Goal: Find contact information: Find contact information

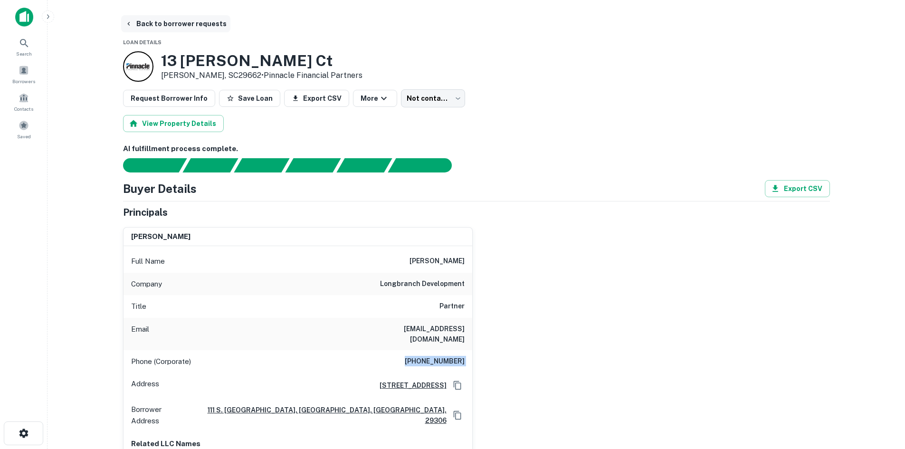
click at [159, 24] on button "Back to borrower requests" at bounding box center [175, 23] width 109 height 17
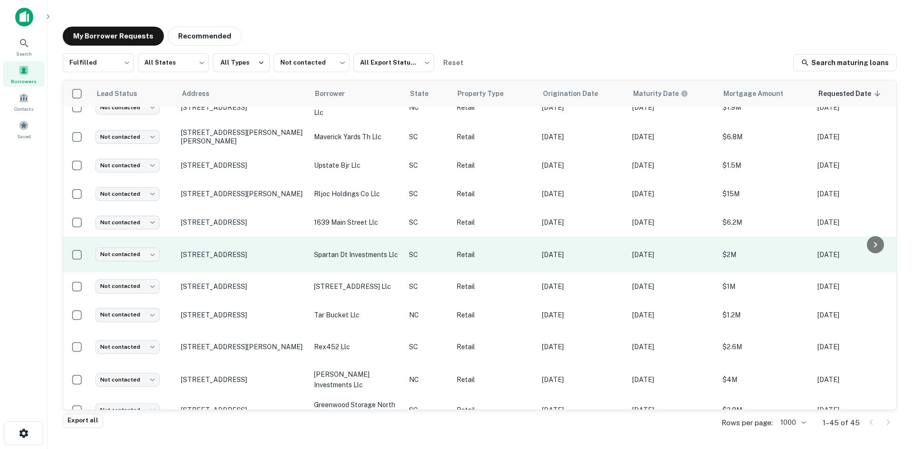
scroll to position [797, 0]
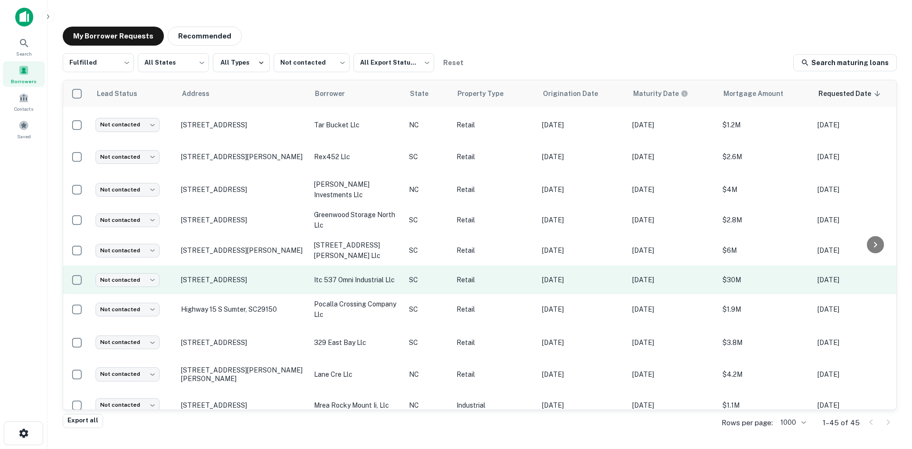
click at [248, 275] on td "[STREET_ADDRESS]" at bounding box center [242, 280] width 133 height 29
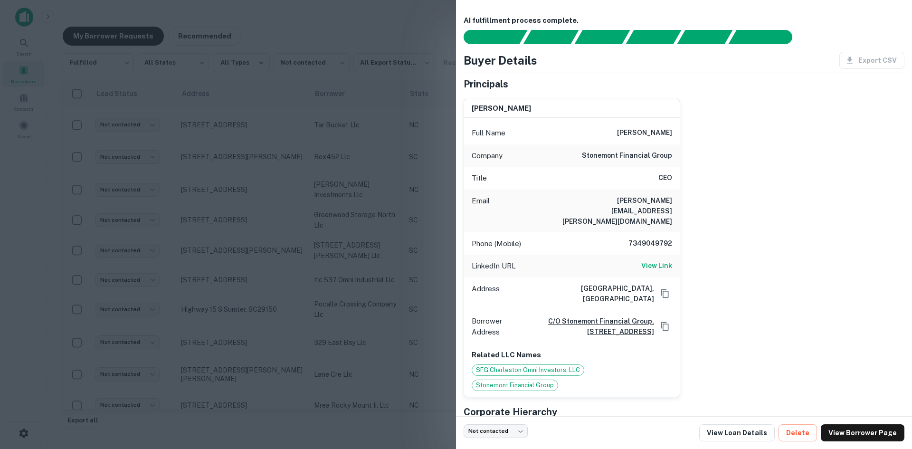
click at [245, 271] on div at bounding box center [456, 224] width 912 height 449
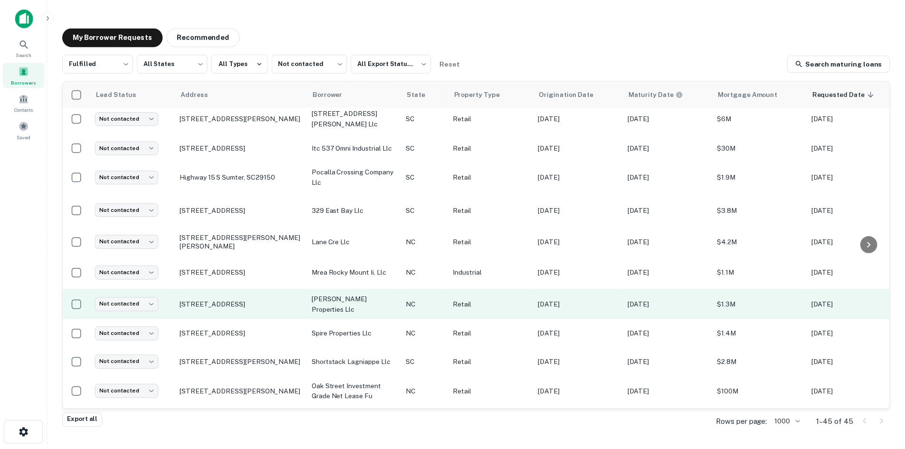
scroll to position [940, 0]
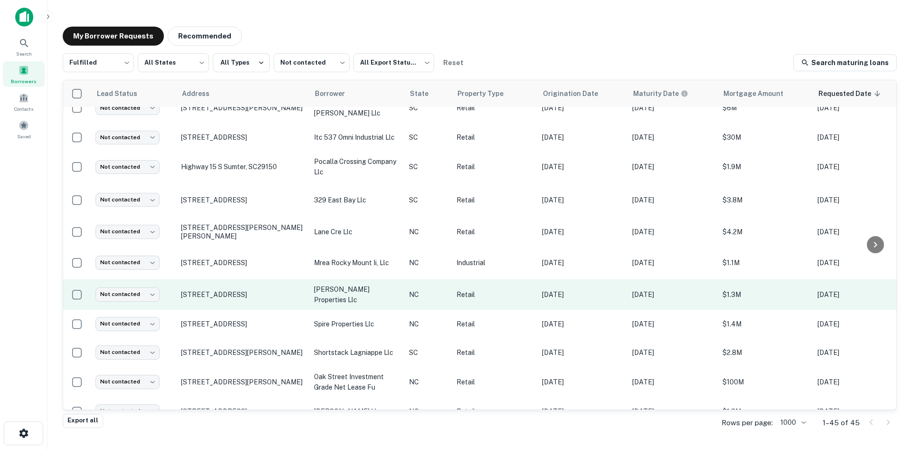
click at [248, 293] on td "[STREET_ADDRESS]" at bounding box center [242, 294] width 133 height 30
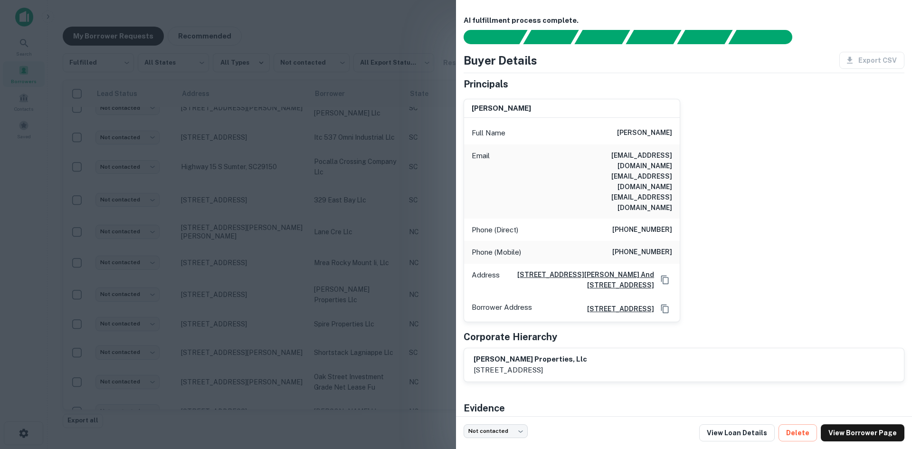
click at [247, 293] on div at bounding box center [456, 224] width 912 height 449
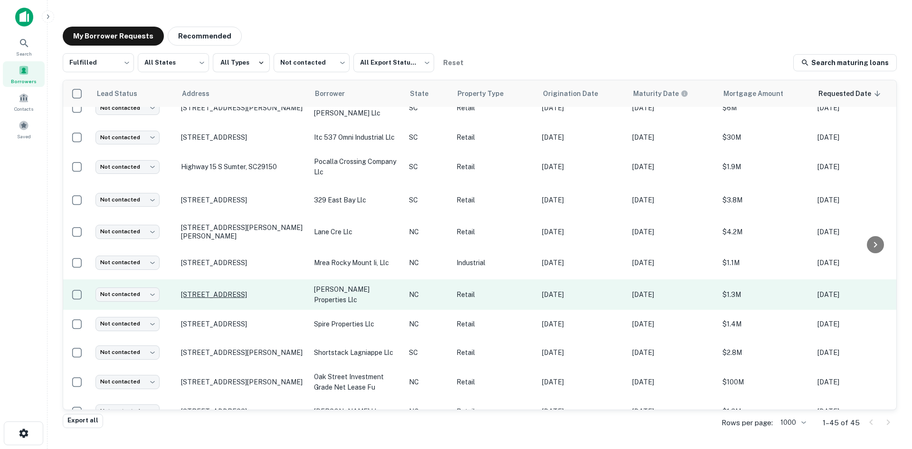
click at [246, 290] on p "[STREET_ADDRESS]" at bounding box center [243, 294] width 124 height 9
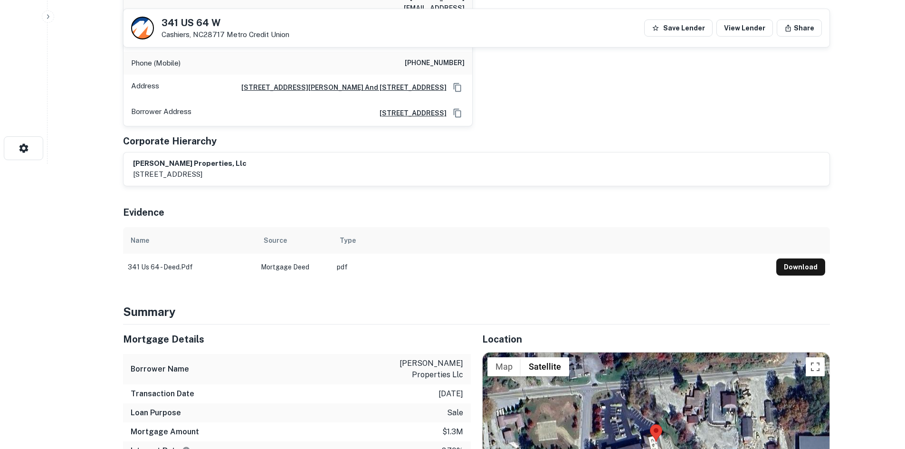
scroll to position [523, 0]
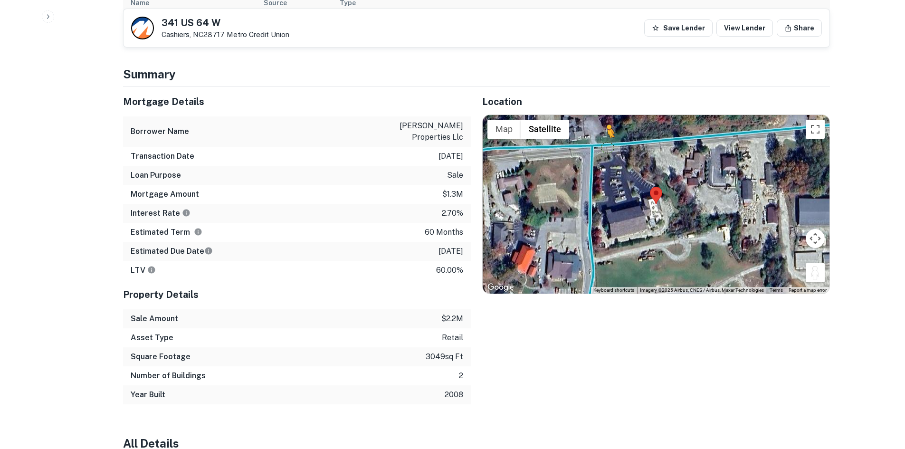
drag, startPoint x: 814, startPoint y: 242, endPoint x: 607, endPoint y: 116, distance: 242.4
click at [607, 116] on div "To activate drag with keyboard, press Alt + Enter. Once in keyboard drag state,…" at bounding box center [656, 204] width 347 height 179
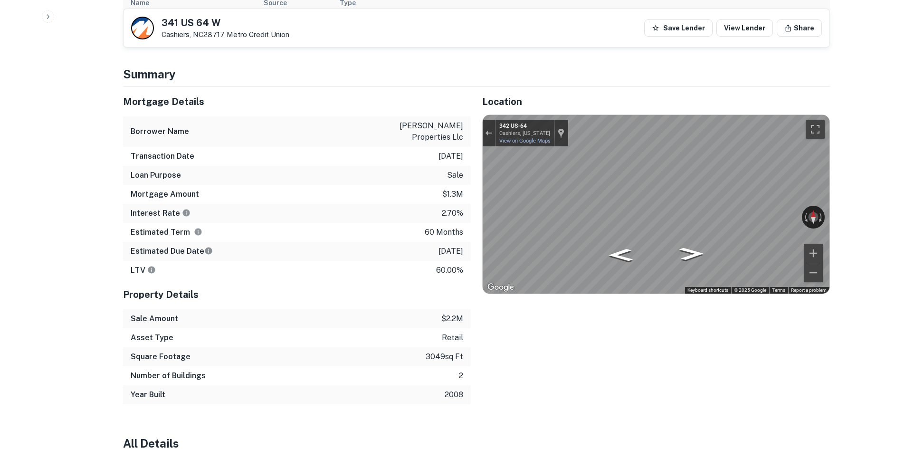
click at [476, 125] on div "Location ← Move left → Move right ↑ Move up ↓ Move down + Zoom in - Zoom out Ho…" at bounding box center [650, 245] width 359 height 317
click at [472, 145] on div "Location ← Move left → Move right ↑ Move up ↓ Move down + Zoom in - Zoom out Ho…" at bounding box center [650, 245] width 359 height 317
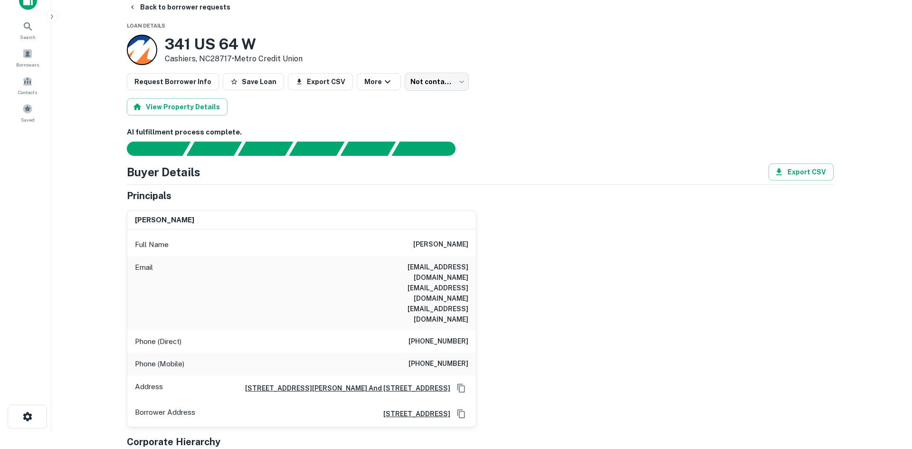
scroll to position [0, 0]
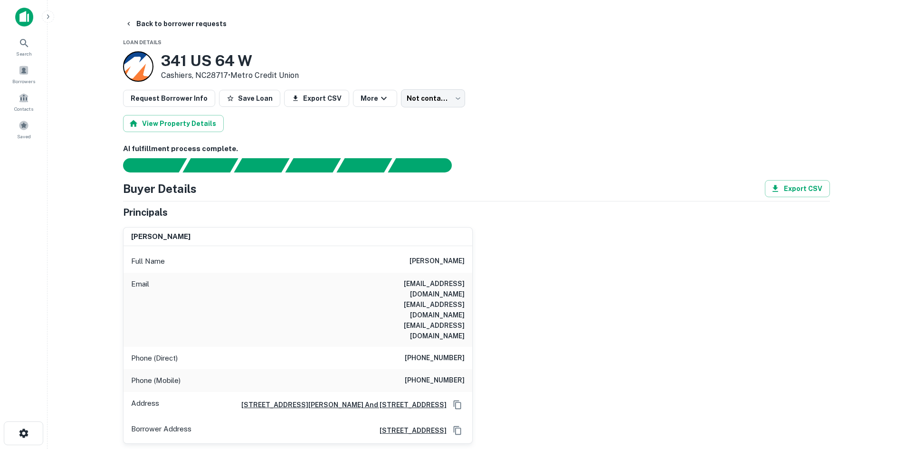
click at [184, 28] on button "Back to borrower requests" at bounding box center [175, 23] width 109 height 17
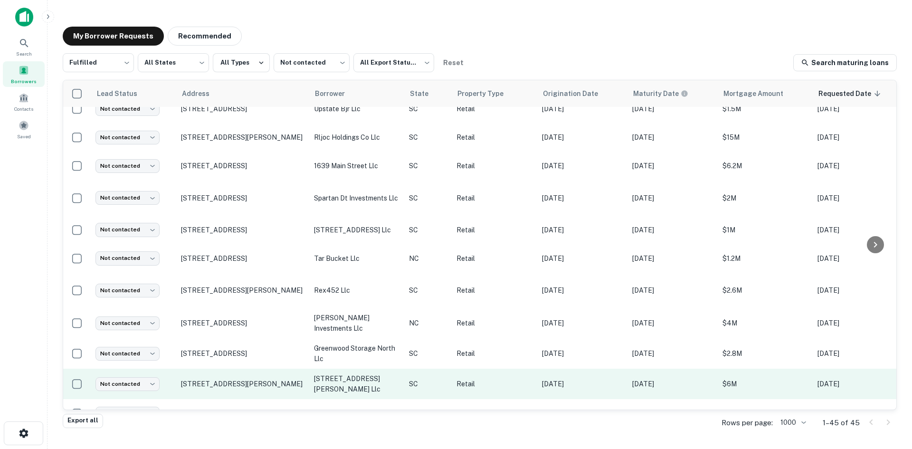
scroll to position [750, 0]
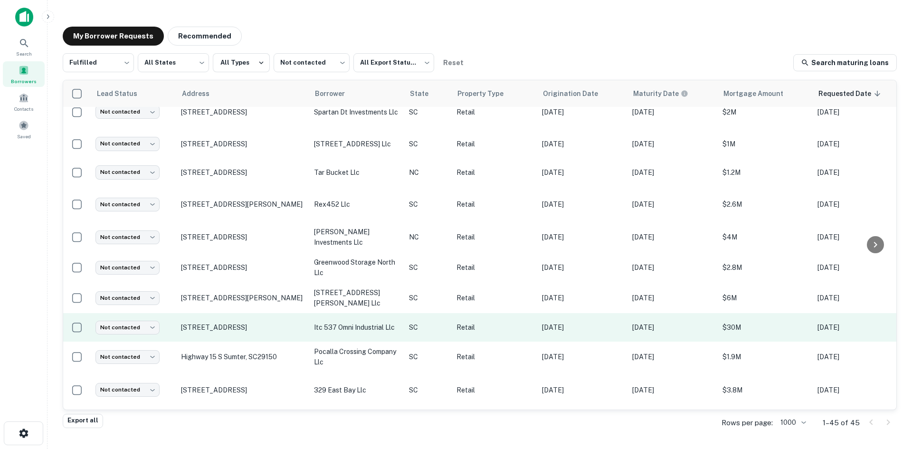
click at [260, 322] on td "[STREET_ADDRESS]" at bounding box center [242, 327] width 133 height 29
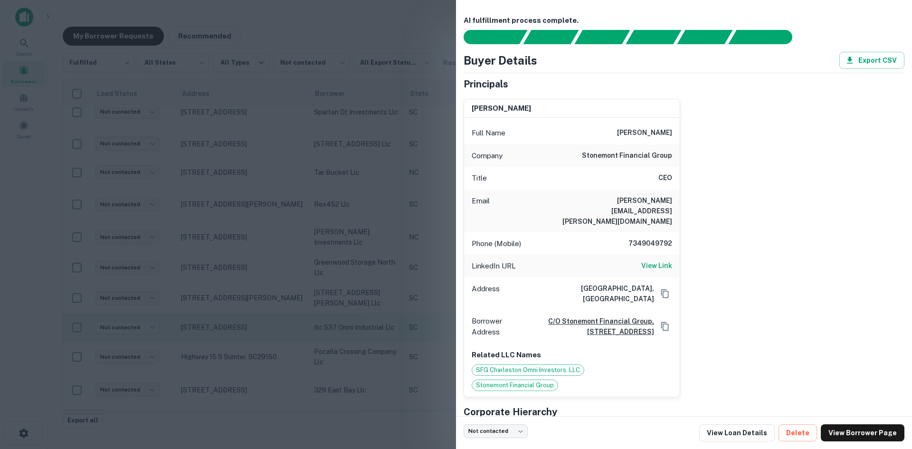
click at [260, 322] on div at bounding box center [456, 224] width 912 height 449
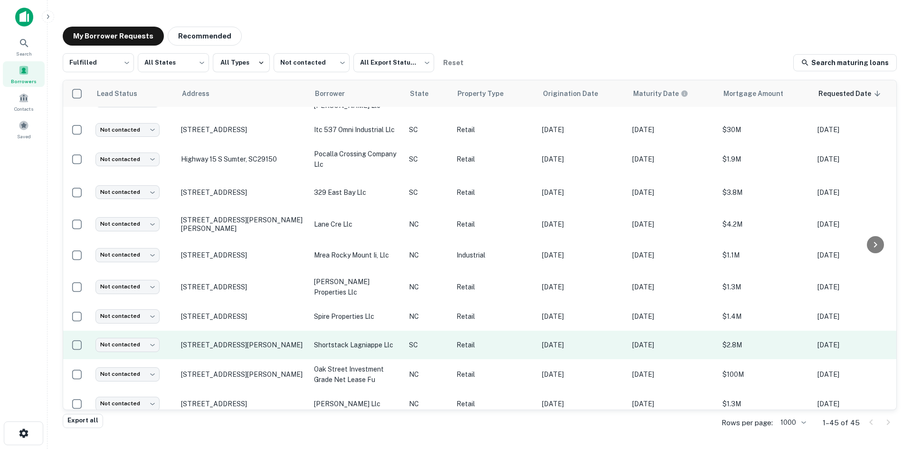
scroll to position [987, 0]
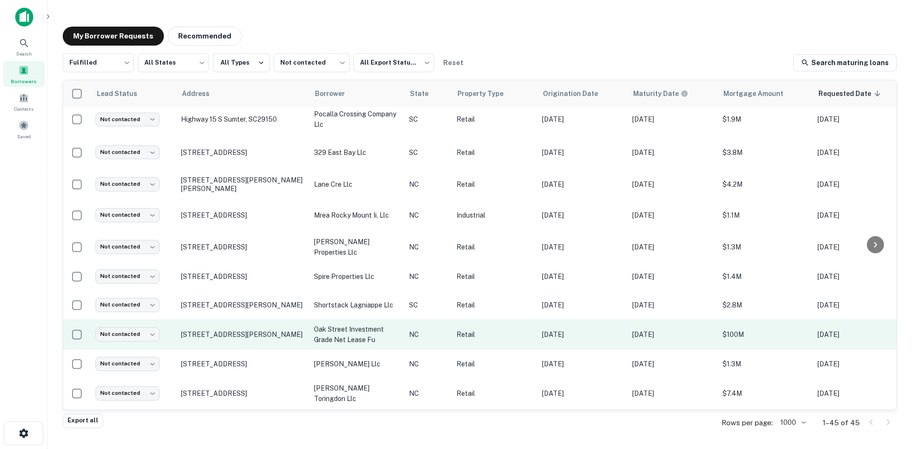
click at [257, 329] on td "[STREET_ADDRESS][PERSON_NAME]" at bounding box center [242, 334] width 133 height 30
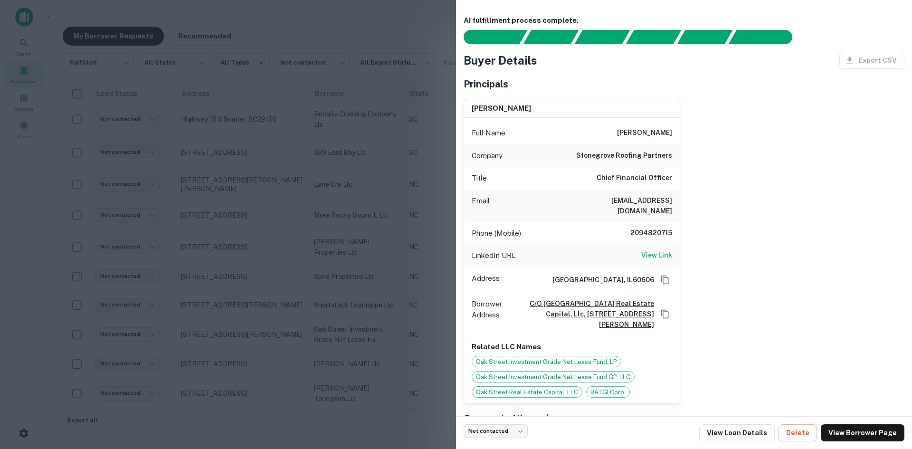
click at [256, 329] on div at bounding box center [456, 224] width 912 height 449
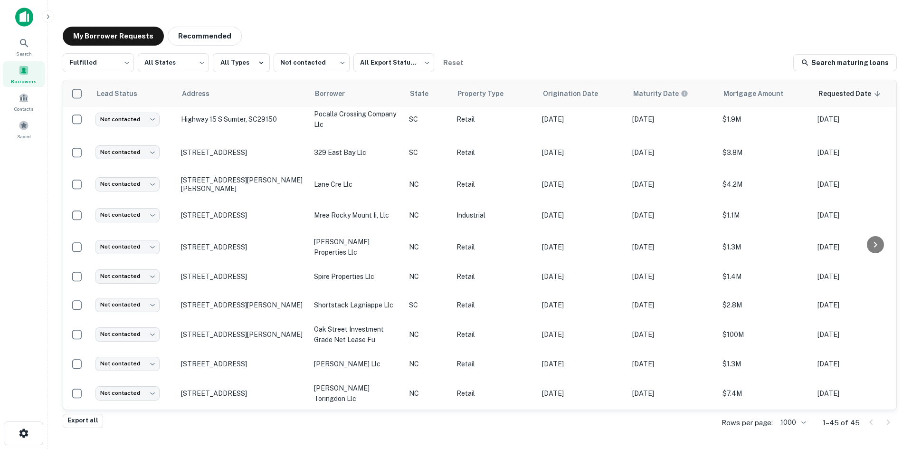
scroll to position [1062, 0]
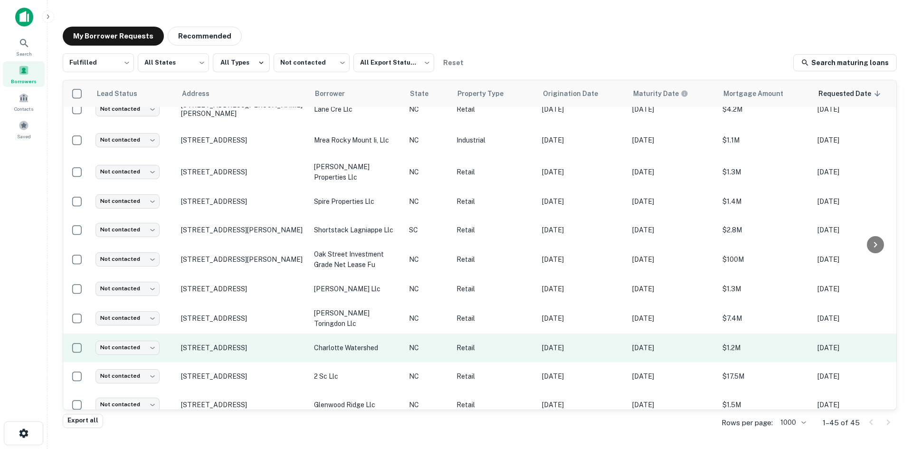
click at [254, 340] on td "[STREET_ADDRESS]" at bounding box center [242, 348] width 133 height 29
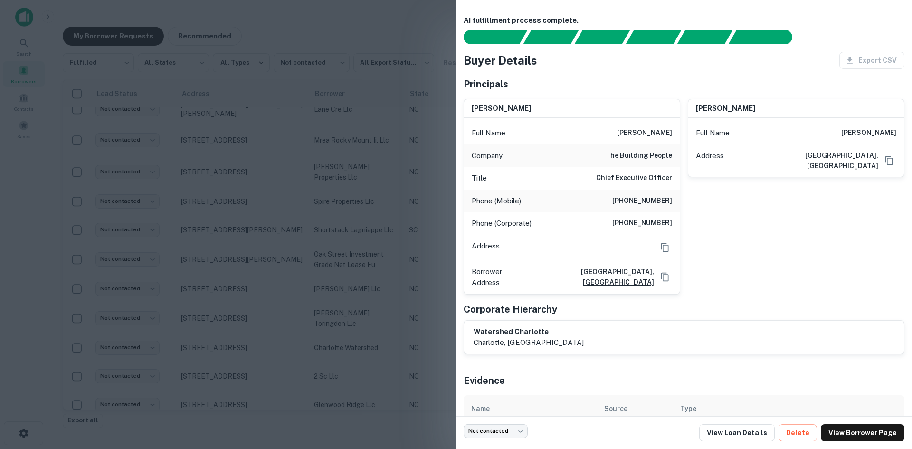
click at [255, 330] on div at bounding box center [456, 224] width 912 height 449
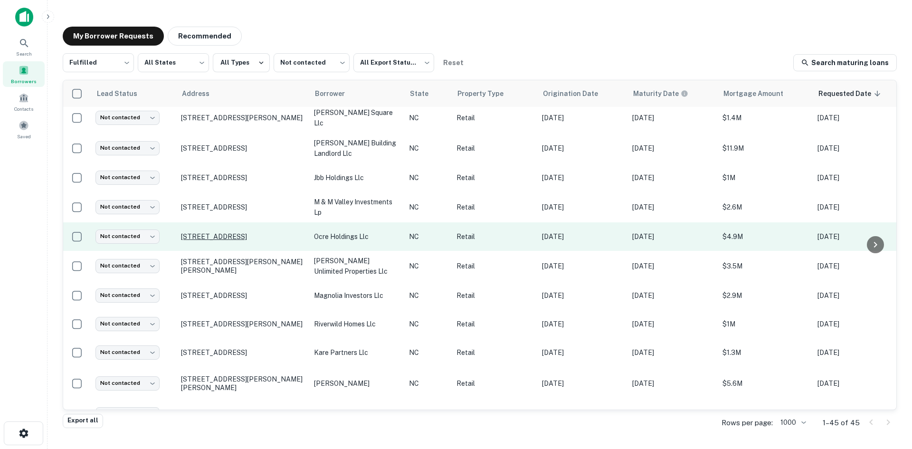
scroll to position [0, 0]
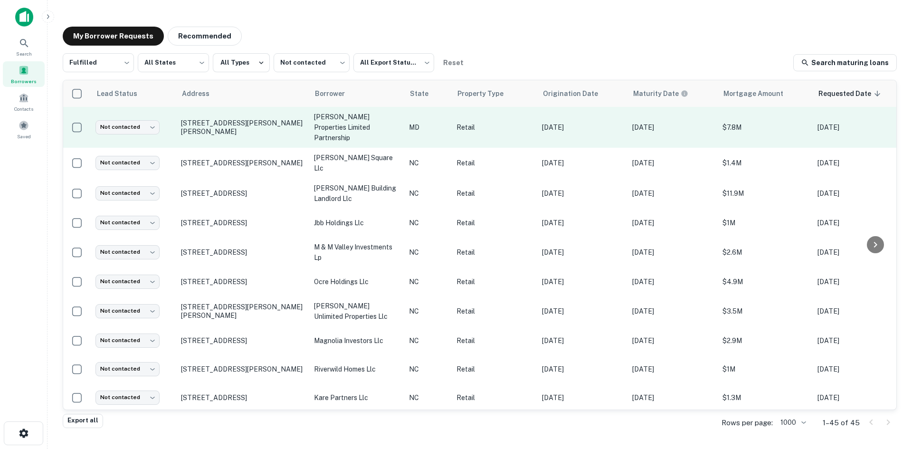
click at [248, 136] on td "[STREET_ADDRESS][PERSON_NAME][PERSON_NAME]" at bounding box center [242, 127] width 133 height 41
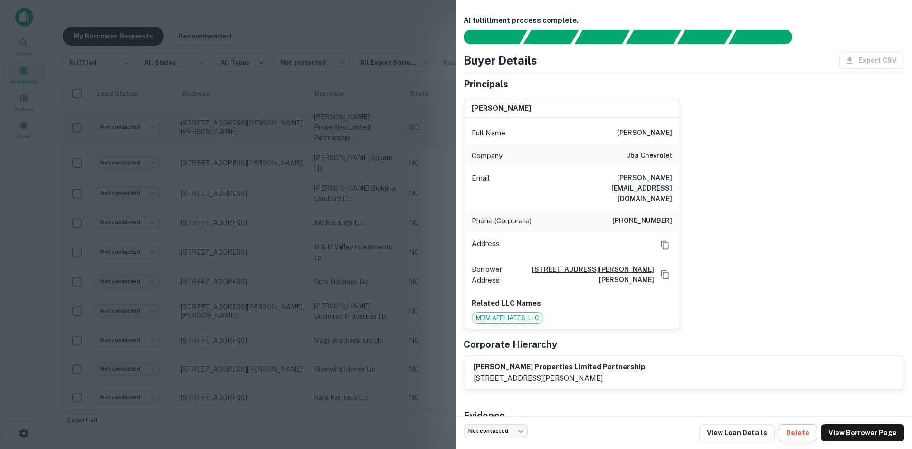
click at [248, 136] on div at bounding box center [456, 224] width 912 height 449
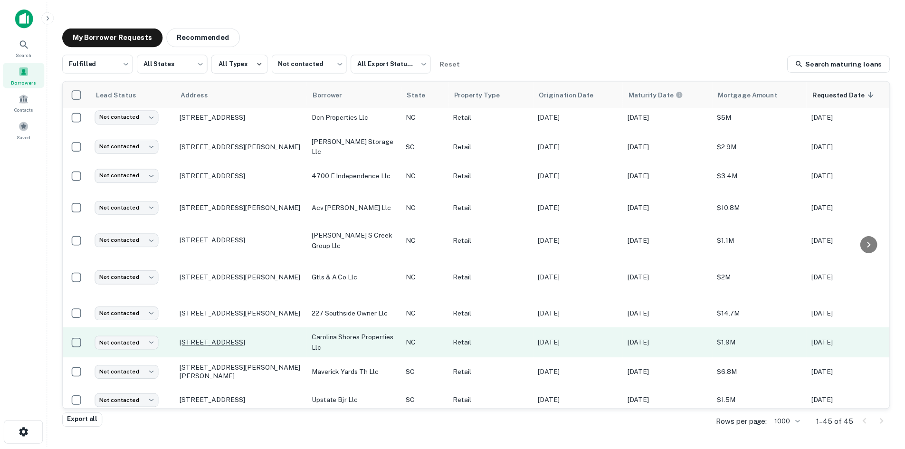
scroll to position [380, 0]
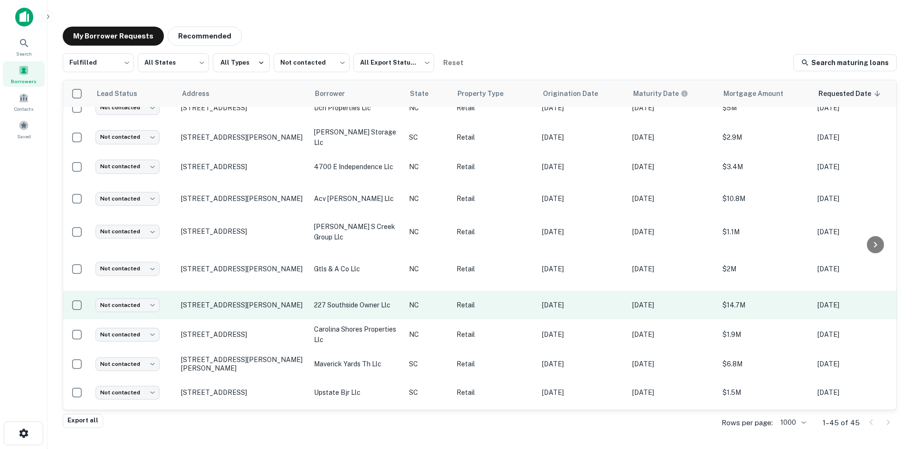
click at [243, 302] on td "[STREET_ADDRESS][PERSON_NAME]" at bounding box center [242, 305] width 133 height 29
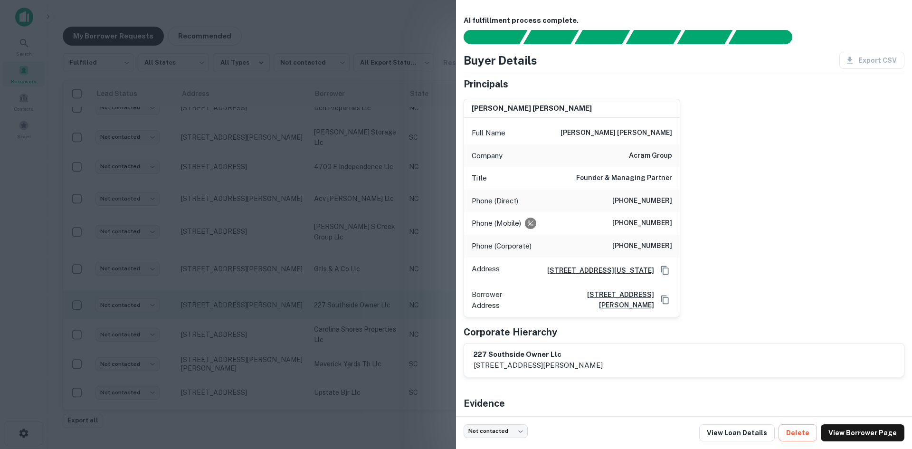
click at [243, 302] on div at bounding box center [456, 224] width 912 height 449
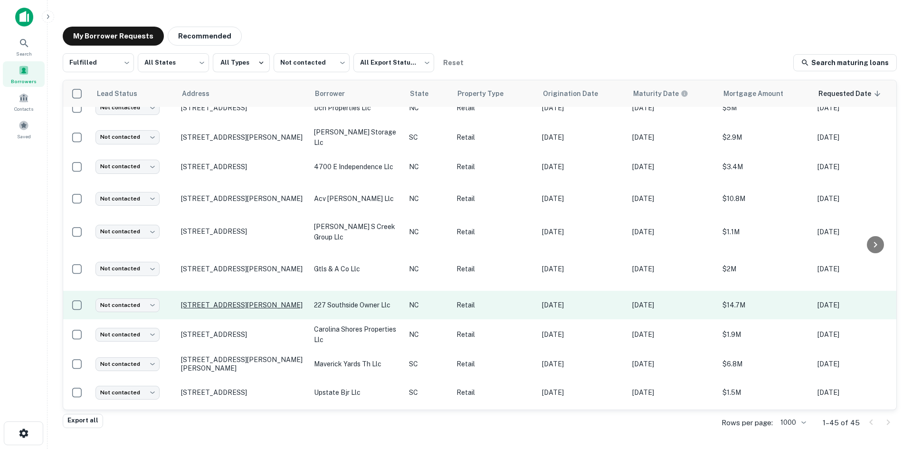
click at [238, 301] on p "[STREET_ADDRESS][PERSON_NAME]" at bounding box center [243, 305] width 124 height 9
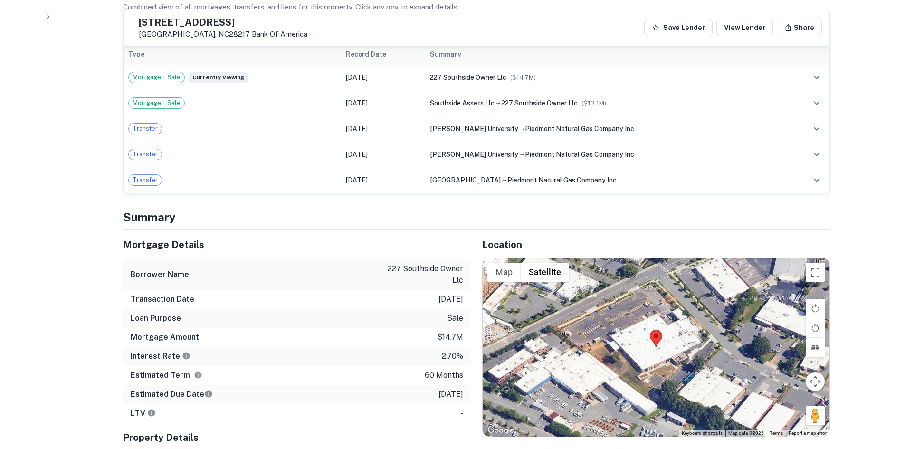
scroll to position [618, 0]
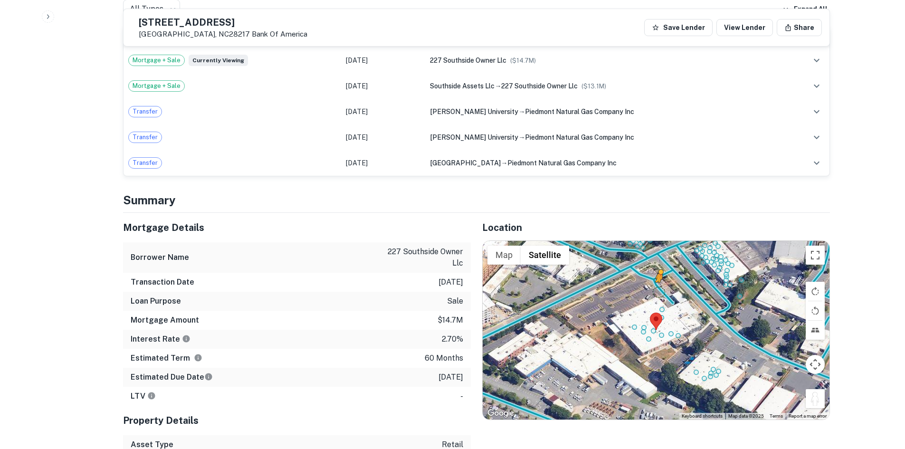
drag, startPoint x: 812, startPoint y: 405, endPoint x: 658, endPoint y: 288, distance: 193.3
click at [658, 288] on div "To activate drag with keyboard, press Alt + Enter. Once in keyboard drag state,…" at bounding box center [656, 330] width 347 height 179
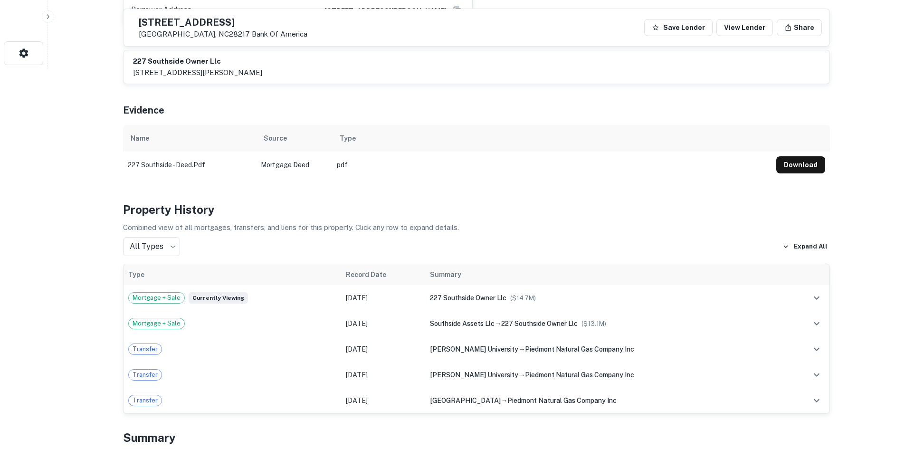
scroll to position [190, 0]
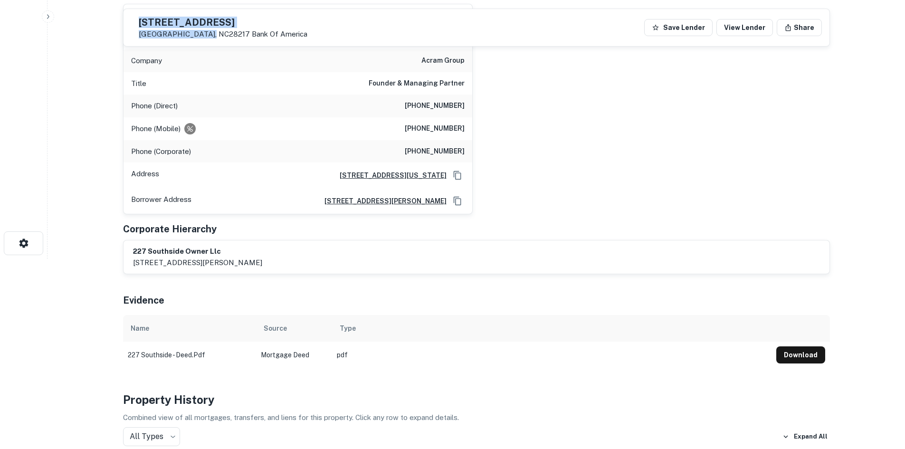
drag, startPoint x: 161, startPoint y: 19, endPoint x: 226, endPoint y: 38, distance: 67.9
click at [226, 38] on div "[STREET_ADDRESS][PERSON_NAME]" at bounding box center [219, 28] width 176 height 22
copy div "[STREET_ADDRESS][PERSON_NAME]"
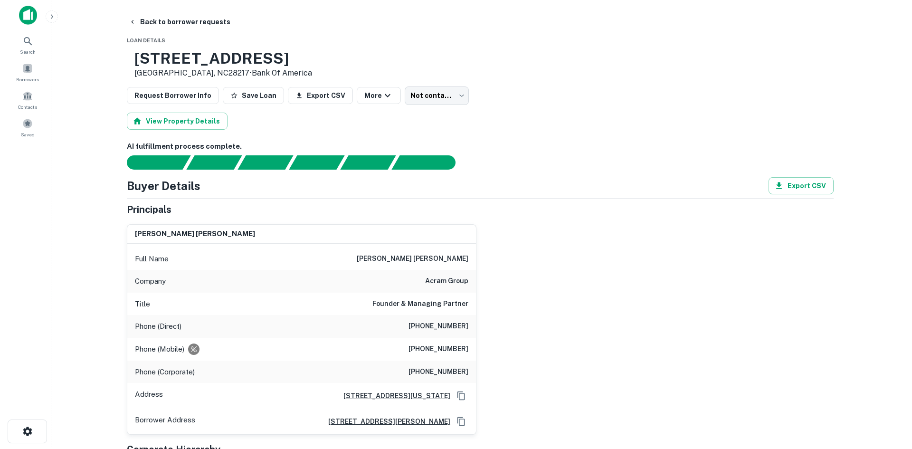
scroll to position [0, 0]
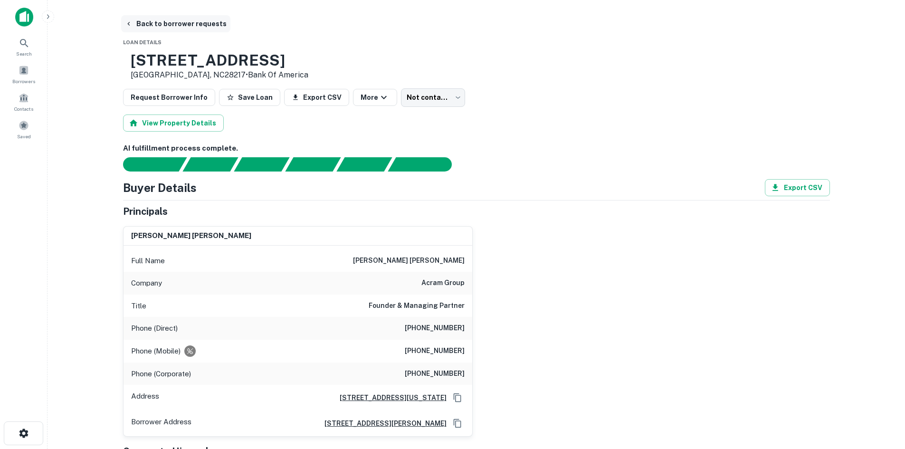
click at [160, 29] on button "Back to borrower requests" at bounding box center [175, 23] width 109 height 17
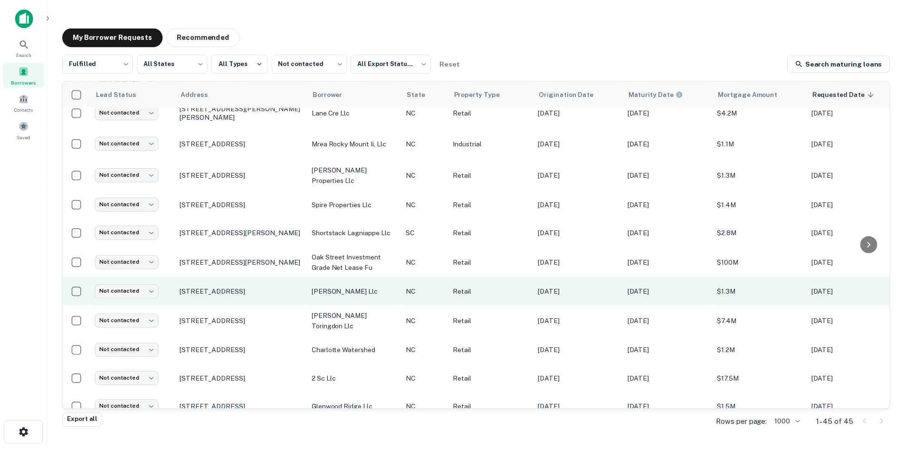
scroll to position [1062, 0]
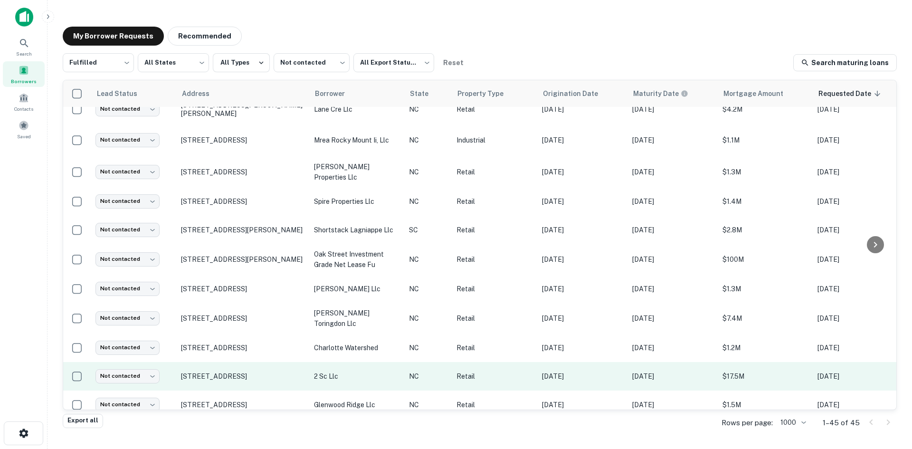
click at [231, 369] on td "[STREET_ADDRESS]" at bounding box center [242, 376] width 133 height 29
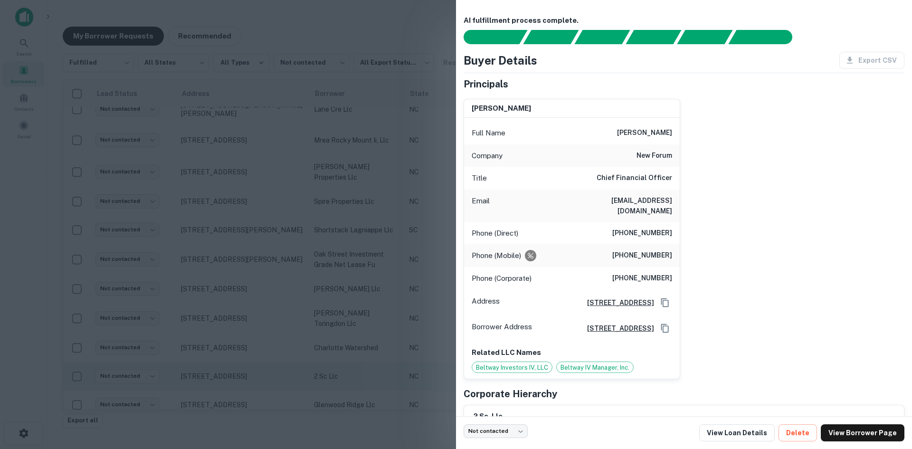
click at [231, 369] on div at bounding box center [456, 224] width 912 height 449
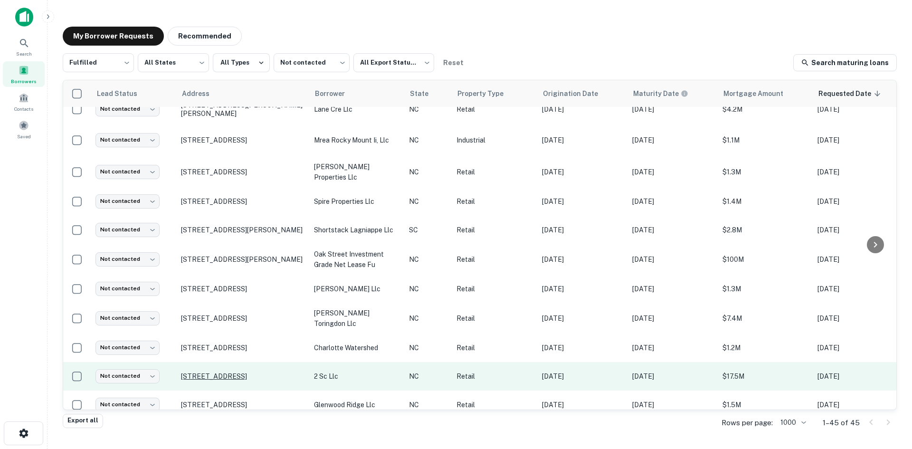
click at [229, 372] on p "[STREET_ADDRESS]" at bounding box center [243, 376] width 124 height 9
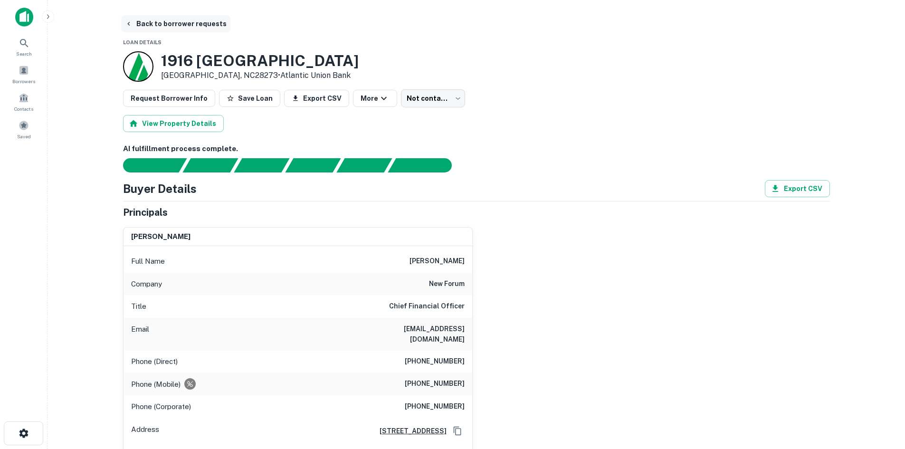
click at [182, 29] on button "Back to borrower requests" at bounding box center [175, 23] width 109 height 17
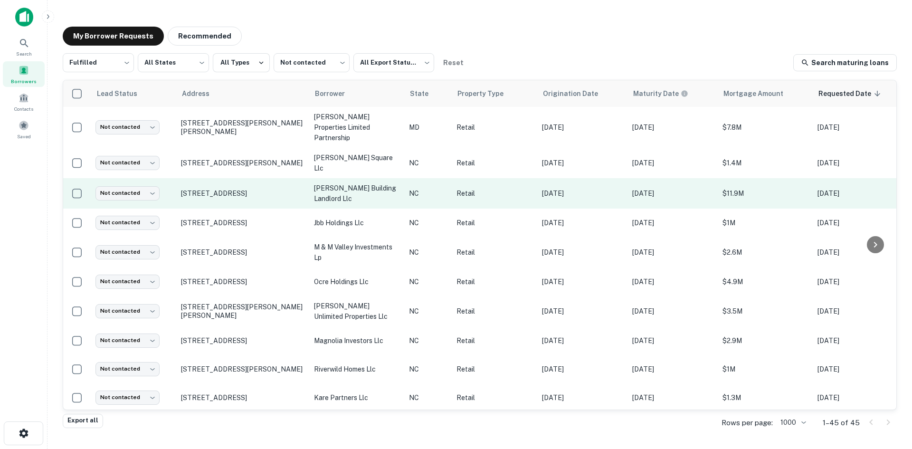
click at [226, 195] on td "[STREET_ADDRESS]" at bounding box center [242, 193] width 133 height 30
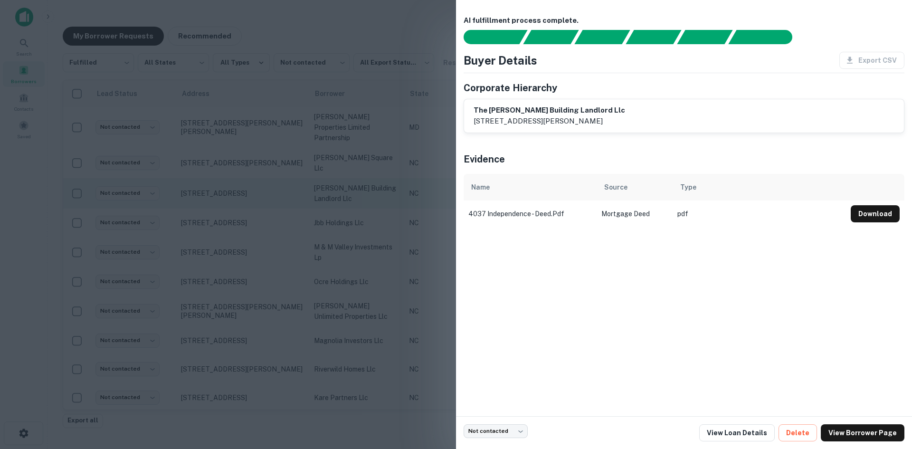
click at [226, 195] on div at bounding box center [456, 224] width 912 height 449
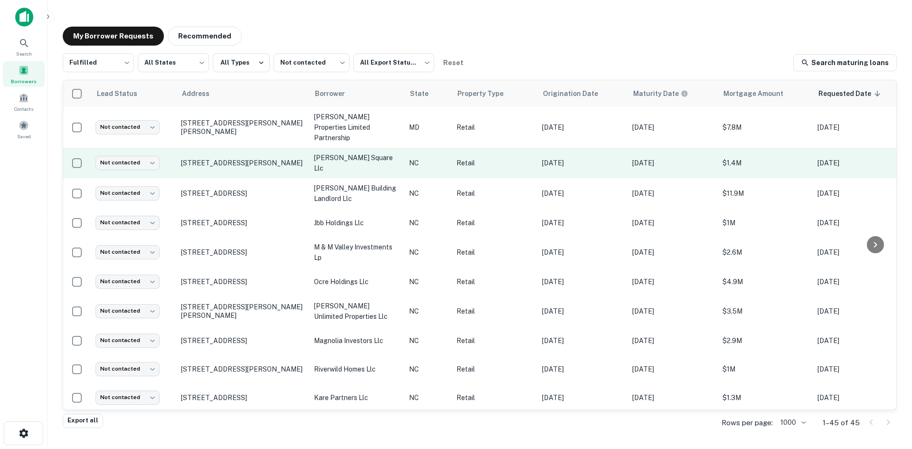
click at [265, 165] on td "[STREET_ADDRESS][PERSON_NAME]" at bounding box center [242, 163] width 133 height 30
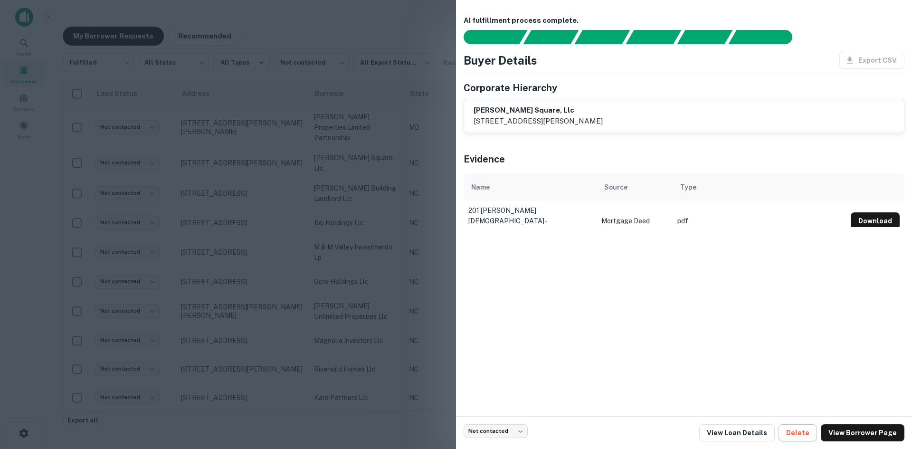
click at [301, 177] on div at bounding box center [456, 224] width 912 height 449
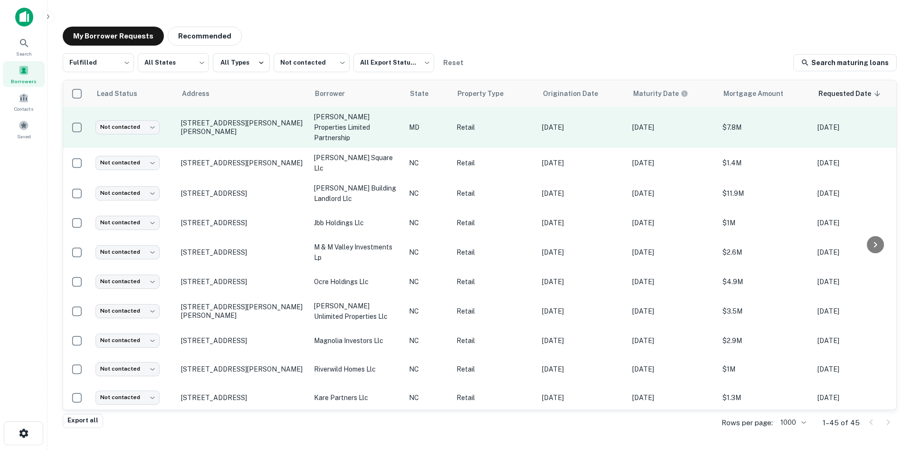
click at [257, 131] on td "[STREET_ADDRESS][PERSON_NAME][PERSON_NAME]" at bounding box center [242, 127] width 133 height 41
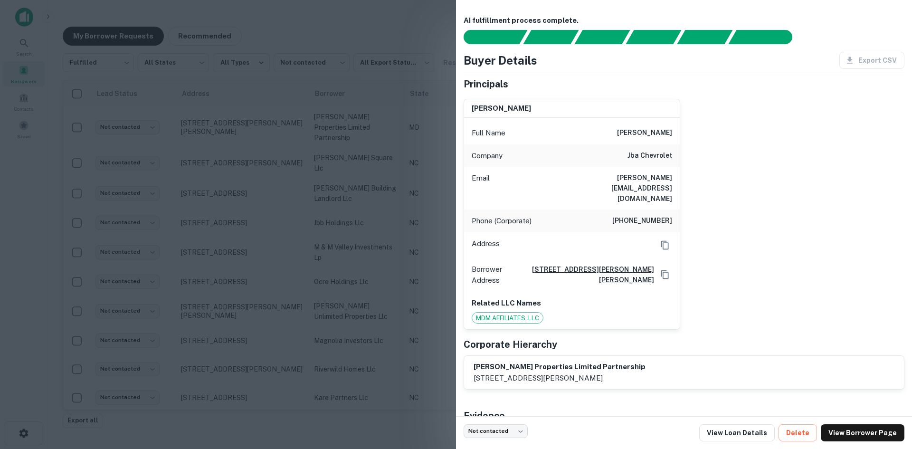
click at [267, 138] on div at bounding box center [456, 224] width 912 height 449
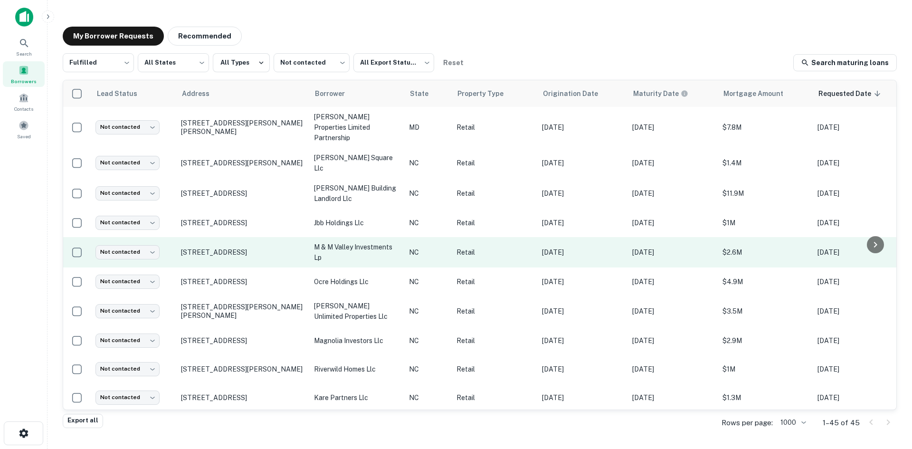
click at [252, 252] on td "[STREET_ADDRESS]" at bounding box center [242, 252] width 133 height 30
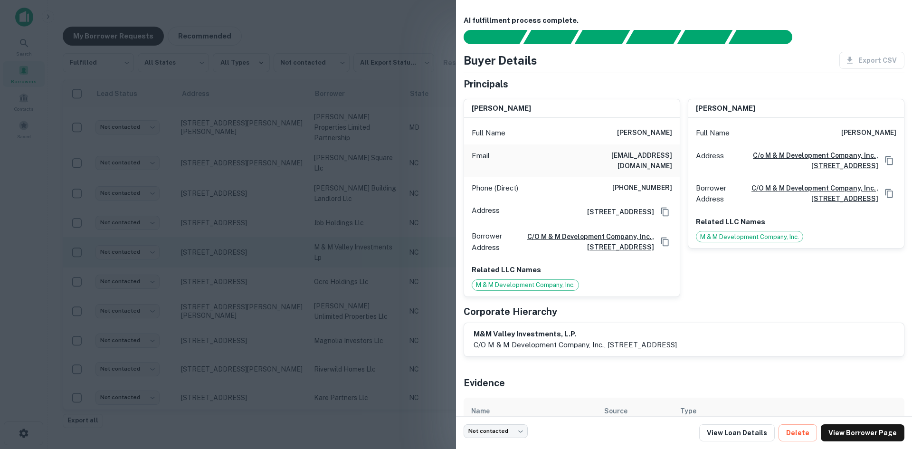
click at [252, 252] on div at bounding box center [456, 224] width 912 height 449
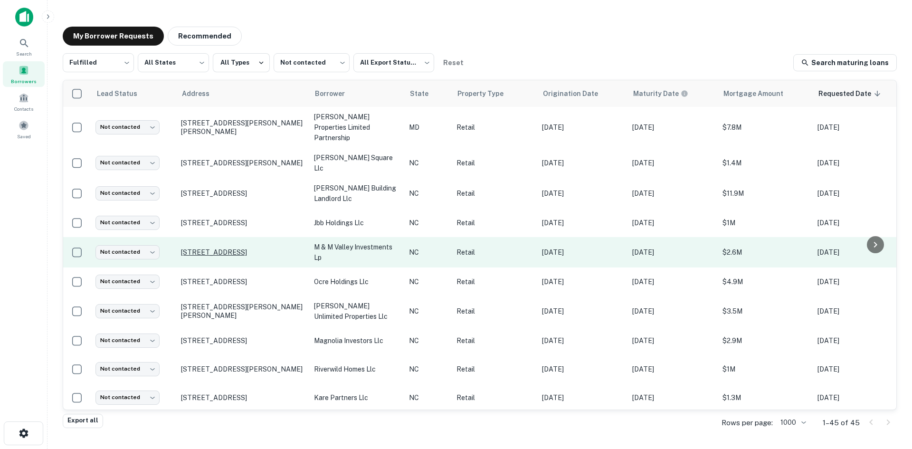
click at [252, 248] on p "[STREET_ADDRESS]" at bounding box center [243, 252] width 124 height 9
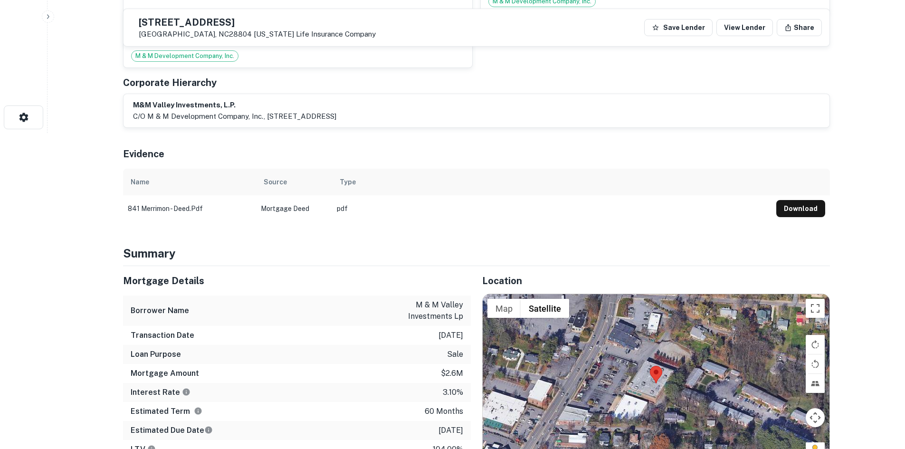
scroll to position [333, 0]
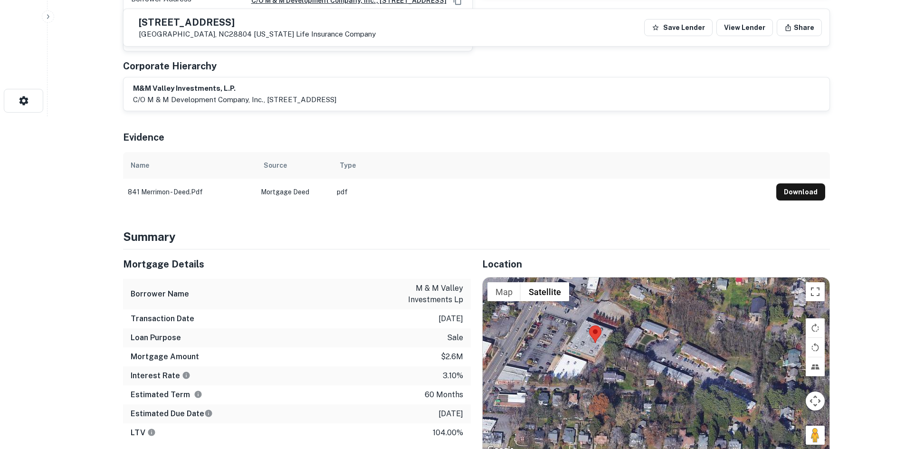
drag, startPoint x: 825, startPoint y: 438, endPoint x: 760, endPoint y: 412, distance: 70.0
click at [760, 412] on div at bounding box center [656, 366] width 347 height 179
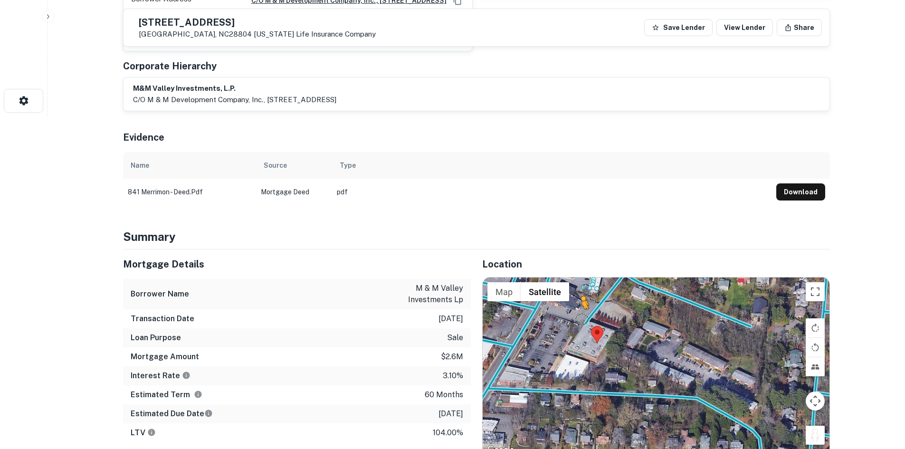
drag, startPoint x: 815, startPoint y: 434, endPoint x: 582, endPoint y: 317, distance: 260.7
click at [582, 317] on div "To activate drag with keyboard, press Alt + Enter. Once in keyboard drag state,…" at bounding box center [656, 366] width 347 height 179
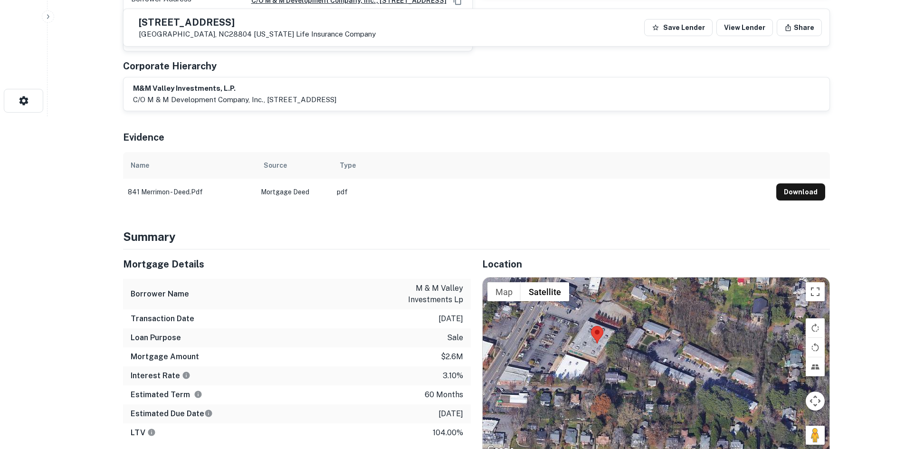
scroll to position [339, 0]
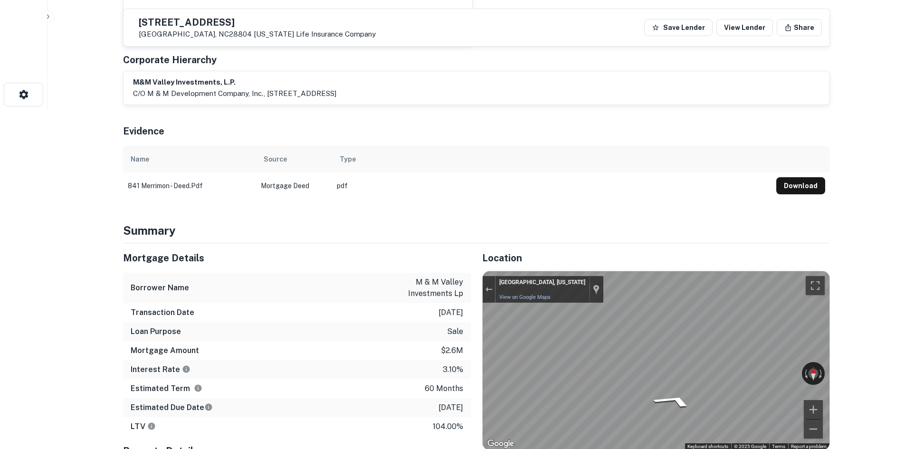
click at [439, 308] on div "Mortgage Details Borrower Name m & m valley investments lp Transaction Date [DA…" at bounding box center [471, 401] width 718 height 317
click at [433, 315] on div "Mortgage Details Borrower Name m & m valley investments lp Transaction Date [DA…" at bounding box center [471, 401] width 718 height 317
click at [454, 352] on div "Mortgage Details Borrower Name m & m valley investments lp Transaction Date [DA…" at bounding box center [471, 401] width 718 height 317
click at [480, 385] on div "Location ← Move left → Move right ↑ Move up ↓ Move down + Zoom in - Zoom out Ho…" at bounding box center [650, 401] width 359 height 317
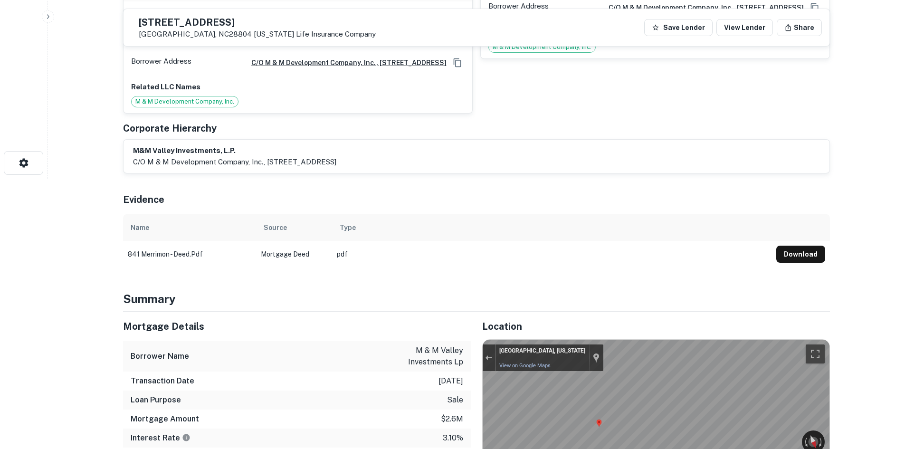
scroll to position [244, 0]
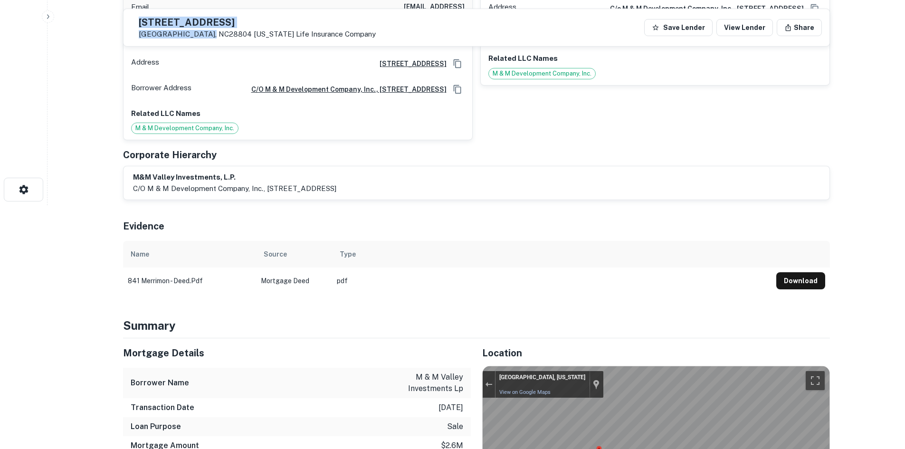
drag, startPoint x: 161, startPoint y: 21, endPoint x: 228, endPoint y: 31, distance: 67.7
click at [228, 31] on div "[STREET_ADDRESS] [US_STATE] Life Insurance Company" at bounding box center [253, 28] width 245 height 22
copy div "[STREET_ADDRESS]"
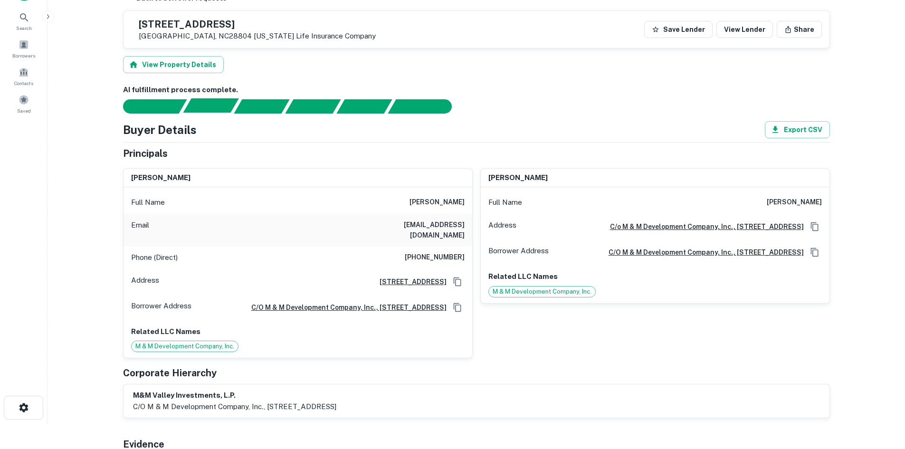
scroll to position [0, 0]
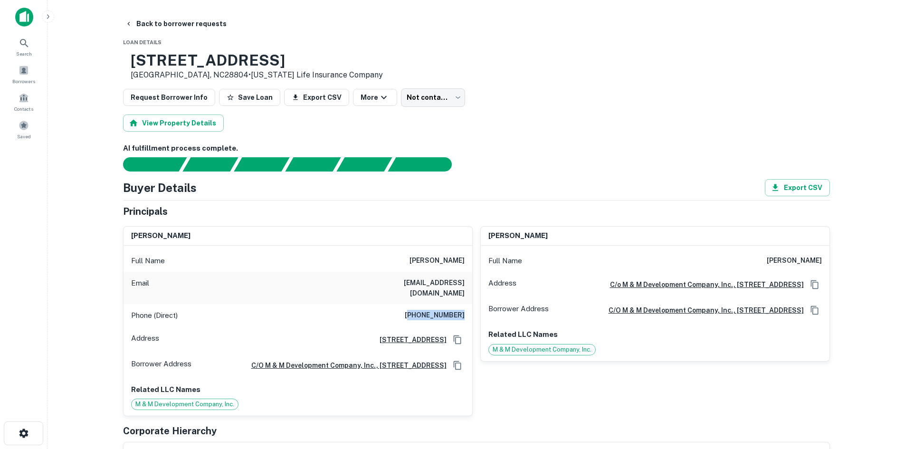
drag, startPoint x: 415, startPoint y: 302, endPoint x: 464, endPoint y: 307, distance: 49.7
click at [464, 310] on h6 "[PHONE_NUMBER]" at bounding box center [435, 315] width 60 height 11
copy h6 "865) 250-2058"
click at [406, 92] on body "Search Borrowers Contacts Saved Back to borrower requests Loan Details [STREET_…" at bounding box center [452, 224] width 905 height 449
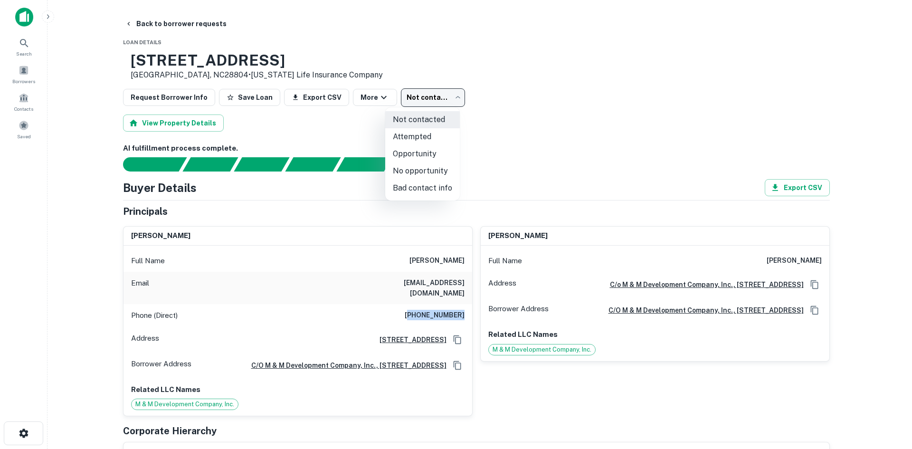
click at [414, 132] on li "Attempted" at bounding box center [422, 136] width 75 height 17
type input "*********"
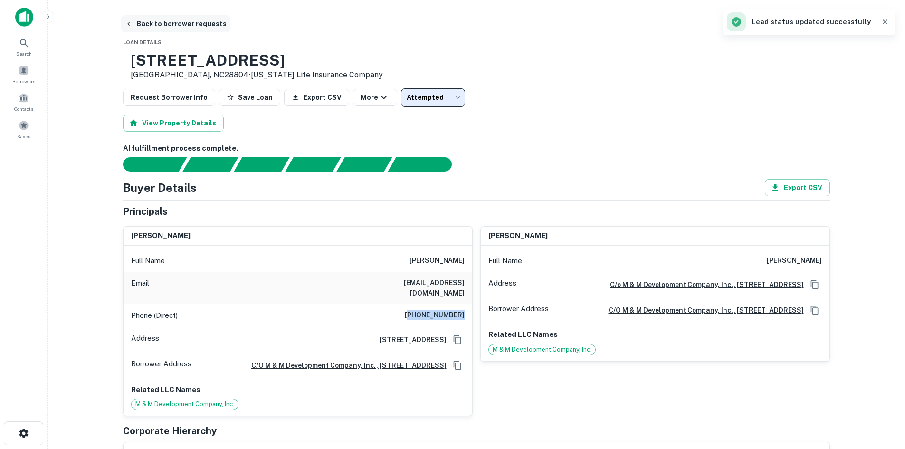
click at [166, 21] on button "Back to borrower requests" at bounding box center [175, 23] width 109 height 17
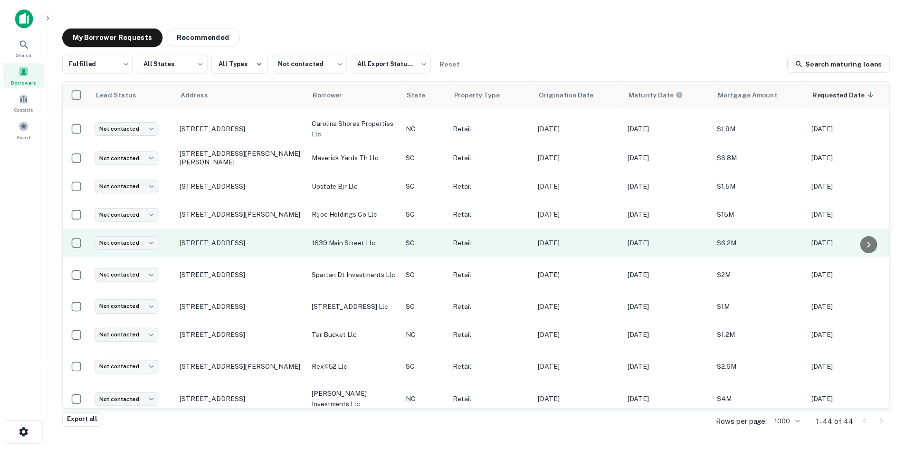
scroll to position [560, 0]
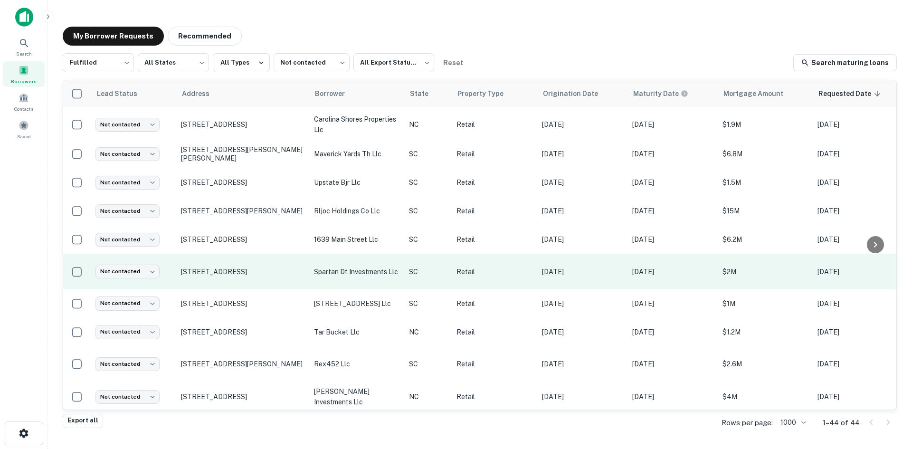
click at [230, 270] on td "[STREET_ADDRESS]" at bounding box center [242, 272] width 133 height 36
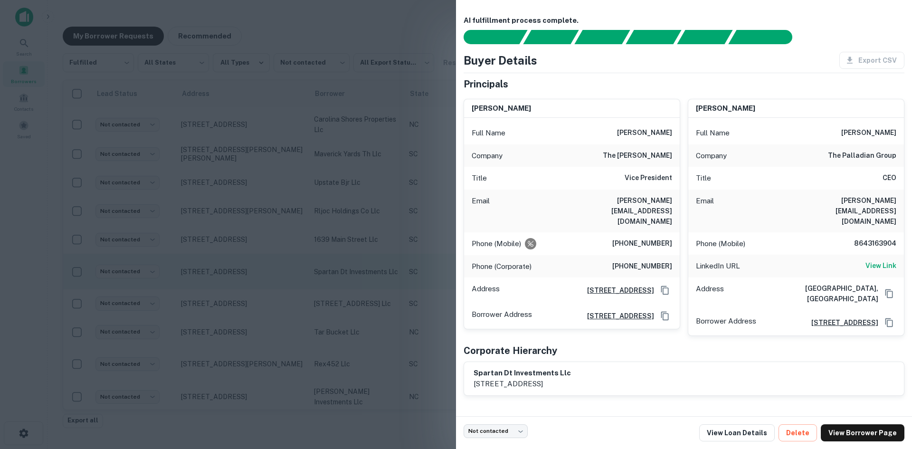
click at [230, 270] on div at bounding box center [456, 224] width 912 height 449
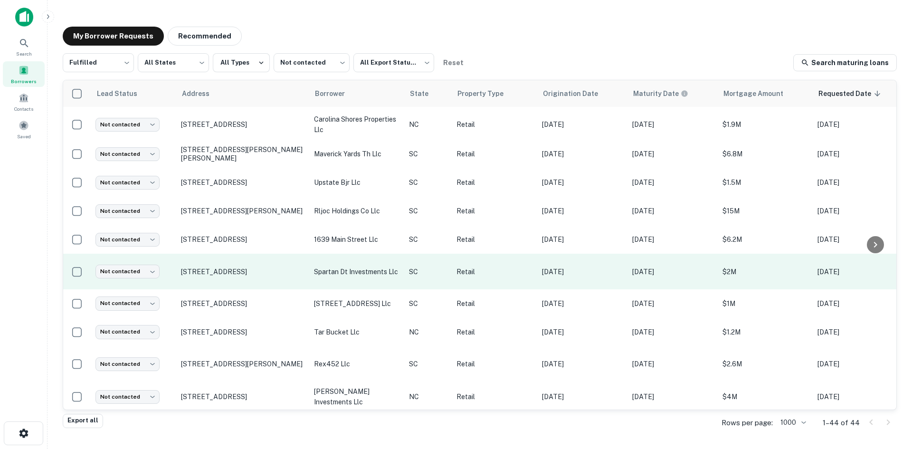
click at [227, 254] on td "[STREET_ADDRESS]" at bounding box center [242, 272] width 133 height 36
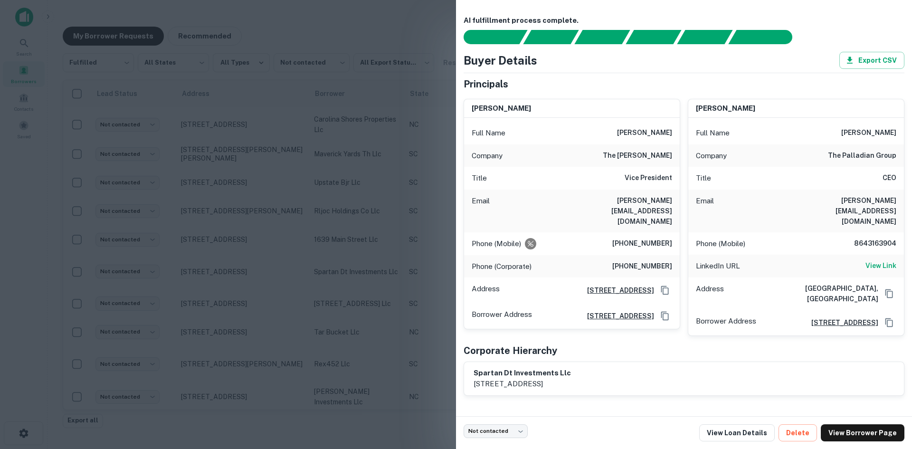
click at [305, 231] on div at bounding box center [456, 224] width 912 height 449
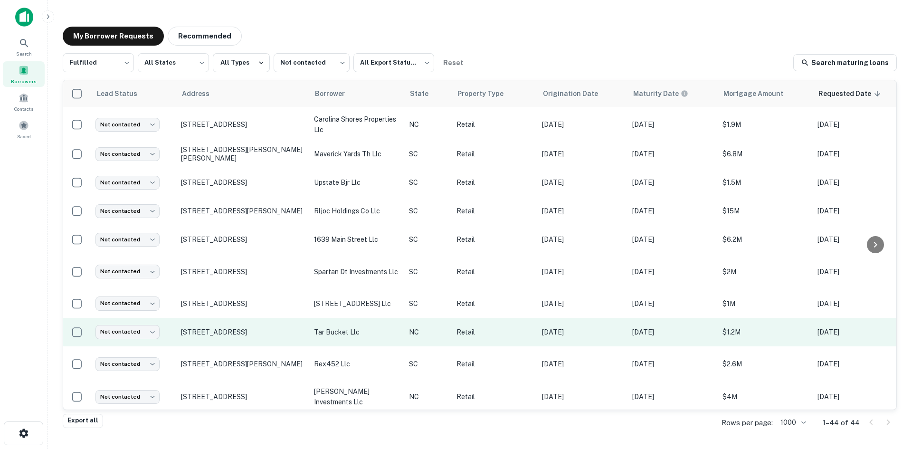
click at [263, 325] on td "[STREET_ADDRESS]" at bounding box center [242, 332] width 133 height 29
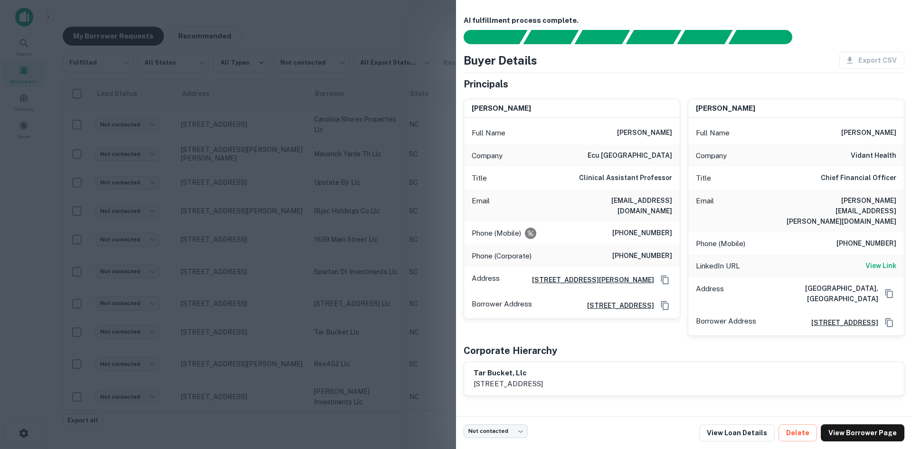
click at [273, 134] on div at bounding box center [456, 224] width 912 height 449
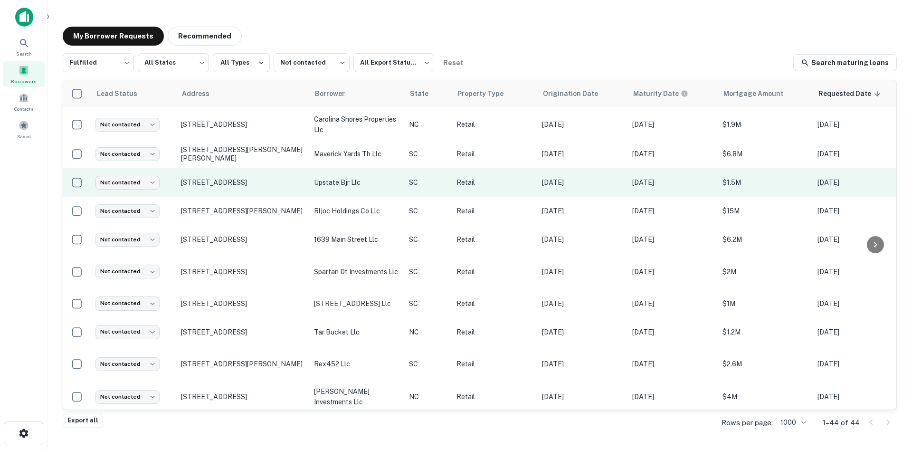
click at [256, 174] on td "[STREET_ADDRESS]" at bounding box center [242, 182] width 133 height 29
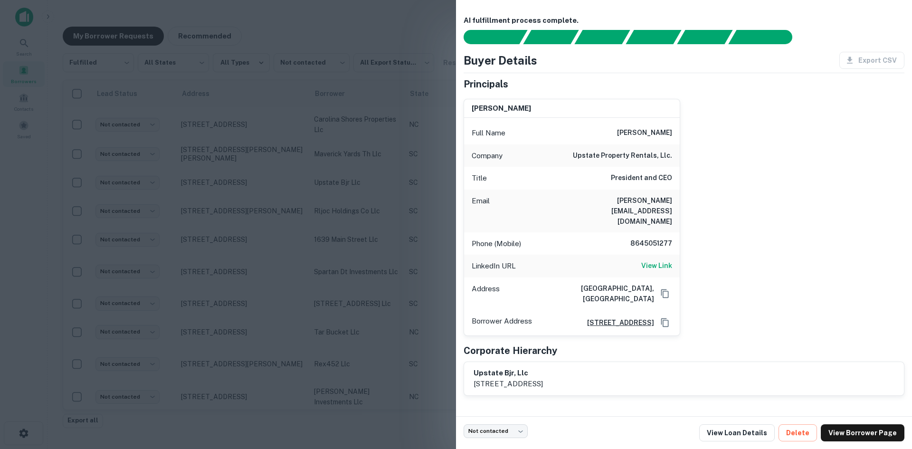
click at [245, 173] on div at bounding box center [456, 224] width 912 height 449
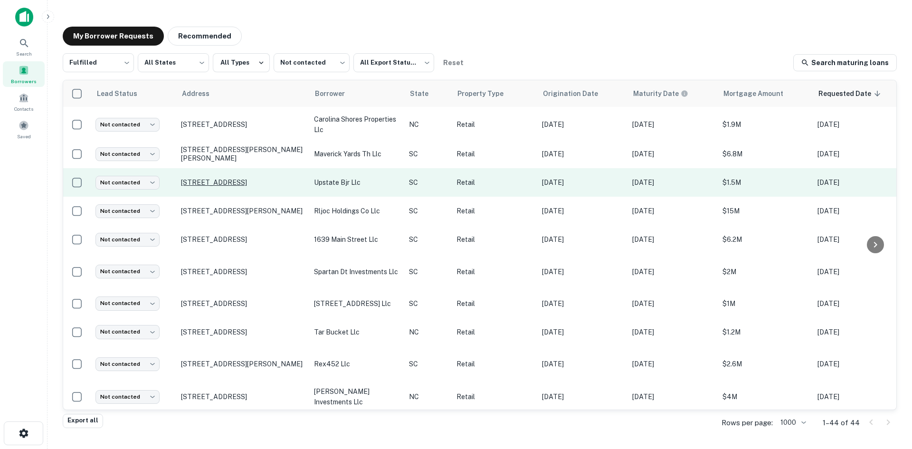
click at [246, 178] on p "[STREET_ADDRESS]" at bounding box center [243, 182] width 124 height 9
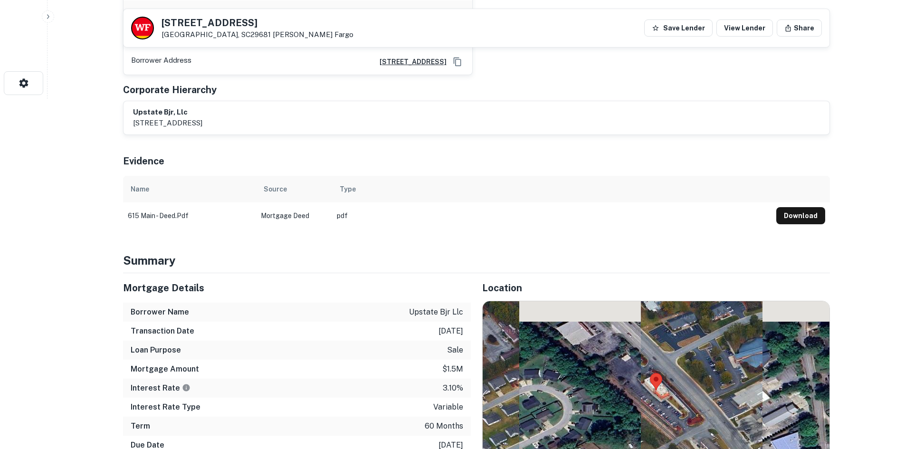
scroll to position [523, 0]
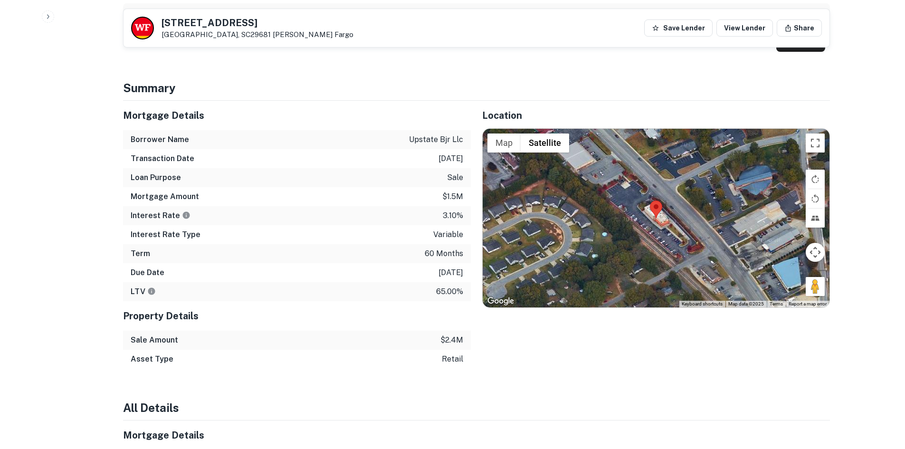
drag, startPoint x: 807, startPoint y: 265, endPoint x: 721, endPoint y: 251, distance: 87.1
click at [721, 251] on div "Map Terrain Satellite Labels Keyboard shortcuts Map Data Map data ©2025 Map dat…" at bounding box center [656, 218] width 347 height 179
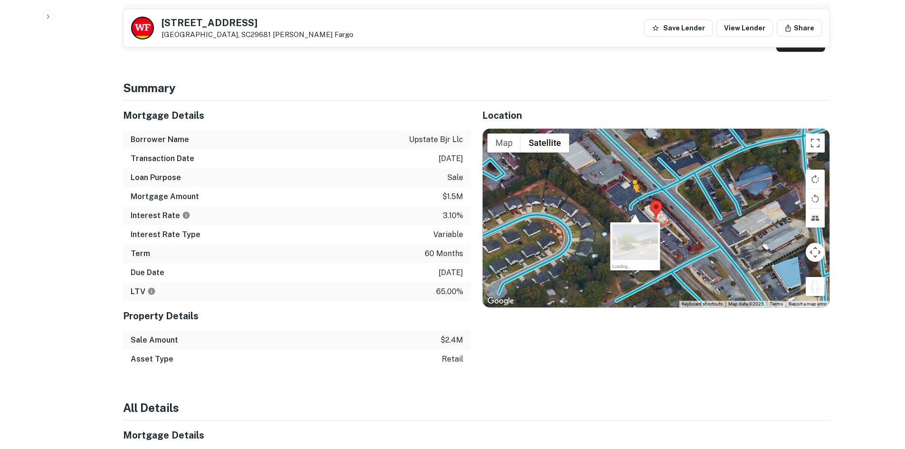
drag, startPoint x: 809, startPoint y: 261, endPoint x: 631, endPoint y: 186, distance: 193.1
click at [631, 186] on div "To activate drag with keyboard, press Alt + Enter. Once in keyboard drag state,…" at bounding box center [656, 218] width 347 height 179
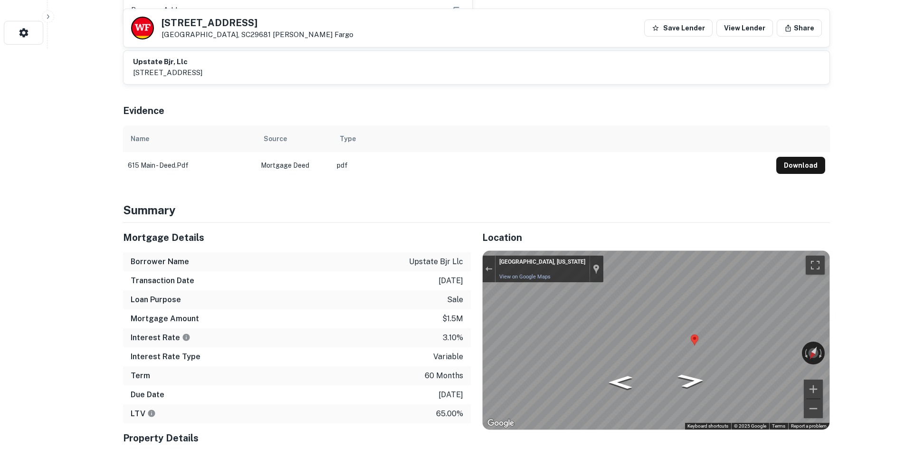
scroll to position [333, 0]
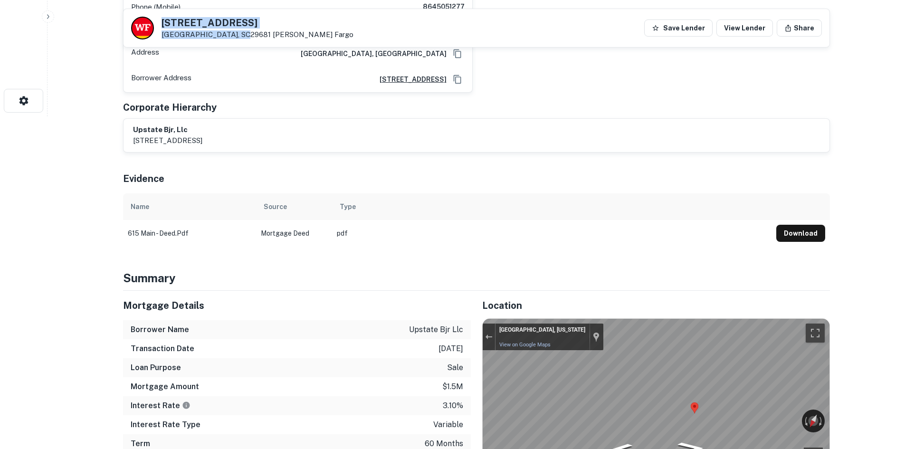
drag, startPoint x: 162, startPoint y: 23, endPoint x: 237, endPoint y: 41, distance: 76.7
click at [237, 41] on div "[STREET_ADDRESS][GEOGRAPHIC_DATA][PERSON_NAME] Fargo Save Lender View Lender Sh…" at bounding box center [477, 28] width 706 height 38
copy div "[STREET_ADDRESS]"
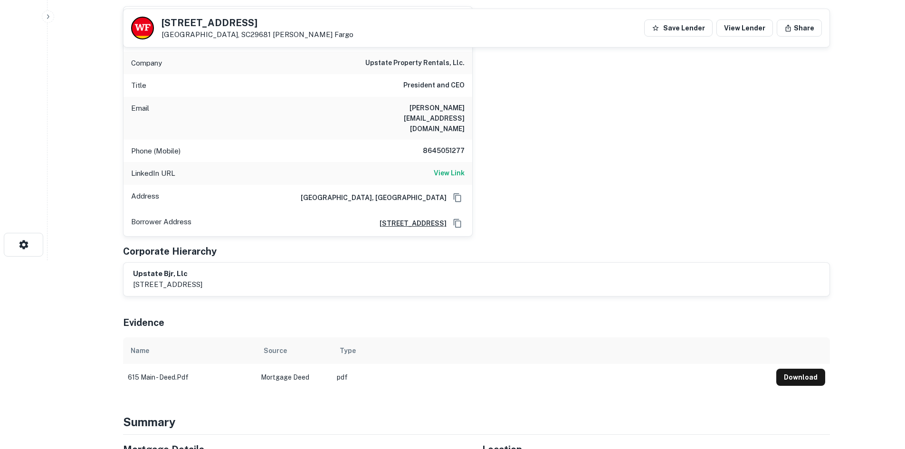
scroll to position [143, 0]
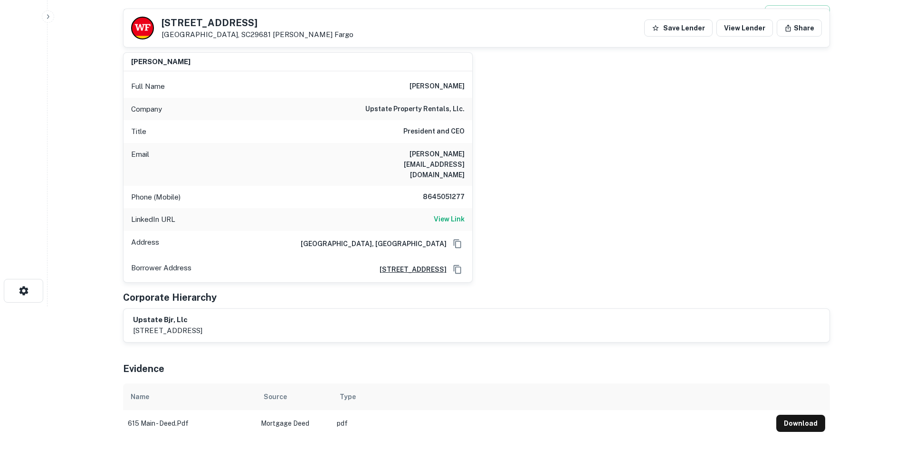
click at [424, 191] on h6 "8645051277" at bounding box center [436, 196] width 57 height 11
copy h6 "8645051277"
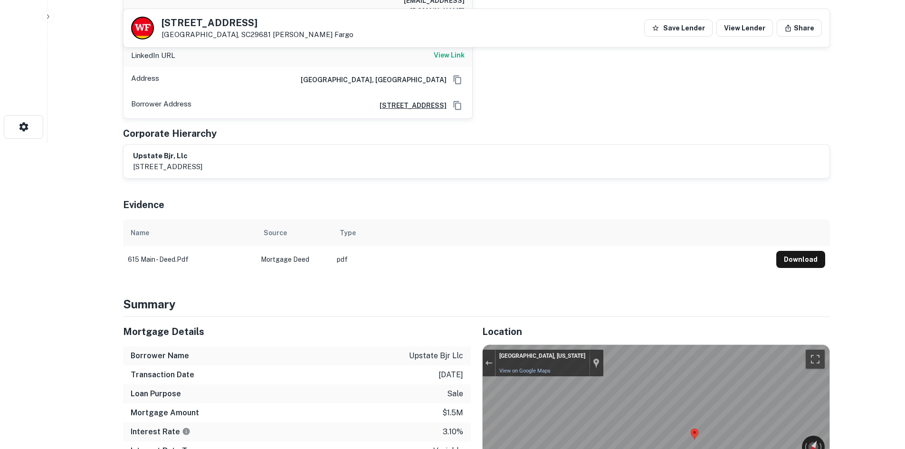
scroll to position [238, 0]
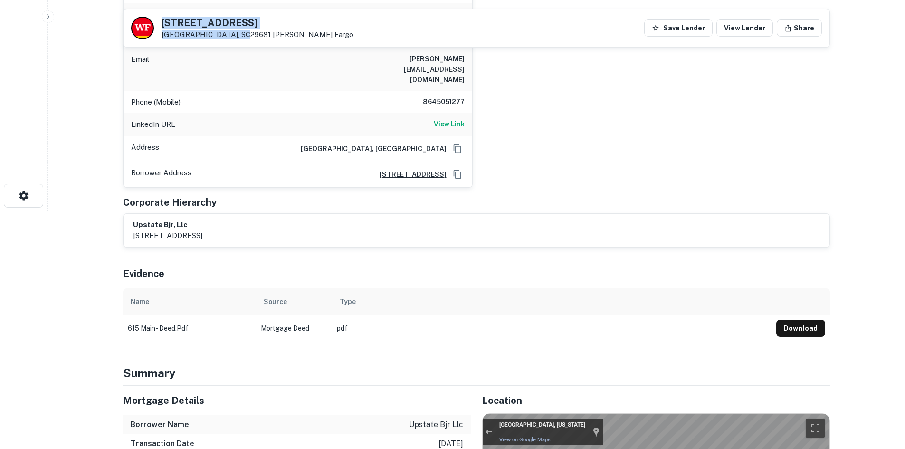
drag, startPoint x: 162, startPoint y: 20, endPoint x: 236, endPoint y: 36, distance: 75.8
click at [236, 36] on div "[STREET_ADDRESS][GEOGRAPHIC_DATA][PERSON_NAME]" at bounding box center [258, 28] width 192 height 21
copy div "[STREET_ADDRESS]"
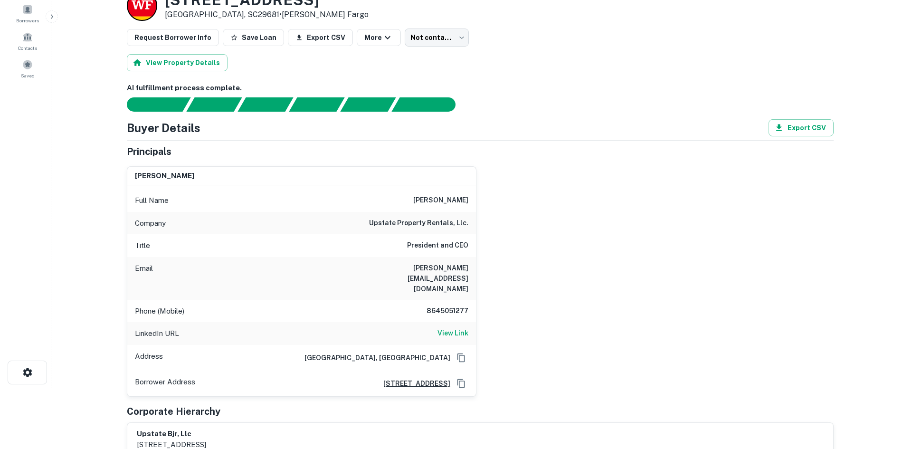
scroll to position [0, 0]
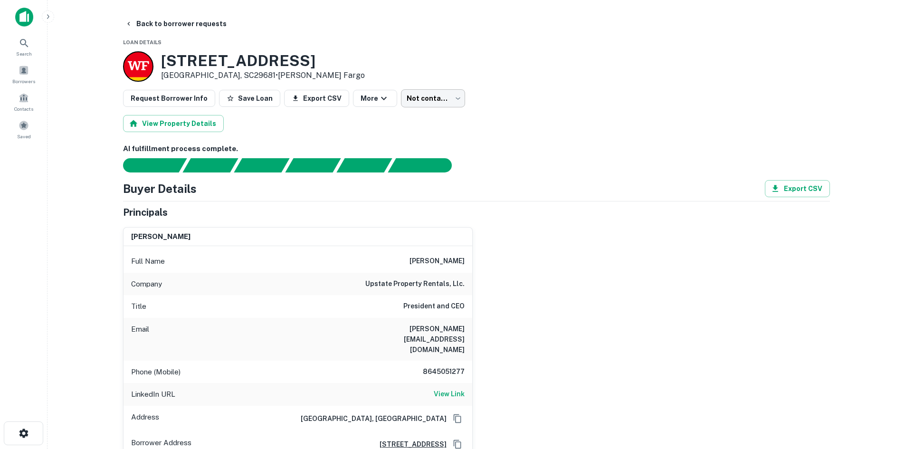
click at [404, 97] on body "Search Borrowers Contacts Saved Back to borrower requests Loan Details [STREET_…" at bounding box center [452, 224] width 905 height 449
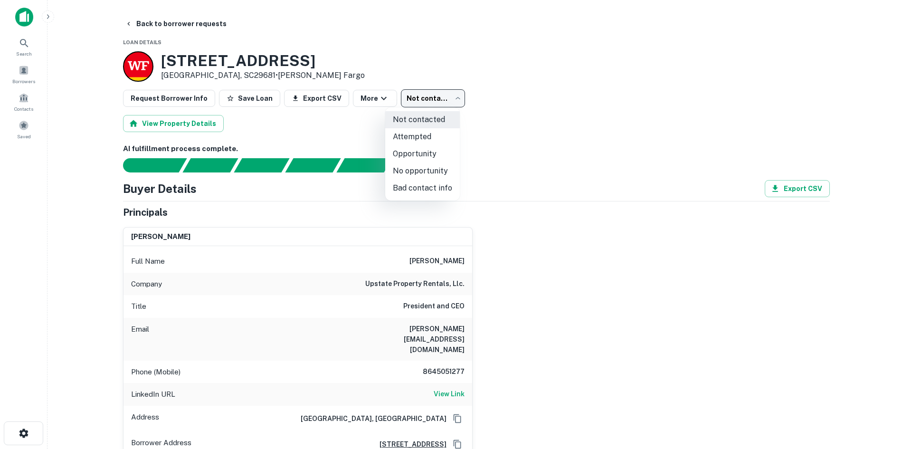
click at [408, 151] on li "Opportunity" at bounding box center [422, 153] width 75 height 17
type input "**********"
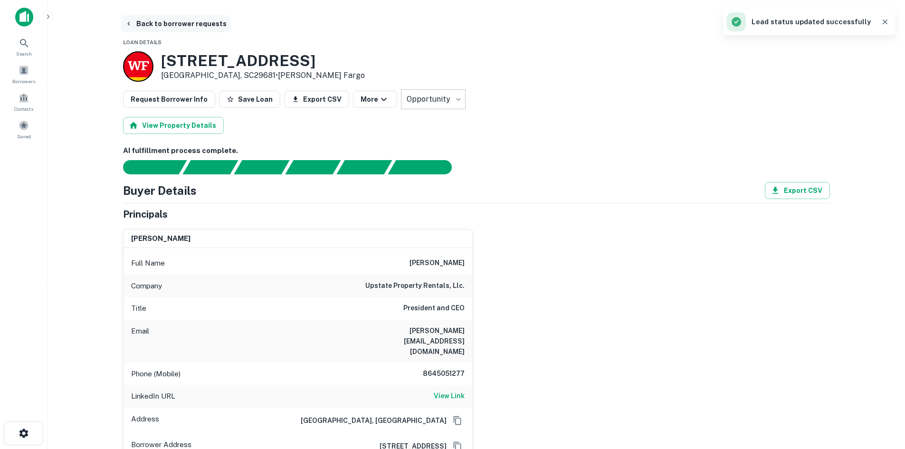
click at [180, 30] on button "Back to borrower requests" at bounding box center [175, 23] width 109 height 17
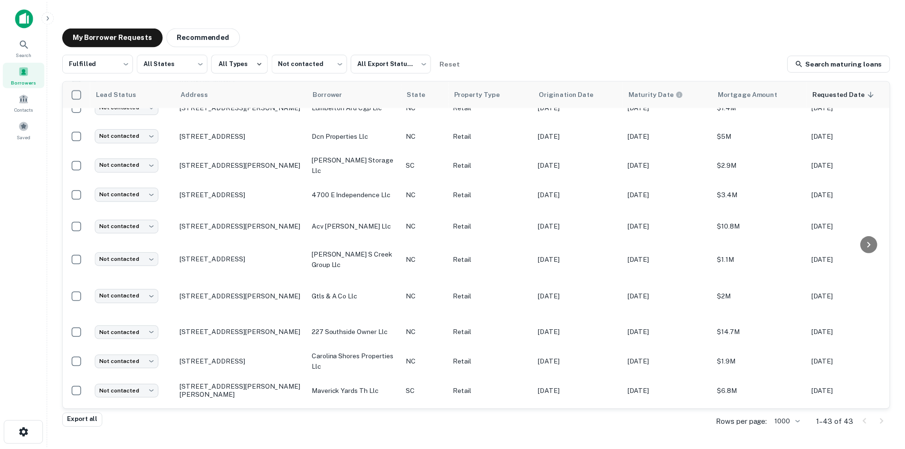
scroll to position [560, 0]
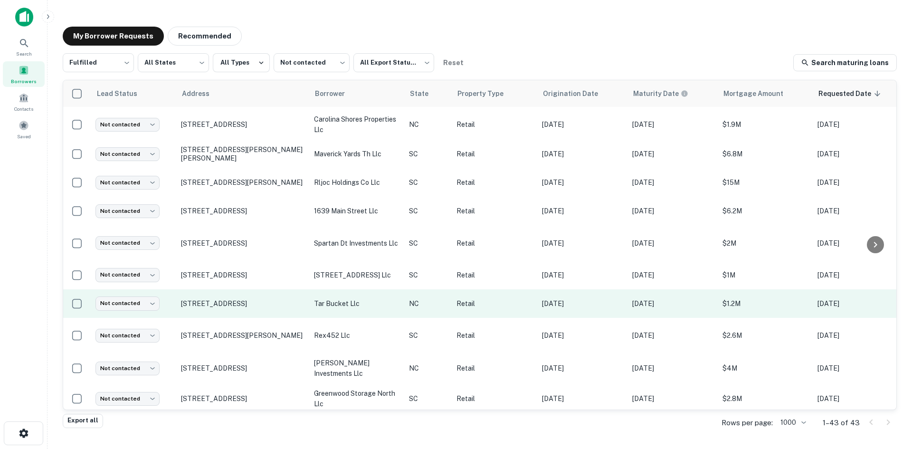
click at [248, 301] on td "[STREET_ADDRESS]" at bounding box center [242, 303] width 133 height 29
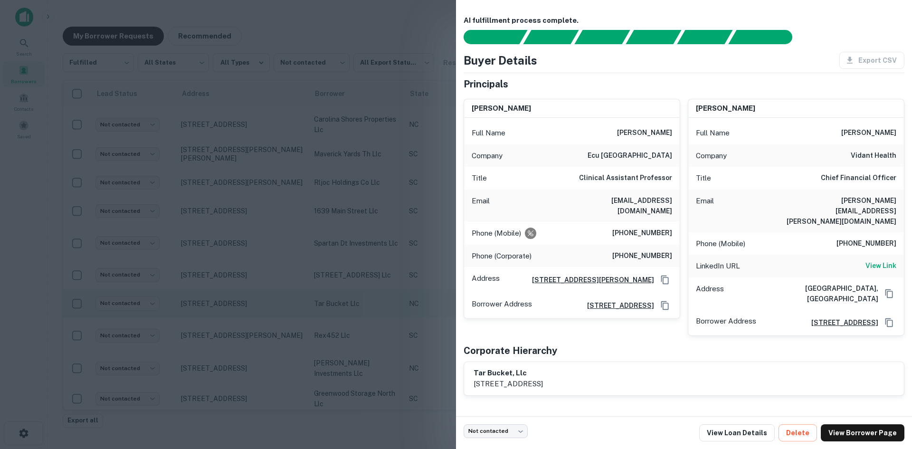
click at [248, 301] on div at bounding box center [456, 224] width 912 height 449
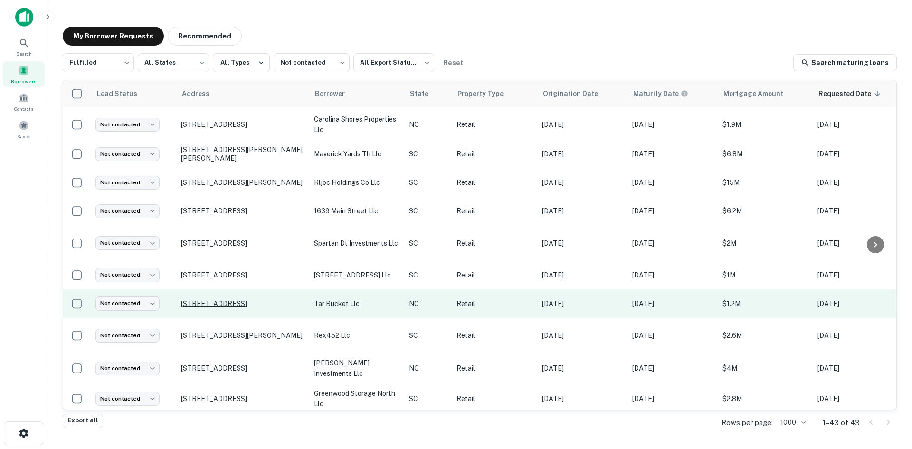
click at [238, 299] on p "[STREET_ADDRESS]" at bounding box center [243, 303] width 124 height 9
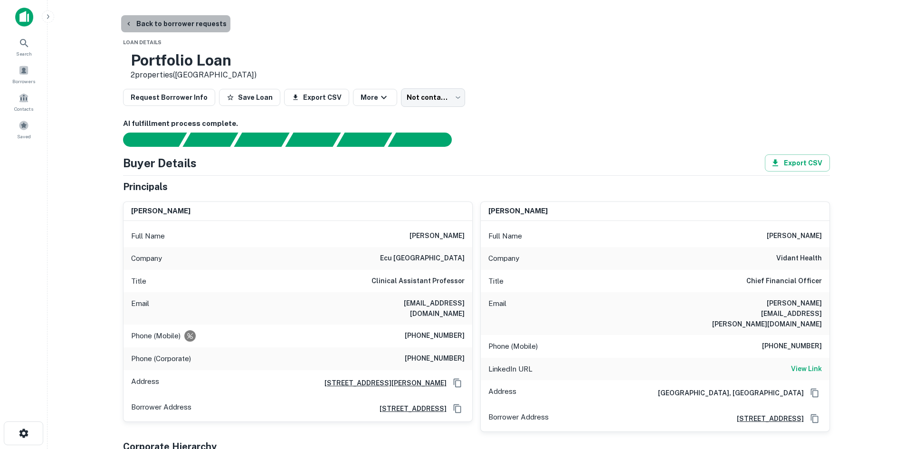
click at [183, 21] on button "Back to borrower requests" at bounding box center [175, 23] width 109 height 17
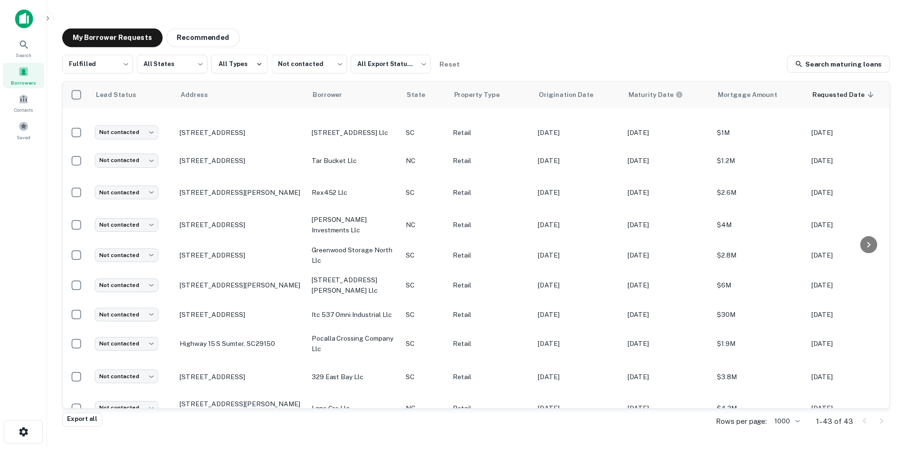
scroll to position [892, 0]
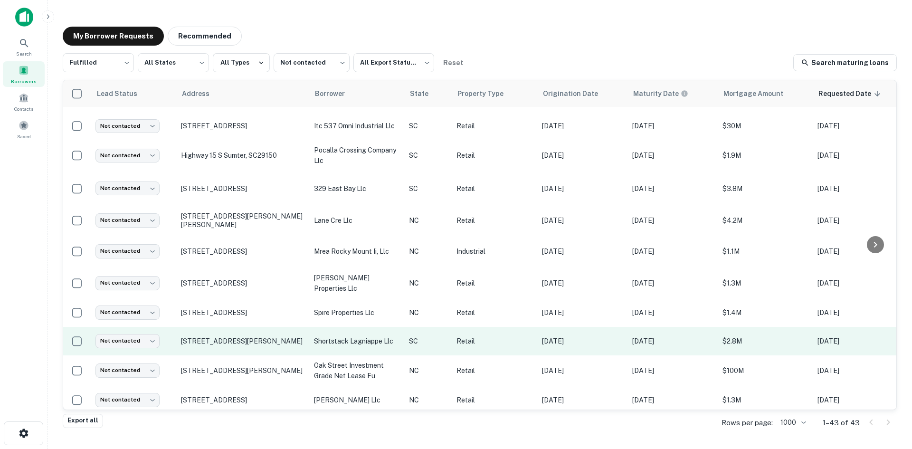
click at [258, 335] on td "[STREET_ADDRESS][PERSON_NAME]" at bounding box center [242, 341] width 133 height 29
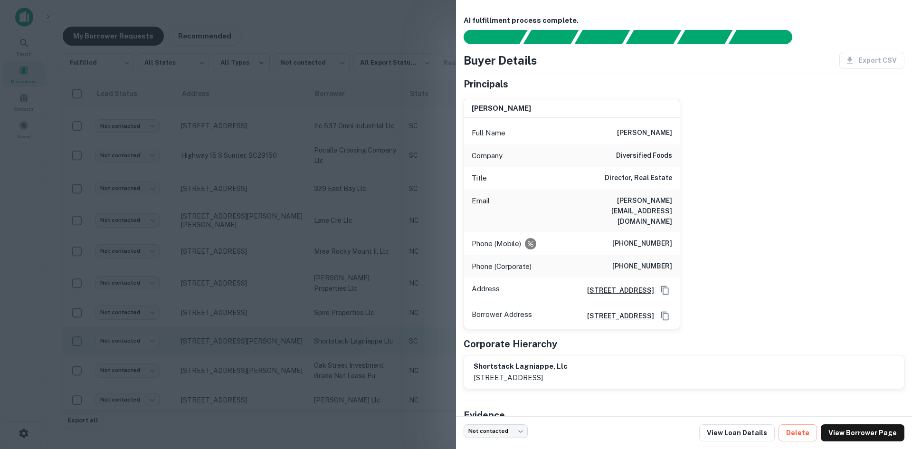
click at [258, 335] on div at bounding box center [456, 224] width 912 height 449
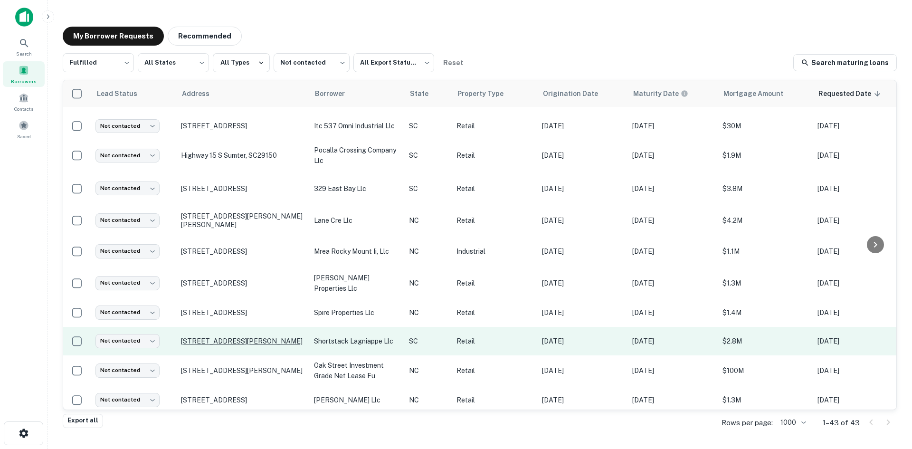
click at [253, 337] on p "[STREET_ADDRESS][PERSON_NAME]" at bounding box center [243, 341] width 124 height 9
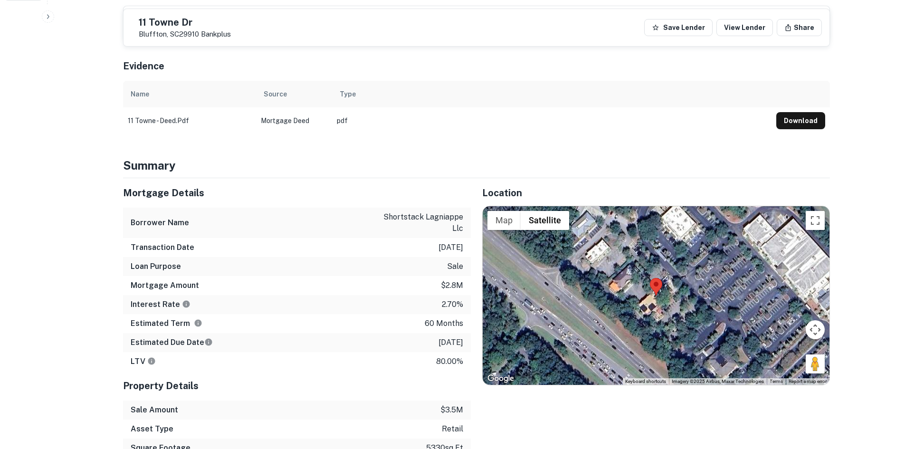
scroll to position [570, 0]
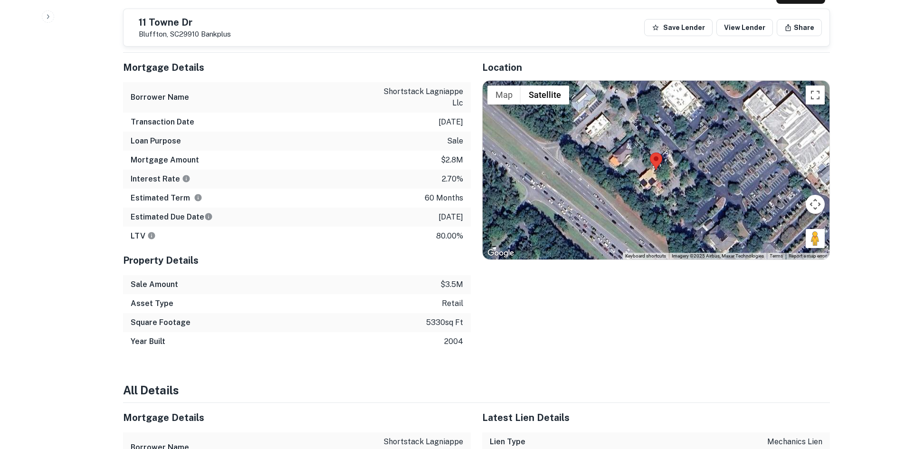
drag, startPoint x: 811, startPoint y: 212, endPoint x: 659, endPoint y: 183, distance: 154.9
click at [659, 183] on div "Map Terrain Satellite Labels Keyboard shortcuts Map Data Imagery ©2025 Airbus, …" at bounding box center [656, 170] width 347 height 179
drag, startPoint x: 810, startPoint y: 218, endPoint x: 717, endPoint y: 198, distance: 94.8
click at [668, 193] on div "Map Terrain Satellite Labels Keyboard shortcuts Map Data Imagery ©2025 Airbus, …" at bounding box center [656, 170] width 347 height 179
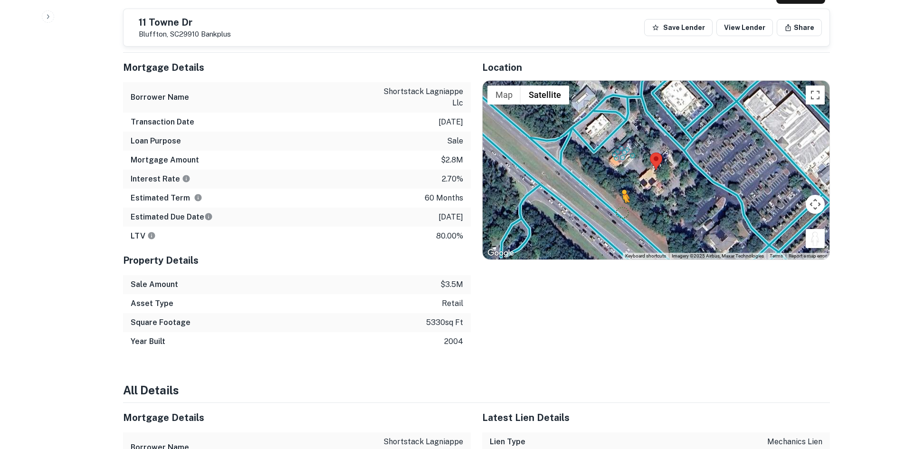
drag, startPoint x: 813, startPoint y: 217, endPoint x: 622, endPoint y: 193, distance: 192.0
click at [622, 193] on div "To activate drag with keyboard, press Alt + Enter. Once in keyboard drag state,…" at bounding box center [656, 170] width 347 height 179
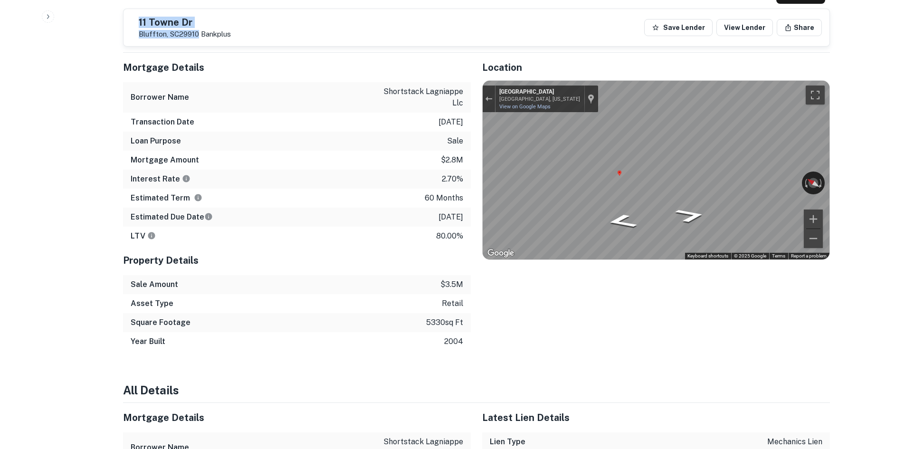
drag, startPoint x: 162, startPoint y: 17, endPoint x: 220, endPoint y: 40, distance: 62.9
click at [220, 40] on div "[STREET_ADDRESS][PERSON_NAME] Bankplus Save Lender View Lender Share" at bounding box center [477, 27] width 706 height 37
copy div "[STREET_ADDRESS][PERSON_NAME]"
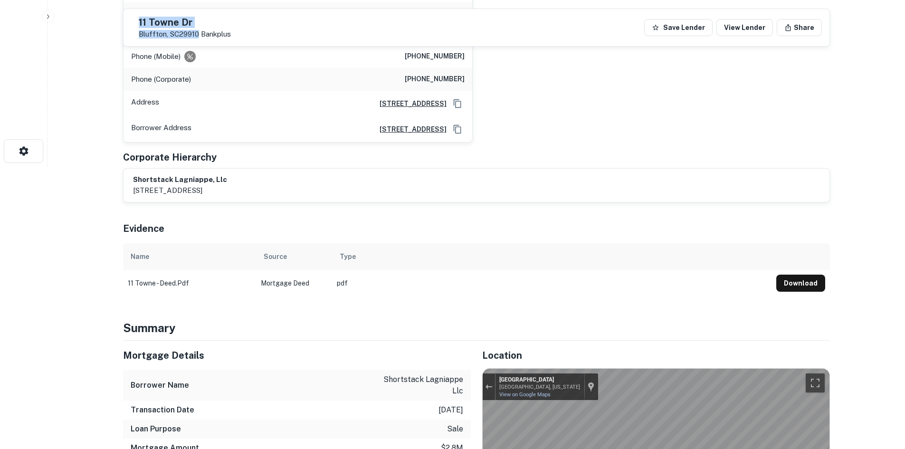
scroll to position [143, 0]
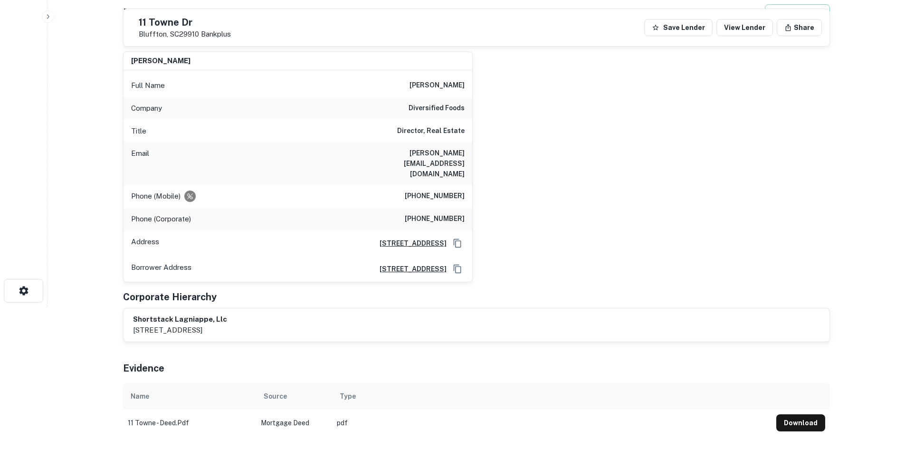
click at [420, 191] on h6 "[PHONE_NUMBER]" at bounding box center [435, 196] width 60 height 11
copy h6 "[PHONE_NUMBER]"
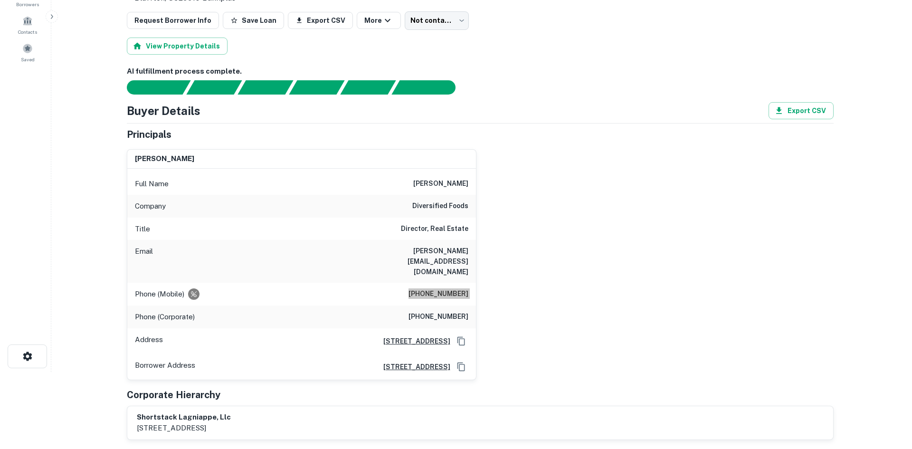
scroll to position [0, 0]
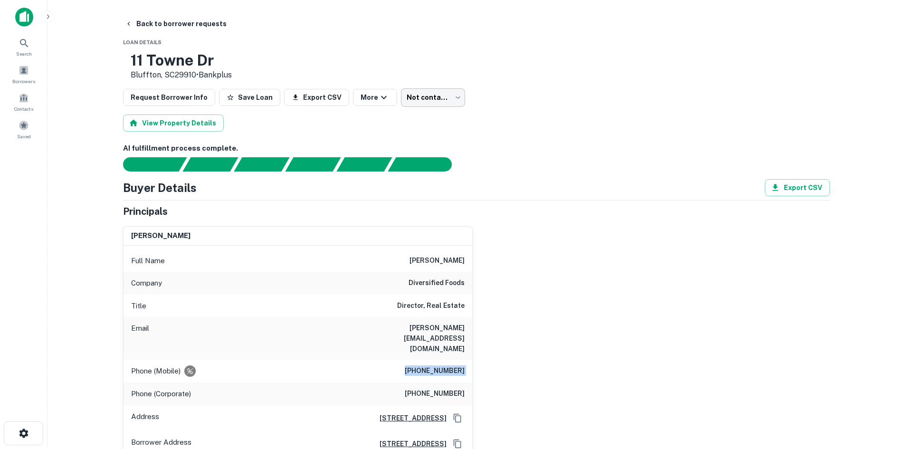
click at [443, 96] on body "Search Borrowers Contacts Saved Back to borrower requests Loan Details [STREET_…" at bounding box center [452, 224] width 905 height 449
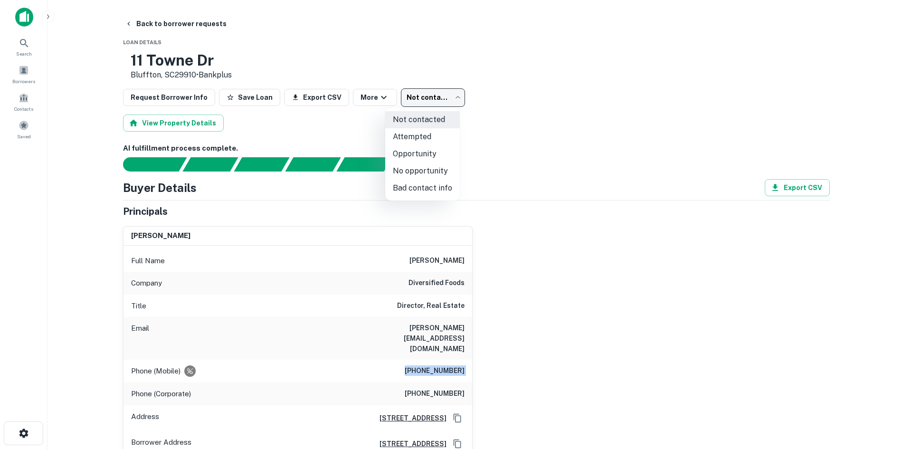
click at [417, 139] on li "Attempted" at bounding box center [422, 136] width 75 height 17
type input "*********"
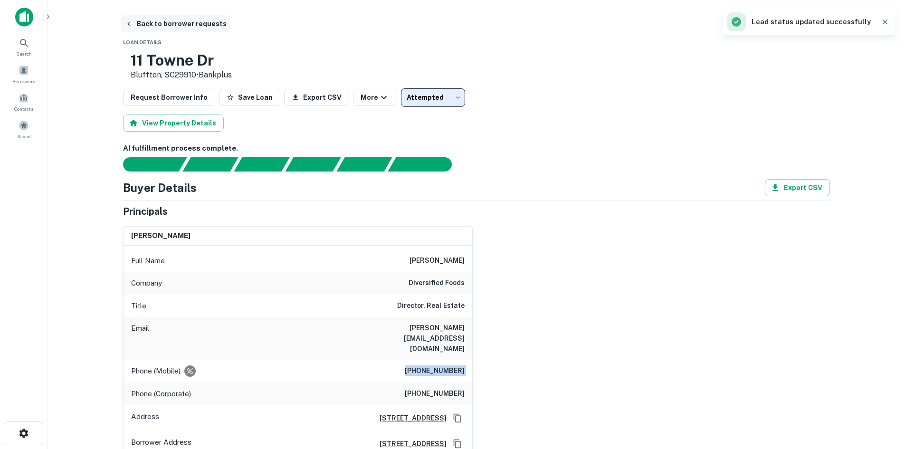
click at [153, 28] on button "Back to borrower requests" at bounding box center [175, 23] width 109 height 17
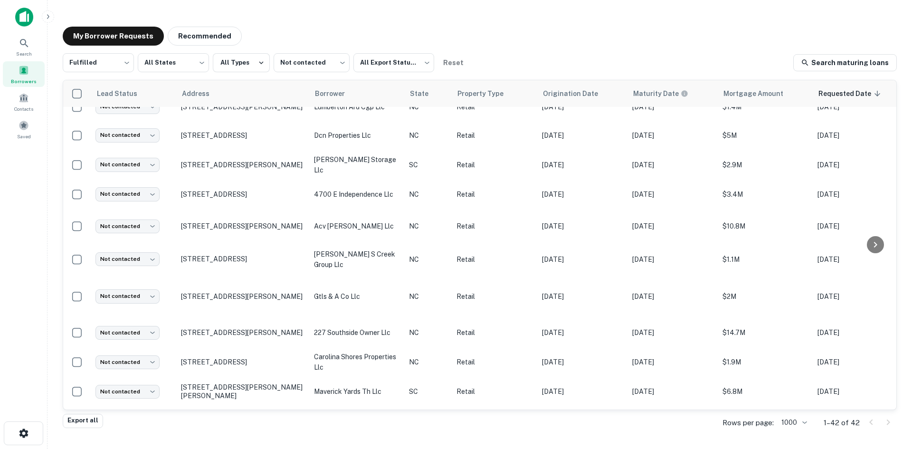
scroll to position [560, 0]
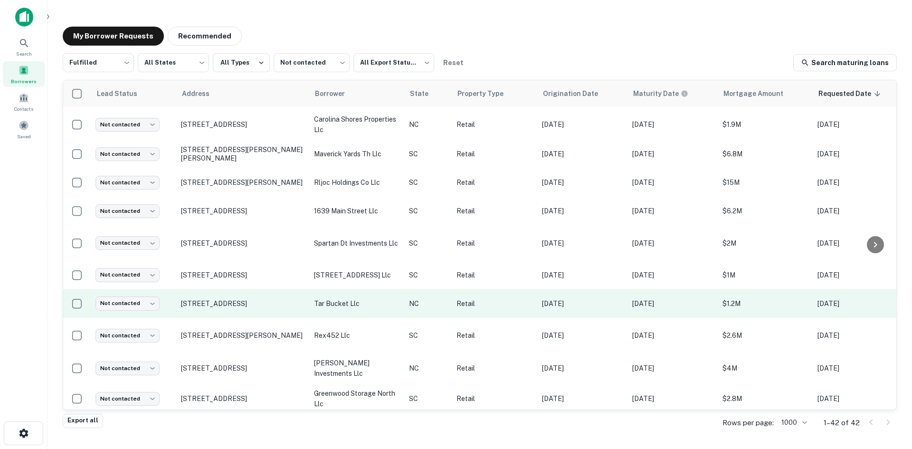
click at [230, 299] on td "[STREET_ADDRESS]" at bounding box center [242, 303] width 133 height 29
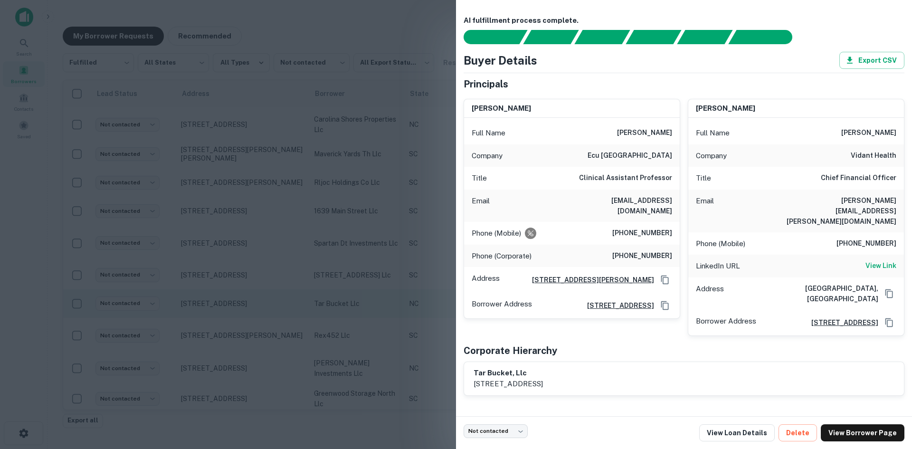
click at [230, 299] on div at bounding box center [456, 224] width 912 height 449
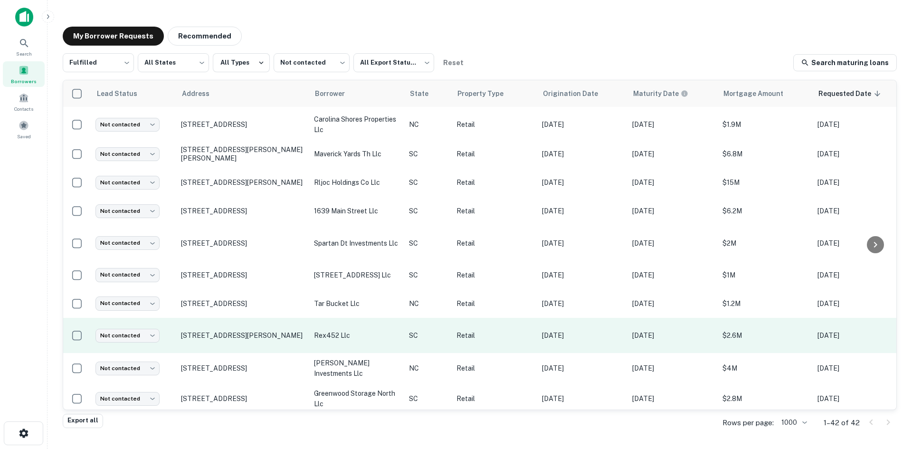
click at [235, 332] on td "[STREET_ADDRESS][PERSON_NAME]" at bounding box center [242, 336] width 133 height 36
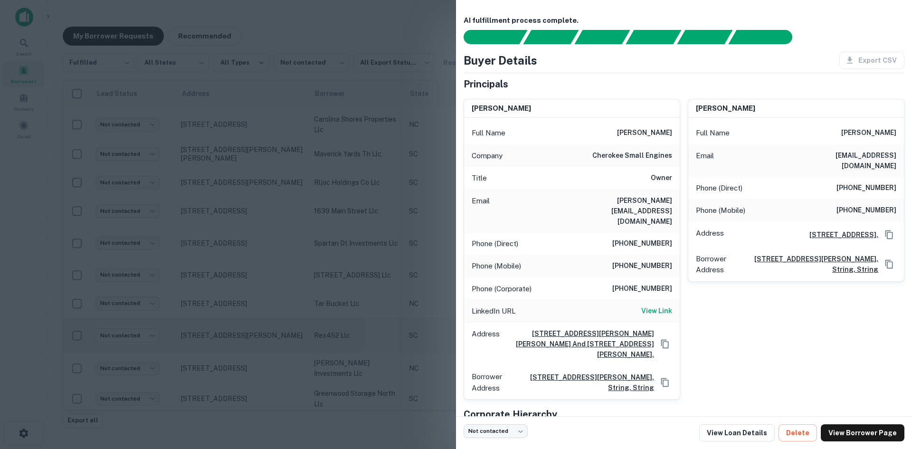
click at [235, 332] on div at bounding box center [456, 224] width 912 height 449
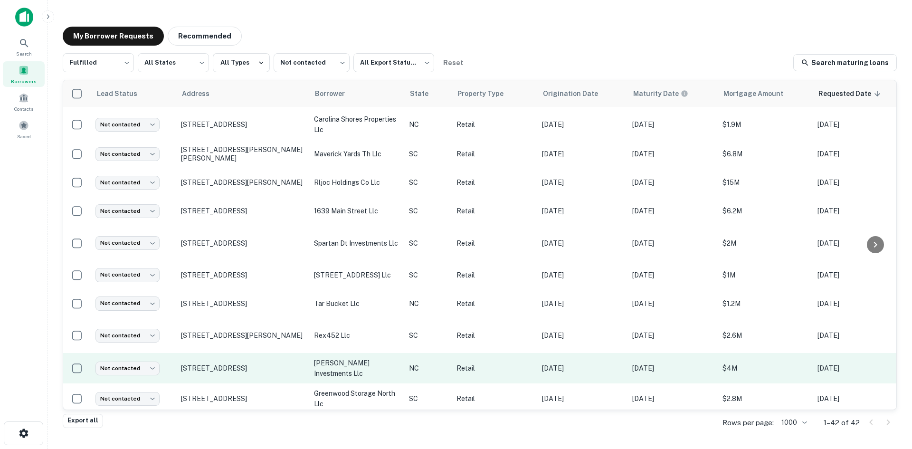
click at [236, 361] on td "[STREET_ADDRESS]" at bounding box center [242, 368] width 133 height 30
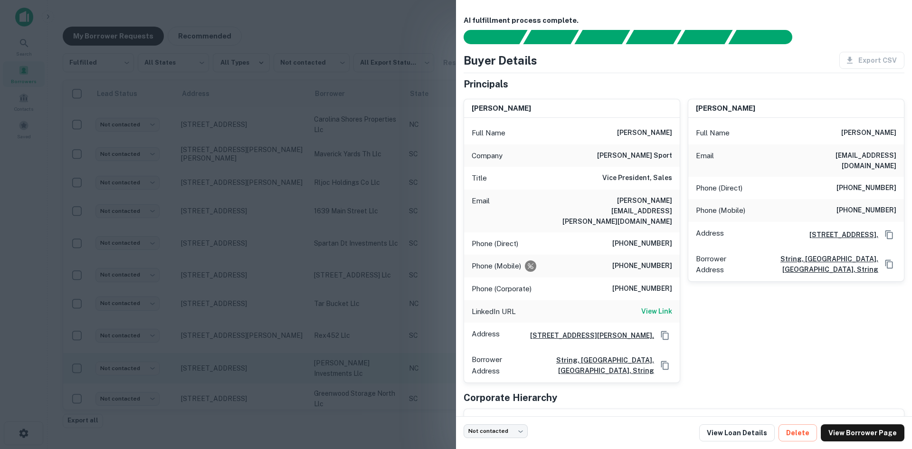
click at [236, 361] on div at bounding box center [456, 224] width 912 height 449
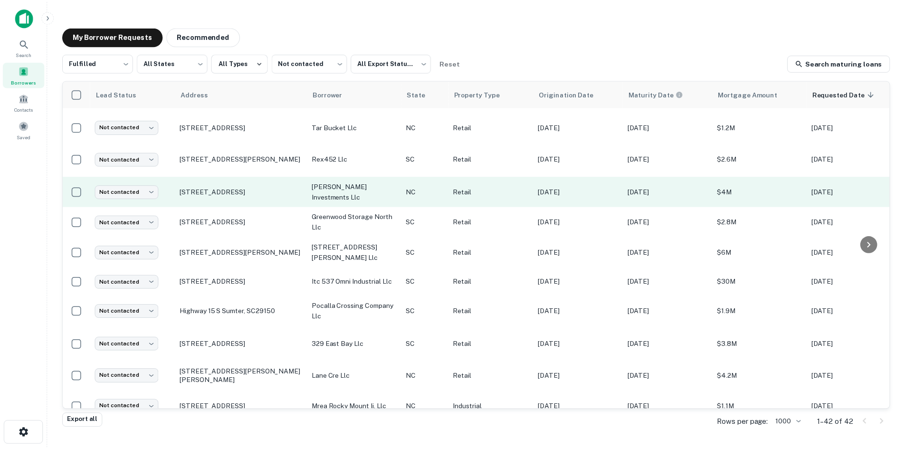
scroll to position [750, 0]
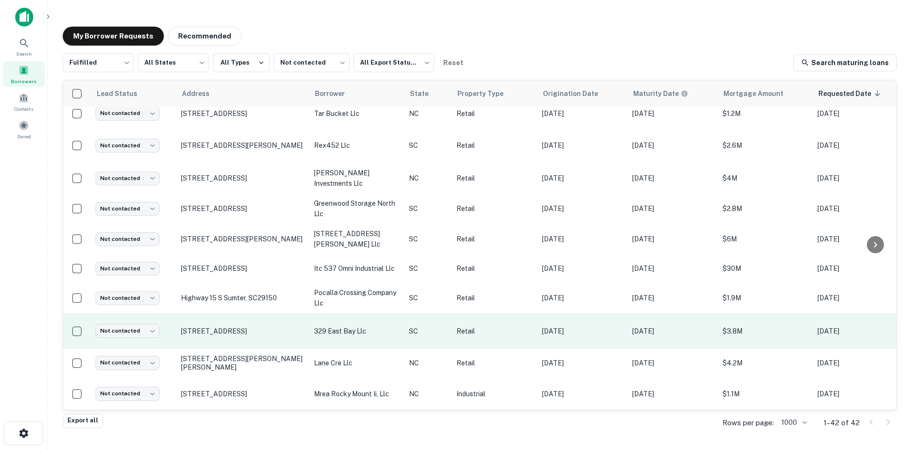
click at [234, 327] on td "[STREET_ADDRESS]" at bounding box center [242, 331] width 133 height 36
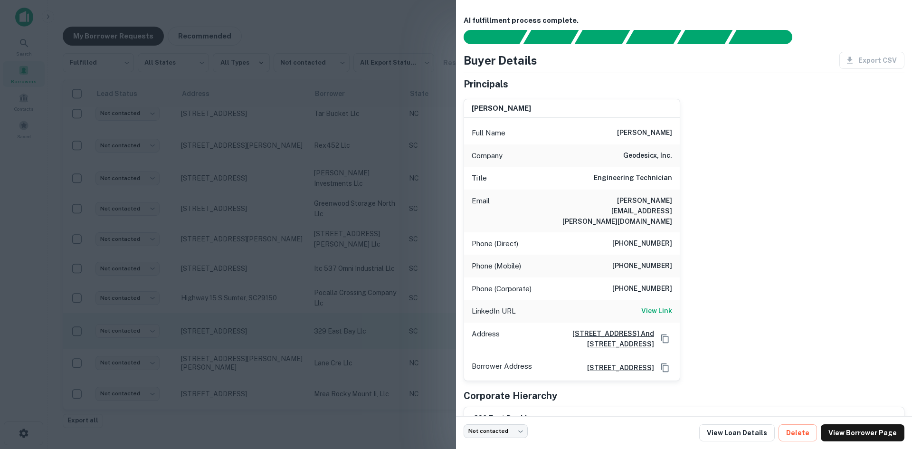
click at [234, 327] on div at bounding box center [456, 224] width 912 height 449
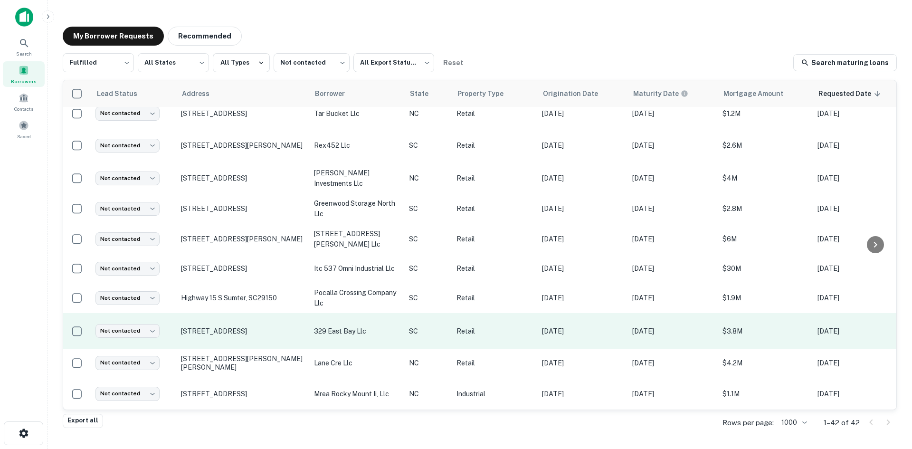
click at [235, 322] on td "[STREET_ADDRESS]" at bounding box center [242, 331] width 133 height 36
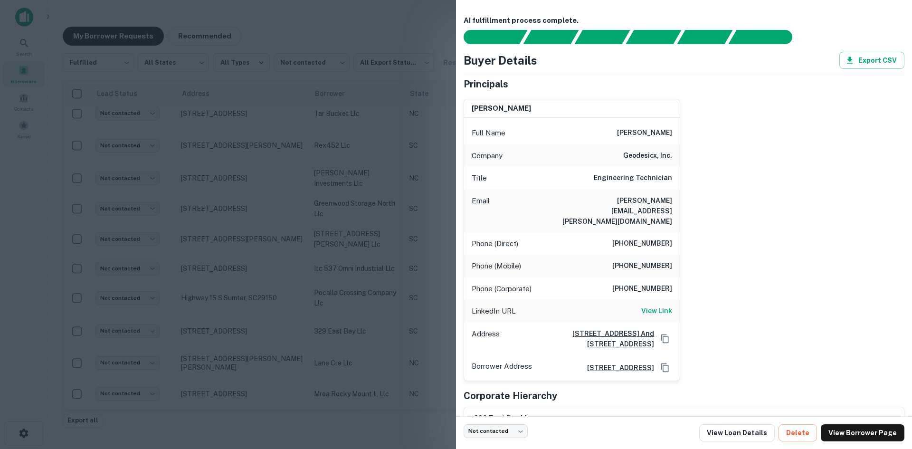
click at [235, 320] on div at bounding box center [456, 224] width 912 height 449
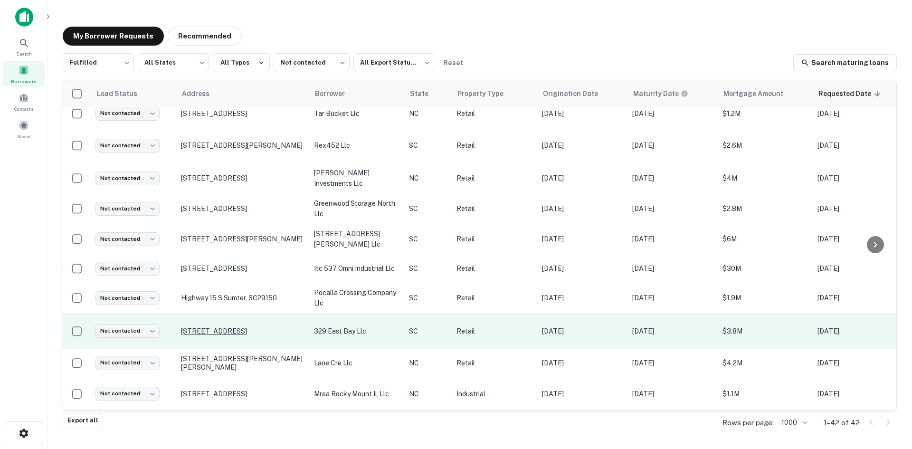
click at [235, 327] on p "[STREET_ADDRESS]" at bounding box center [243, 331] width 124 height 9
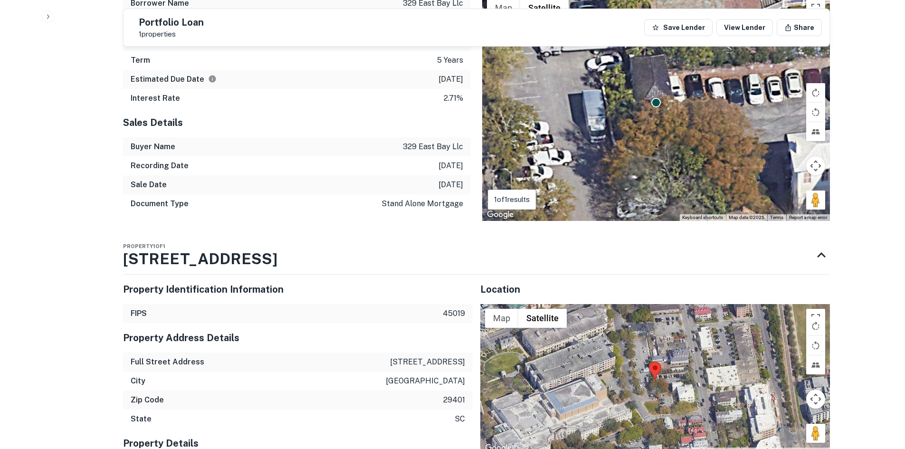
scroll to position [855, 0]
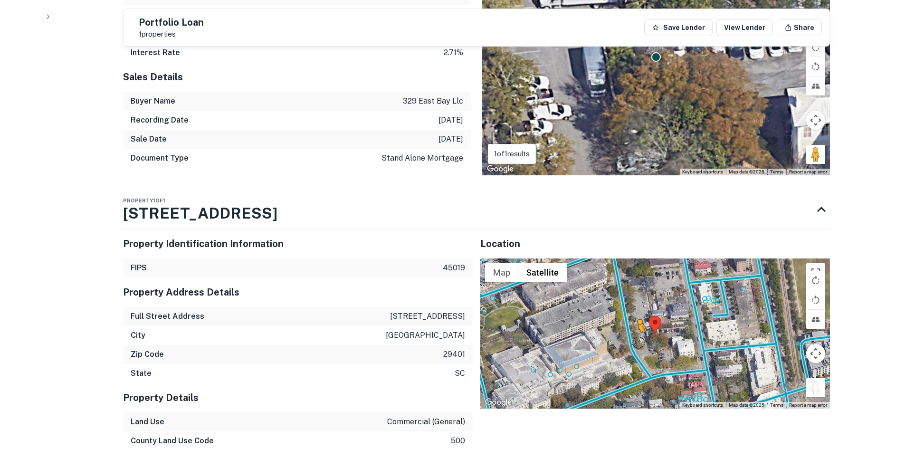
drag, startPoint x: 816, startPoint y: 368, endPoint x: 635, endPoint y: 322, distance: 186.8
click at [635, 322] on div "To activate drag with keyboard, press Alt + Enter. Once in keyboard drag state,…" at bounding box center [655, 333] width 350 height 150
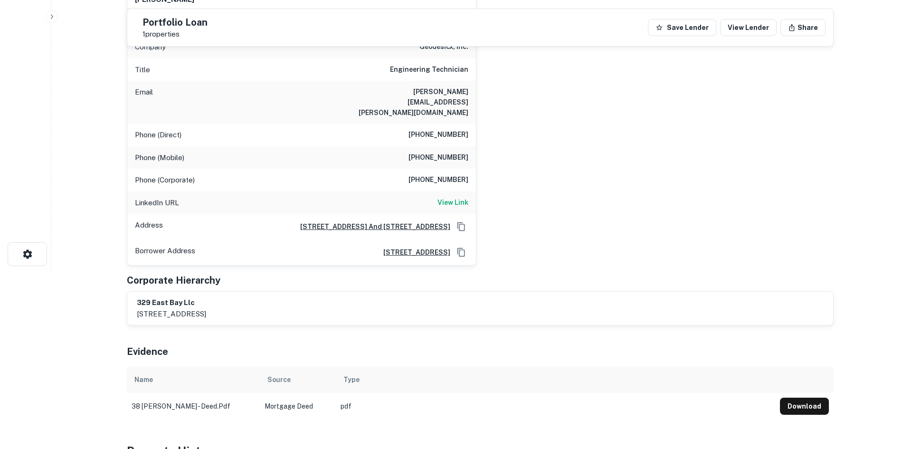
scroll to position [0, 0]
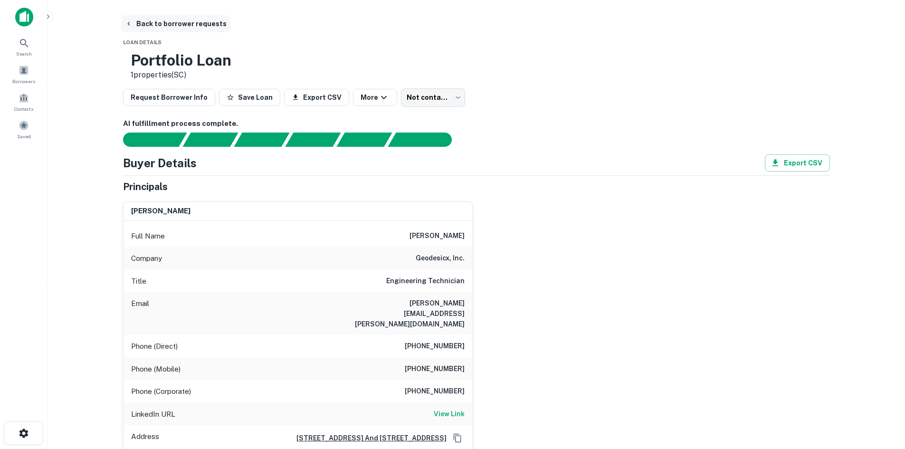
click at [160, 16] on button "Back to borrower requests" at bounding box center [175, 23] width 109 height 17
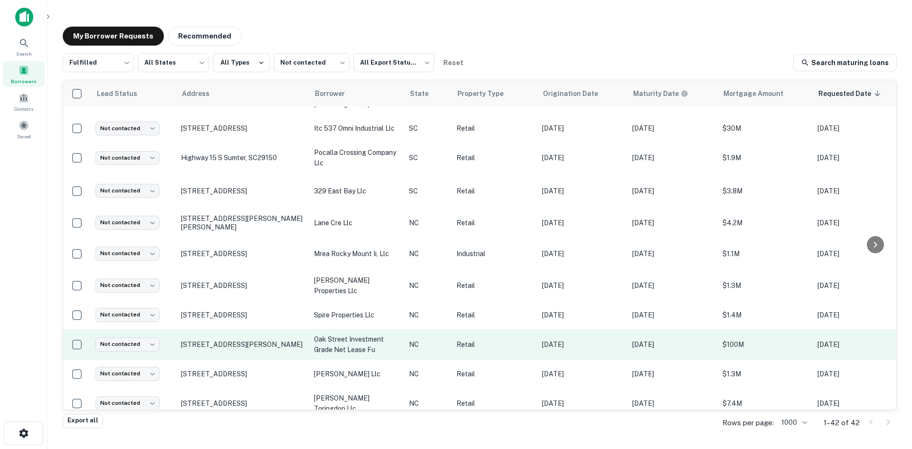
scroll to position [892, 0]
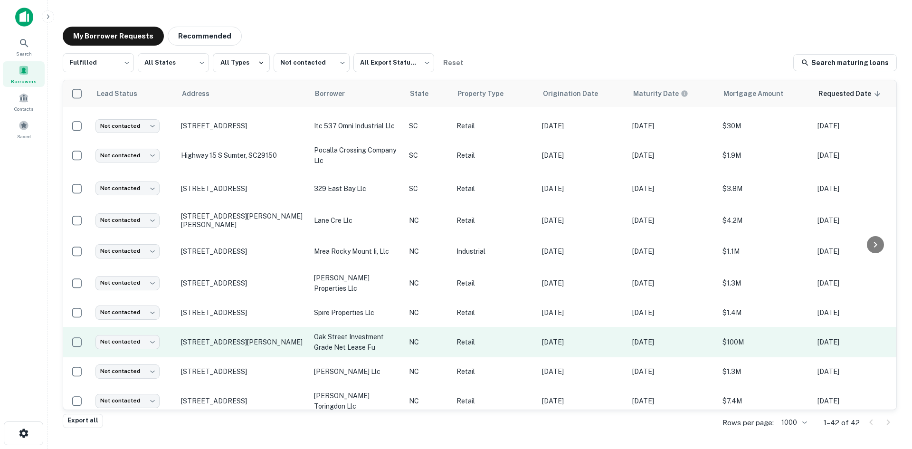
click at [234, 337] on td "[STREET_ADDRESS][PERSON_NAME]" at bounding box center [242, 342] width 133 height 30
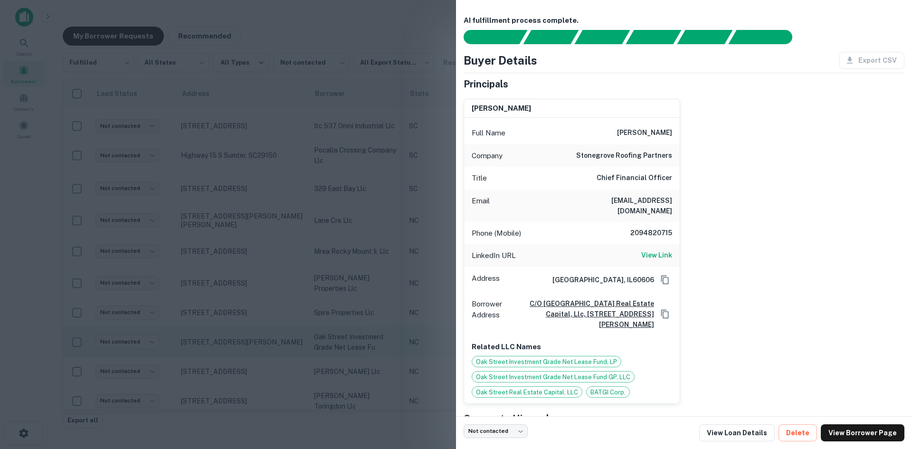
click at [234, 337] on div at bounding box center [456, 224] width 912 height 449
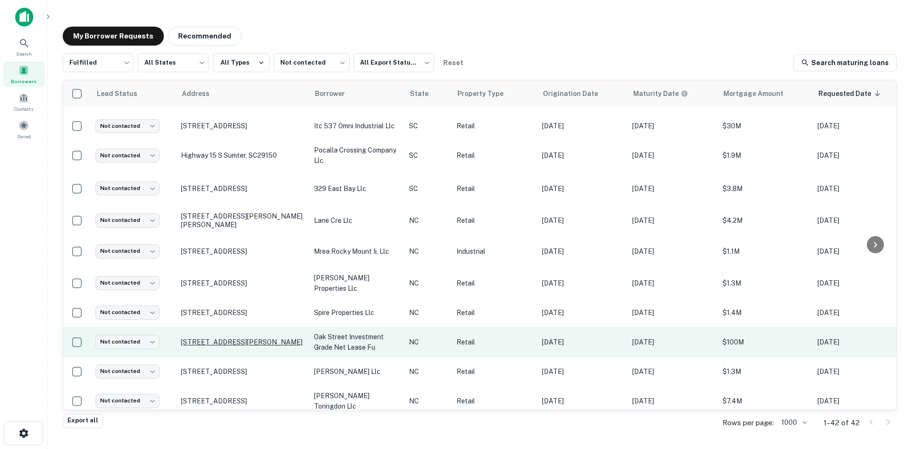
click at [234, 338] on p "[STREET_ADDRESS][PERSON_NAME]" at bounding box center [243, 342] width 124 height 9
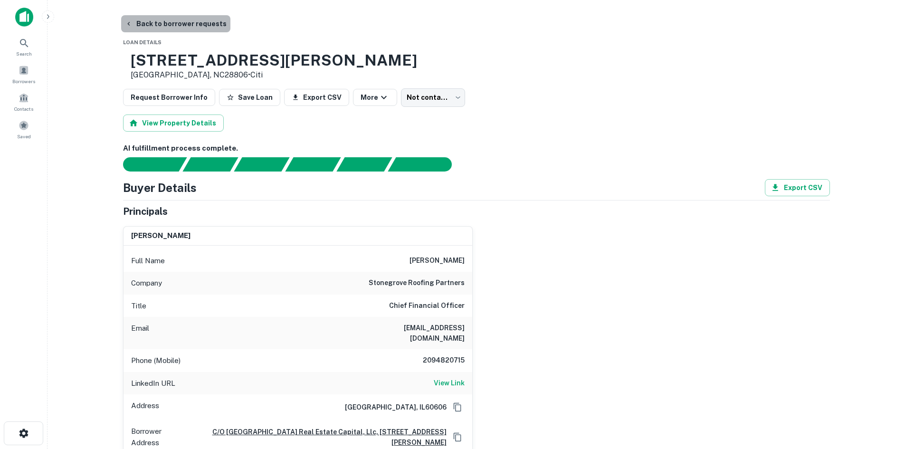
click at [186, 23] on button "Back to borrower requests" at bounding box center [175, 23] width 109 height 17
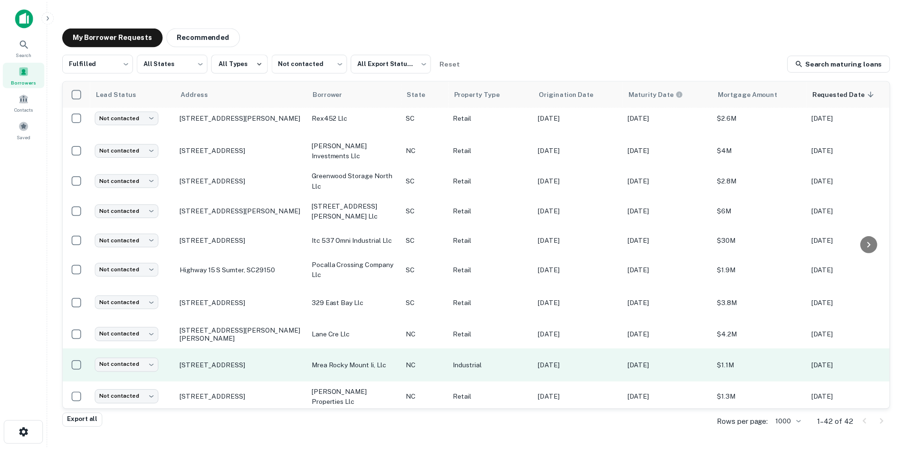
scroll to position [797, 0]
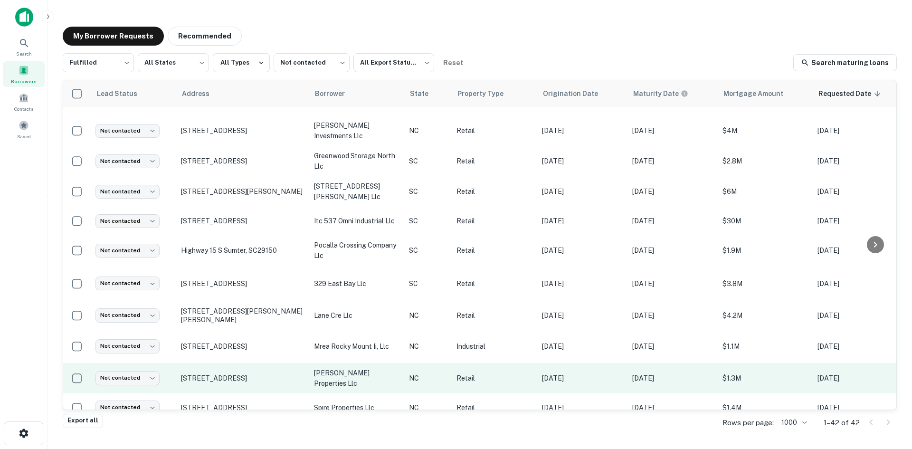
click at [255, 373] on td "[STREET_ADDRESS]" at bounding box center [242, 378] width 133 height 30
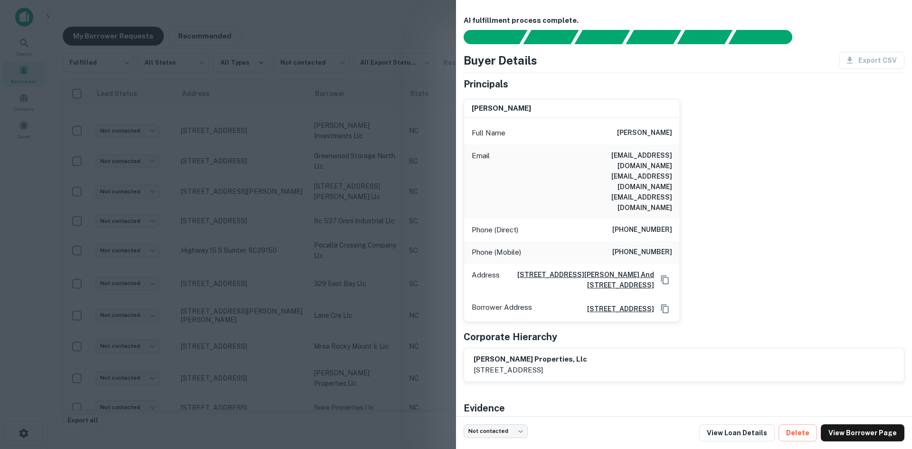
click at [252, 373] on div at bounding box center [456, 224] width 912 height 449
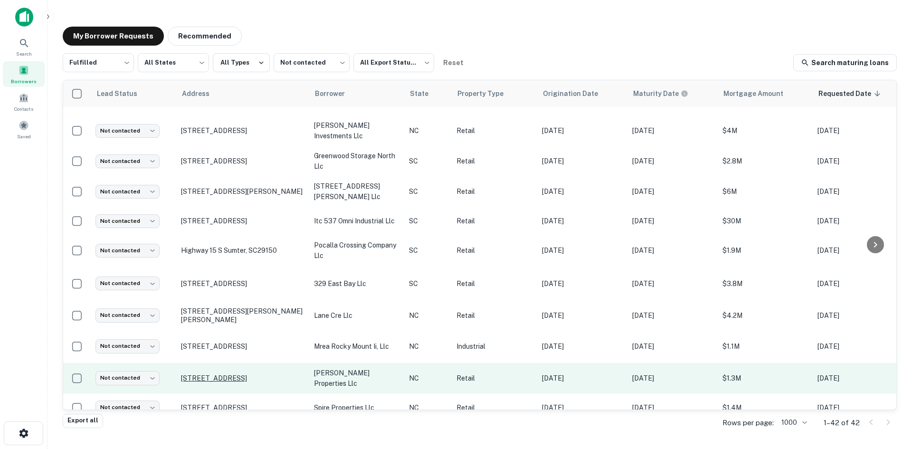
click at [243, 374] on p "[STREET_ADDRESS]" at bounding box center [243, 378] width 124 height 9
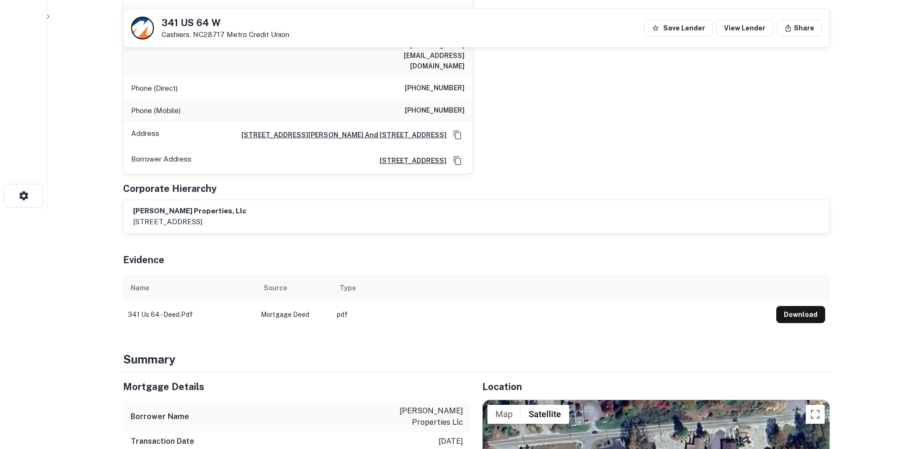
scroll to position [428, 0]
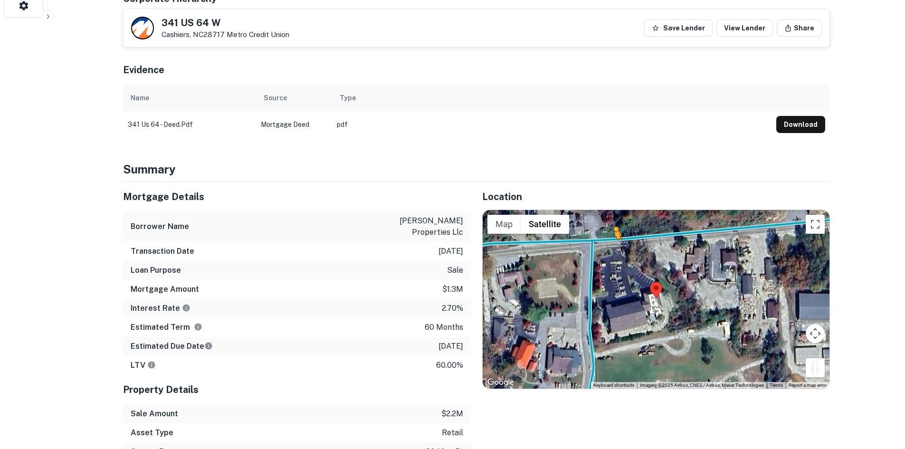
drag, startPoint x: 820, startPoint y: 340, endPoint x: 613, endPoint y: 218, distance: 240.4
click at [613, 218] on div "To activate drag with keyboard, press Alt + Enter. Once in keyboard drag state,…" at bounding box center [656, 299] width 347 height 179
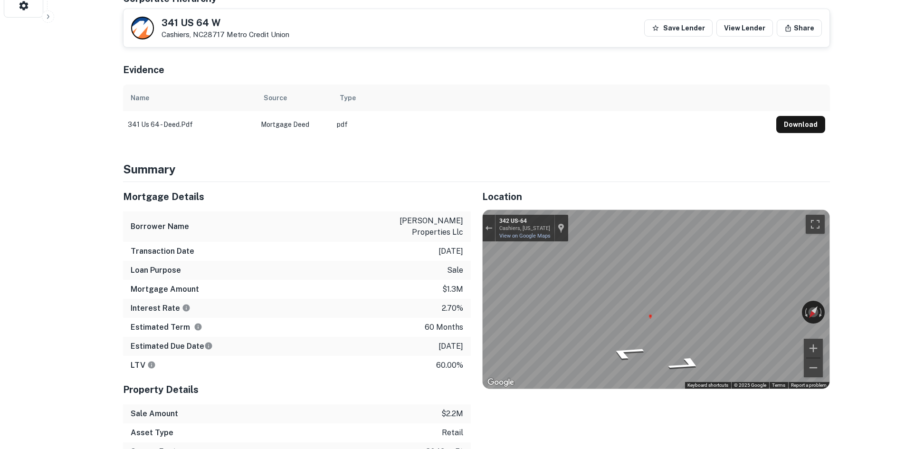
click at [468, 259] on div "Mortgage Details Borrower Name [PERSON_NAME] properties llc Transaction Date [D…" at bounding box center [471, 340] width 718 height 317
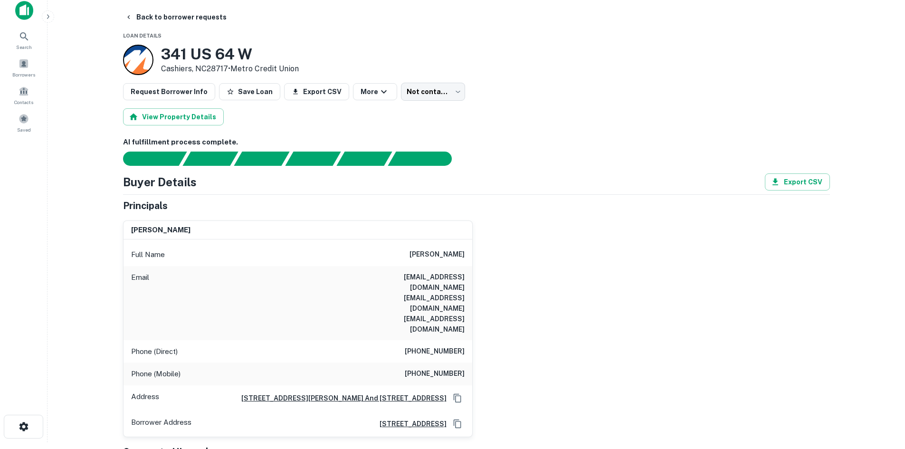
scroll to position [0, 0]
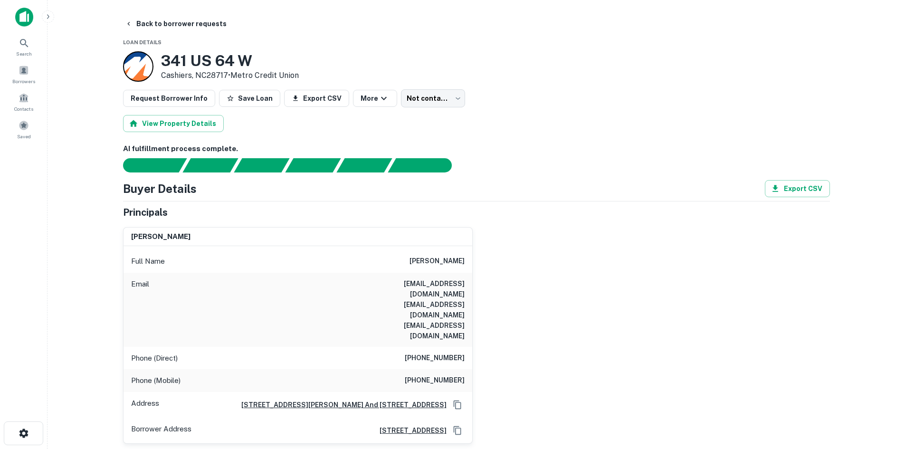
drag, startPoint x: 160, startPoint y: 59, endPoint x: 231, endPoint y: 72, distance: 72.8
click at [231, 72] on div "[STREET_ADDRESS] • Metro Credit Union" at bounding box center [211, 66] width 176 height 30
copy div "[STREET_ADDRESS] •"
click at [417, 353] on h6 "[PHONE_NUMBER]" at bounding box center [435, 358] width 60 height 11
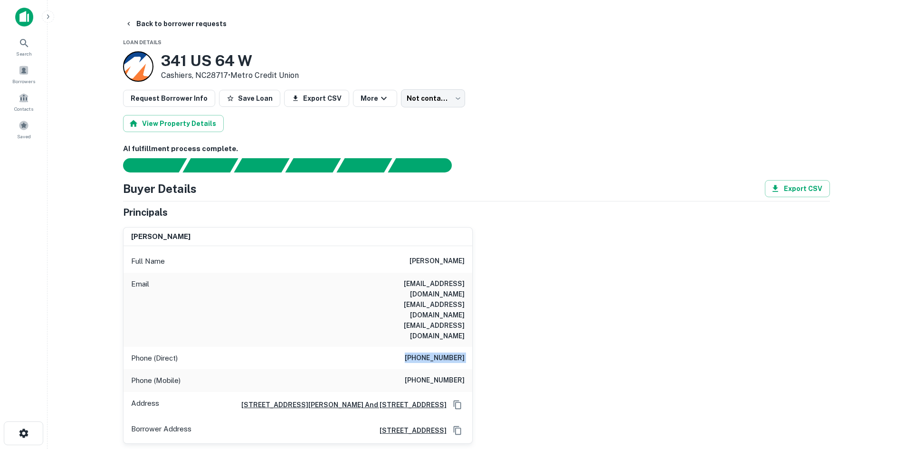
click at [417, 353] on h6 "[PHONE_NUMBER]" at bounding box center [435, 358] width 60 height 11
copy h6 "[PHONE_NUMBER]"
click at [412, 375] on h6 "[PHONE_NUMBER]" at bounding box center [435, 380] width 60 height 11
click at [413, 375] on h6 "[PHONE_NUMBER]" at bounding box center [435, 380] width 60 height 11
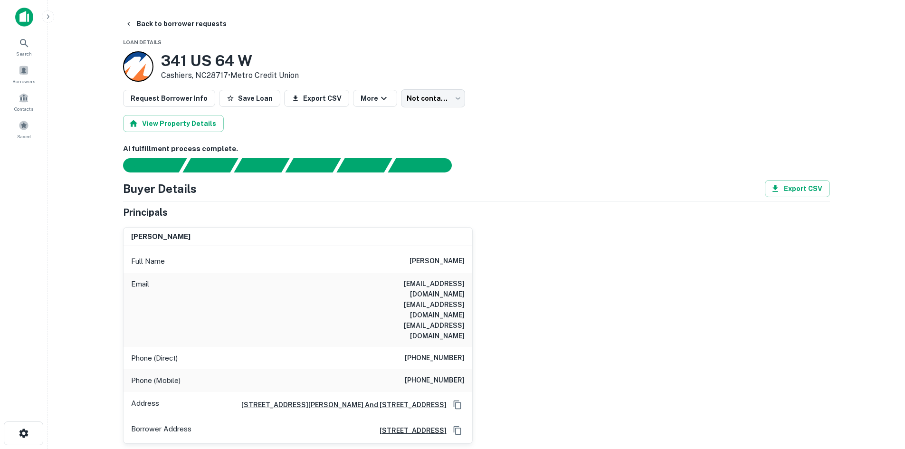
click at [424, 353] on h6 "[PHONE_NUMBER]" at bounding box center [435, 358] width 60 height 11
drag, startPoint x: 178, startPoint y: 33, endPoint x: 176, endPoint y: 27, distance: 5.9
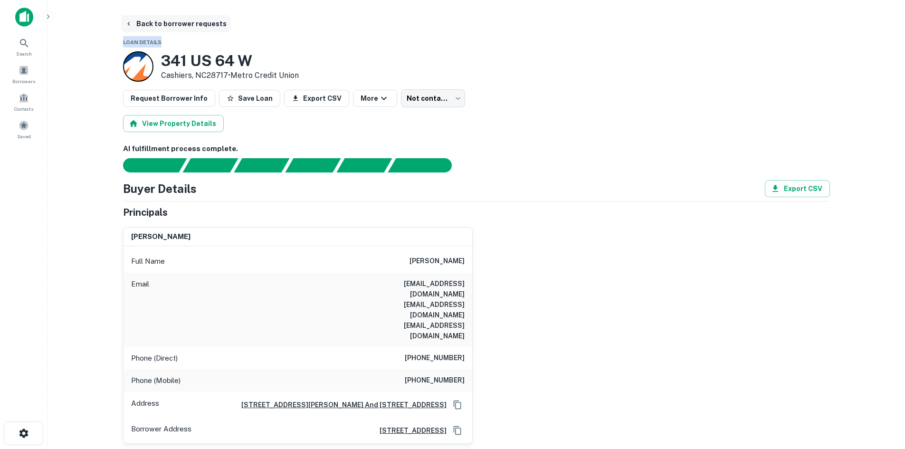
click at [175, 27] on button "Back to borrower requests" at bounding box center [175, 23] width 109 height 17
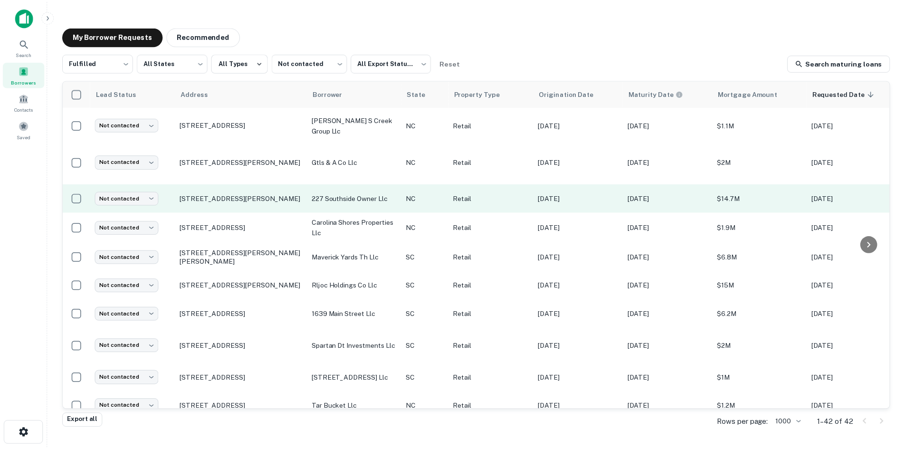
scroll to position [465, 0]
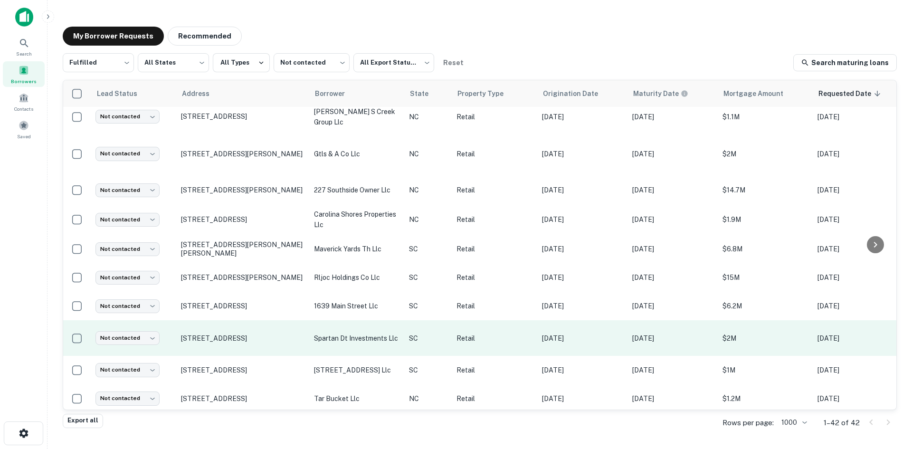
click at [223, 333] on td "[STREET_ADDRESS]" at bounding box center [242, 338] width 133 height 36
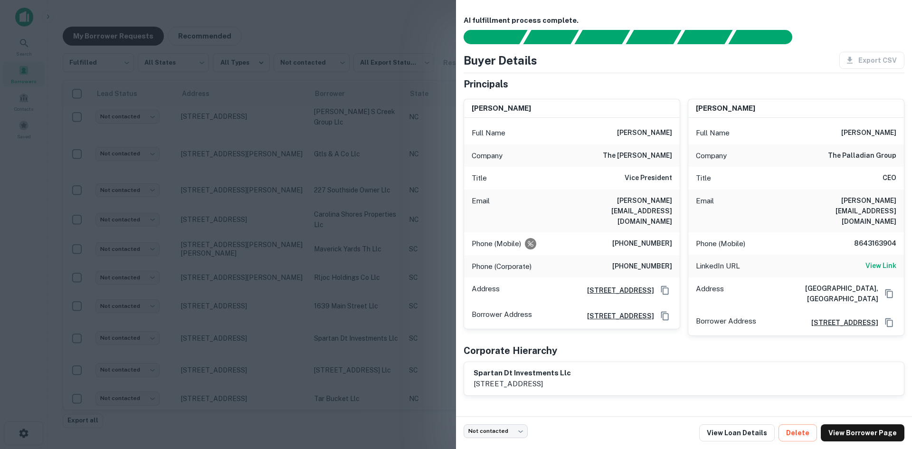
click at [211, 305] on div at bounding box center [456, 224] width 912 height 449
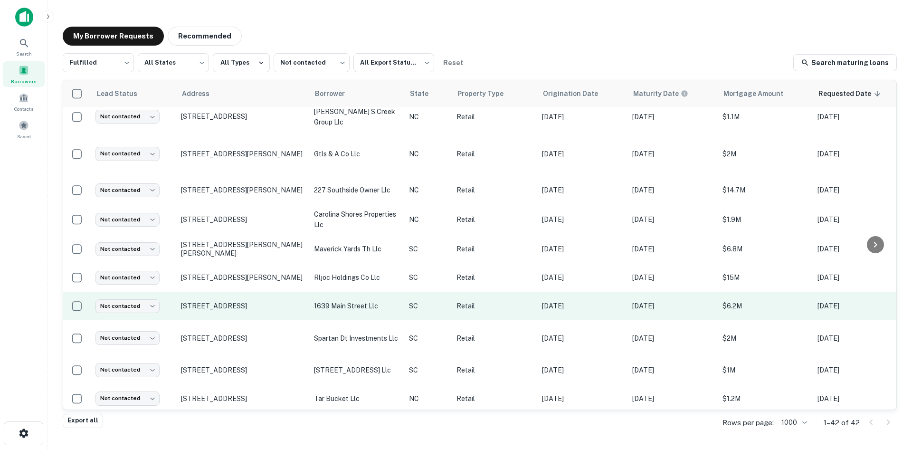
click at [217, 305] on td "[STREET_ADDRESS]" at bounding box center [242, 306] width 133 height 29
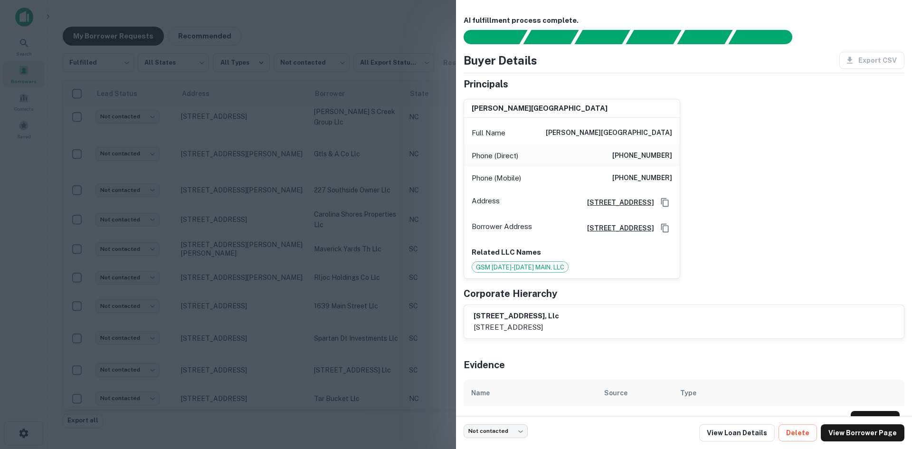
click at [217, 293] on div at bounding box center [456, 224] width 912 height 449
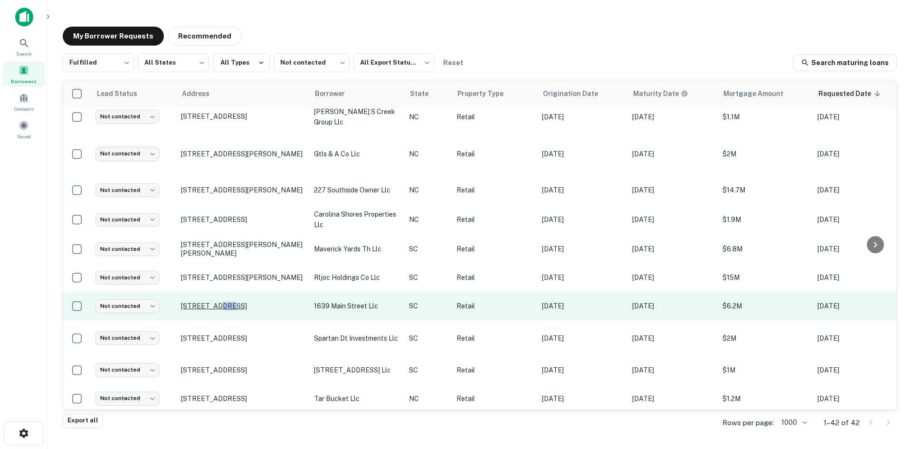
click at [217, 302] on p "[STREET_ADDRESS]" at bounding box center [243, 306] width 124 height 9
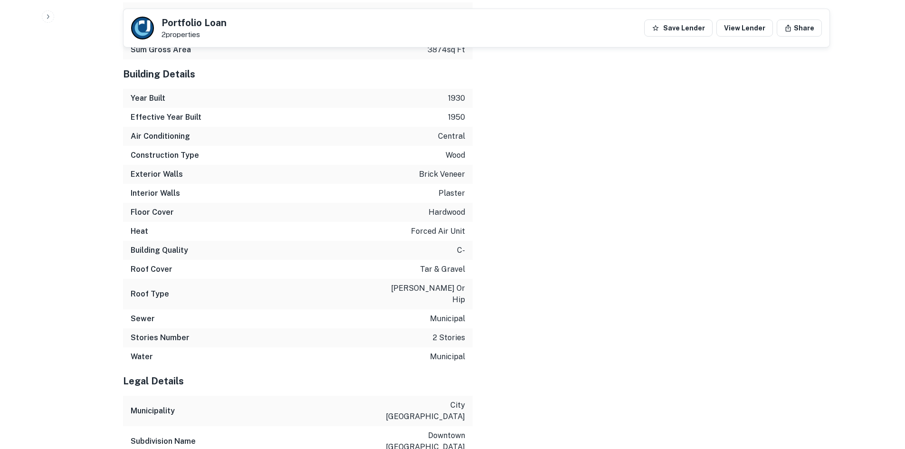
scroll to position [1513, 0]
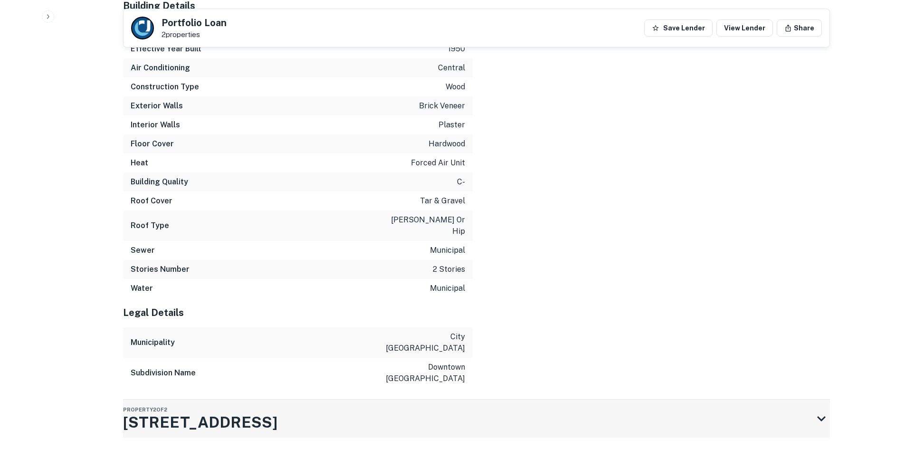
click at [331, 400] on div "Property 2 of 2 [STREET_ADDRESS]" at bounding box center [468, 419] width 690 height 38
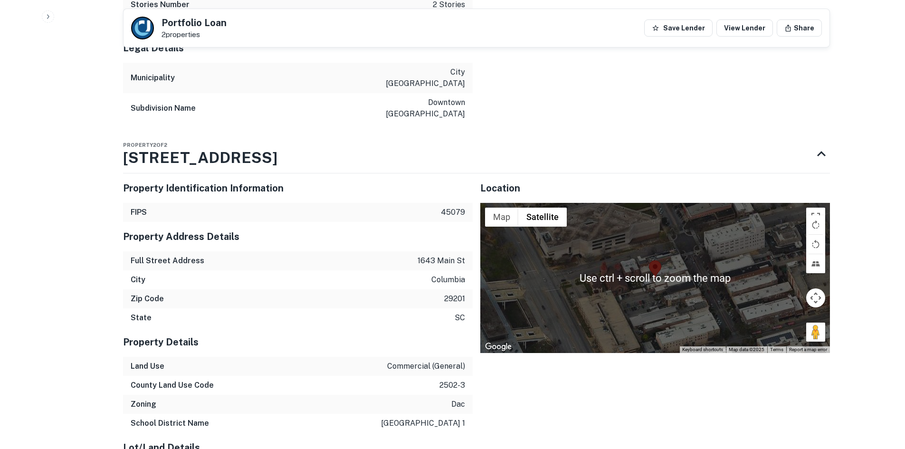
scroll to position [1730, 0]
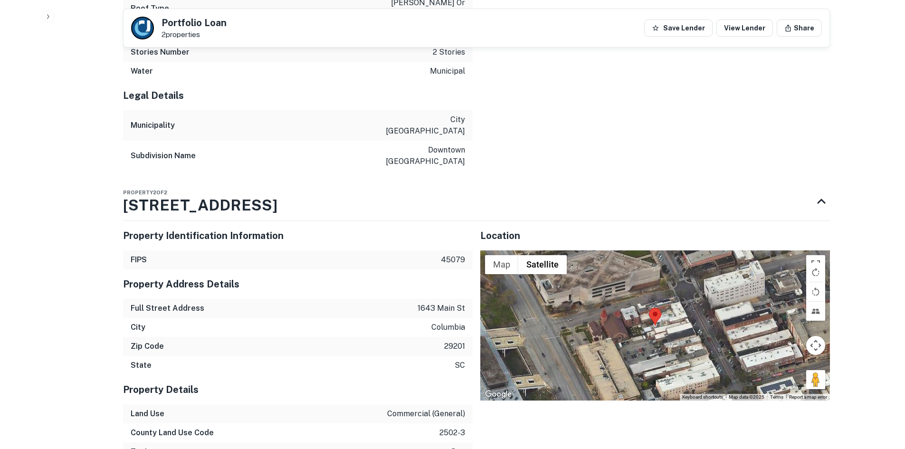
drag, startPoint x: 808, startPoint y: 349, endPoint x: 677, endPoint y: 296, distance: 140.3
click at [677, 296] on div "Use ctrl + scroll to zoom the map Map Terrain Satellite Labels Keyboard shortcu…" at bounding box center [655, 325] width 350 height 150
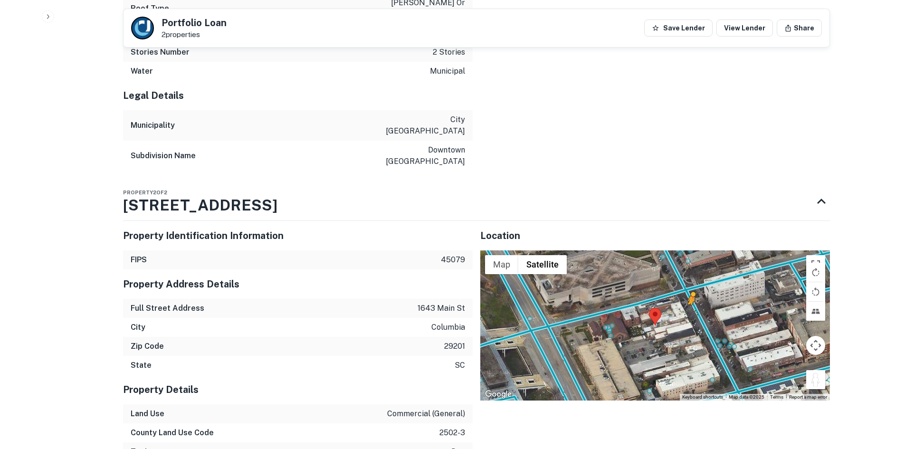
drag, startPoint x: 820, startPoint y: 346, endPoint x: 678, endPoint y: 275, distance: 158.5
click at [678, 275] on div "To activate drag with keyboard, press Alt + Enter. Once in keyboard drag state,…" at bounding box center [655, 325] width 350 height 150
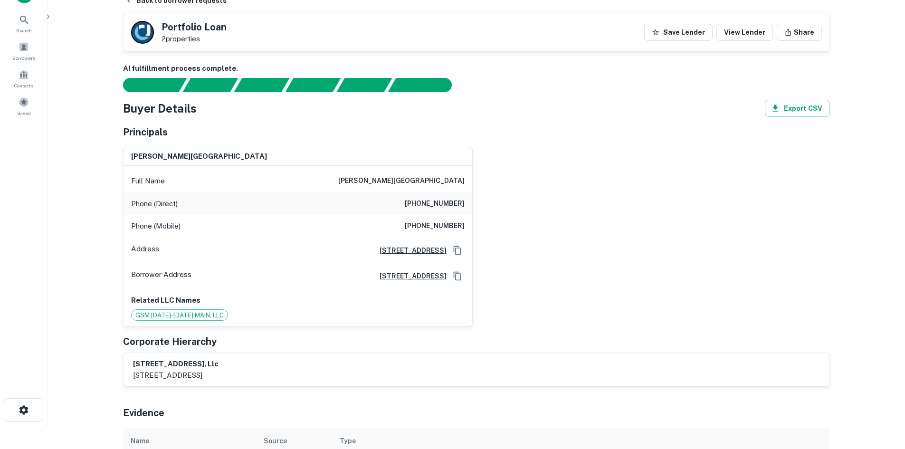
scroll to position [19, 0]
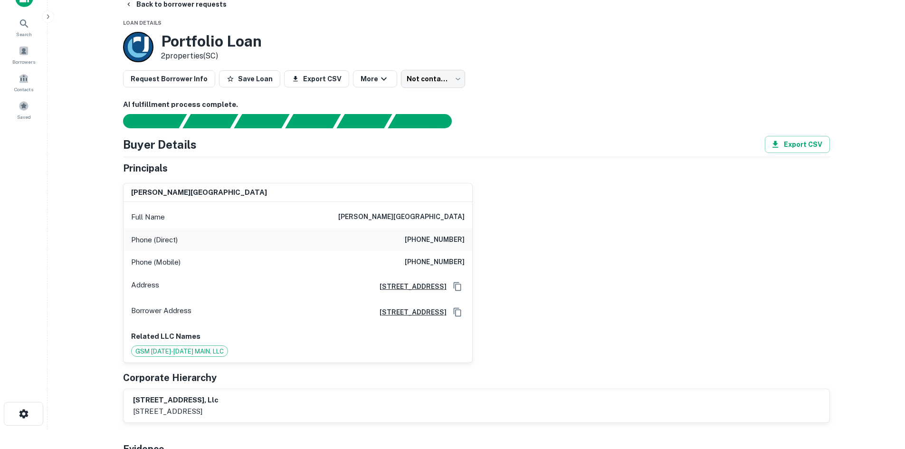
click at [428, 241] on h6 "[PHONE_NUMBER]" at bounding box center [435, 239] width 60 height 11
click at [444, 269] on div "Phone (Mobile) [PHONE_NUMBER]" at bounding box center [298, 262] width 349 height 23
click at [440, 262] on h6 "[PHONE_NUMBER]" at bounding box center [435, 262] width 60 height 11
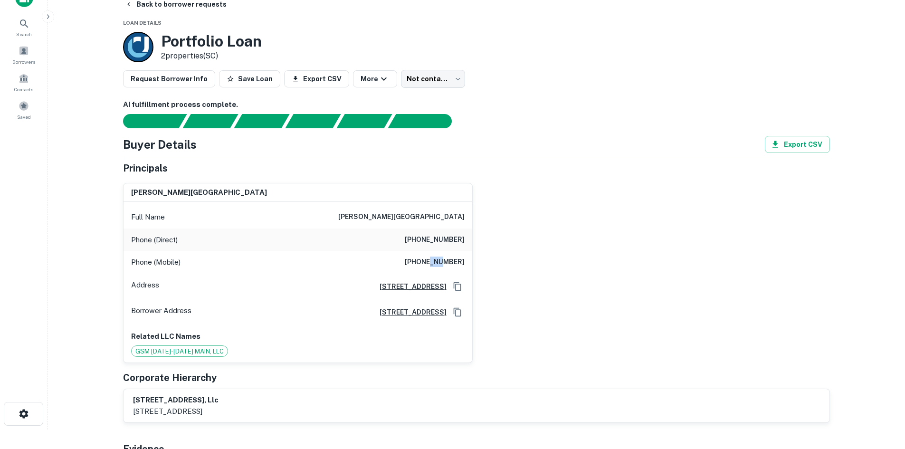
click at [440, 262] on h6 "[PHONE_NUMBER]" at bounding box center [435, 262] width 60 height 11
drag, startPoint x: 173, startPoint y: 7, endPoint x: 174, endPoint y: 31, distance: 24.2
click at [173, 7] on button "Back to borrower requests" at bounding box center [175, 4] width 109 height 17
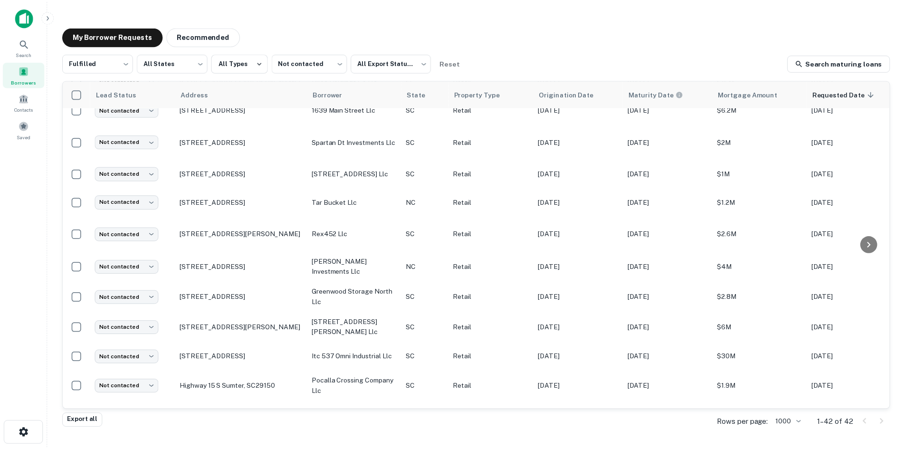
scroll to position [797, 0]
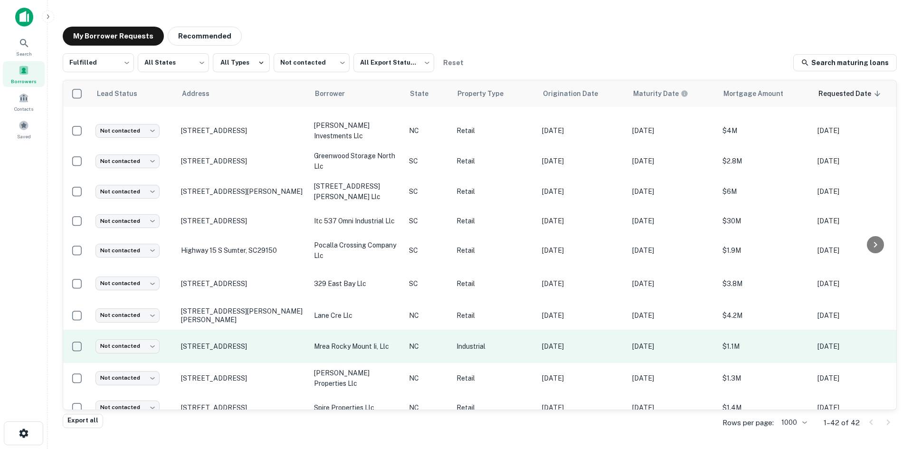
click at [225, 343] on td "[STREET_ADDRESS]" at bounding box center [242, 346] width 133 height 33
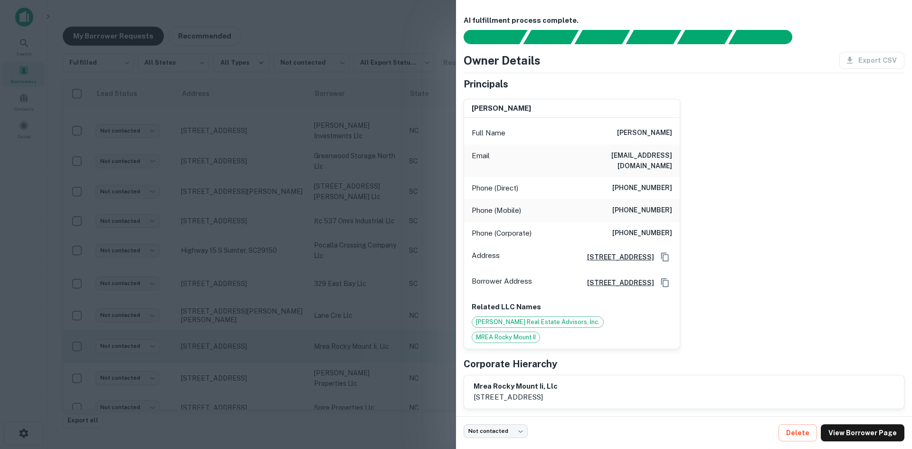
click at [225, 343] on div at bounding box center [456, 224] width 912 height 449
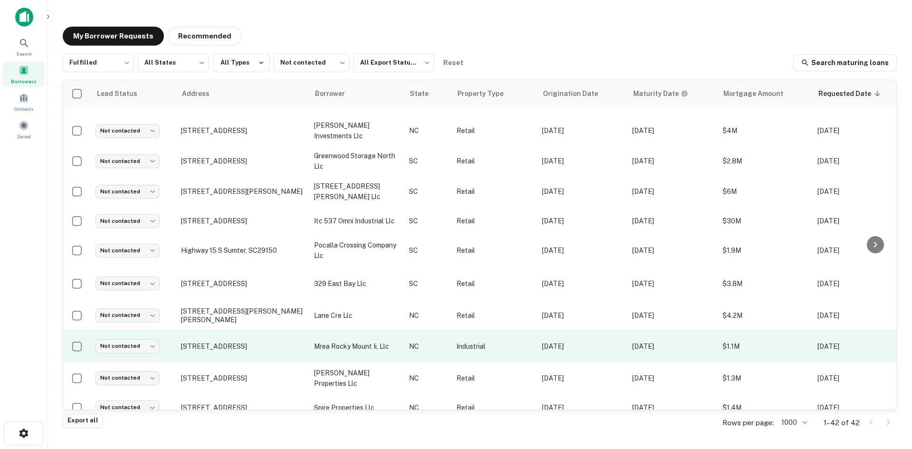
click at [225, 343] on td "[STREET_ADDRESS]" at bounding box center [242, 346] width 133 height 33
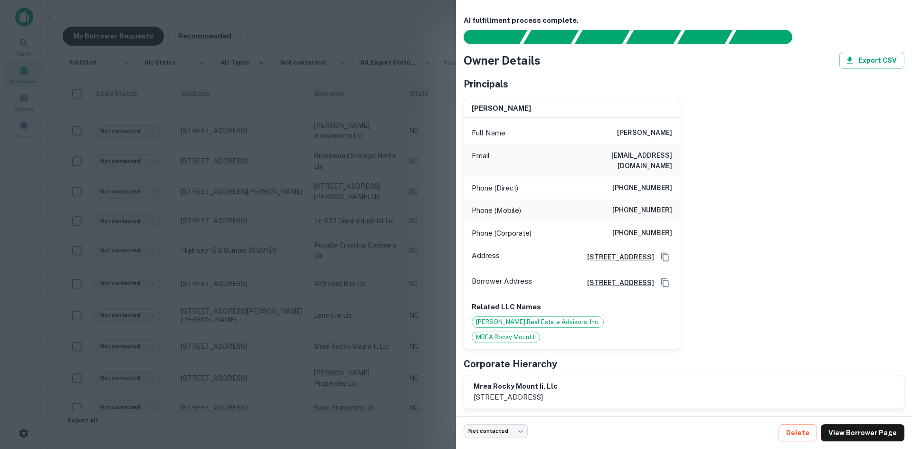
click at [247, 339] on div at bounding box center [456, 224] width 912 height 449
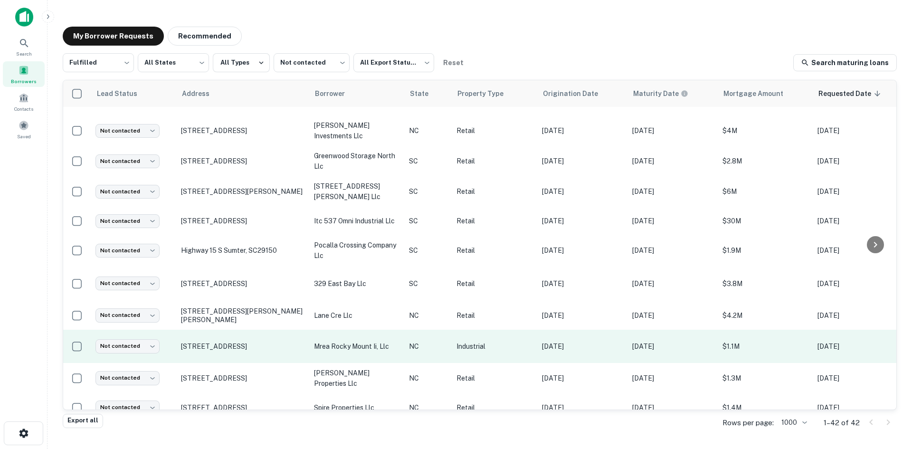
click at [233, 330] on td "[STREET_ADDRESS]" at bounding box center [242, 346] width 133 height 33
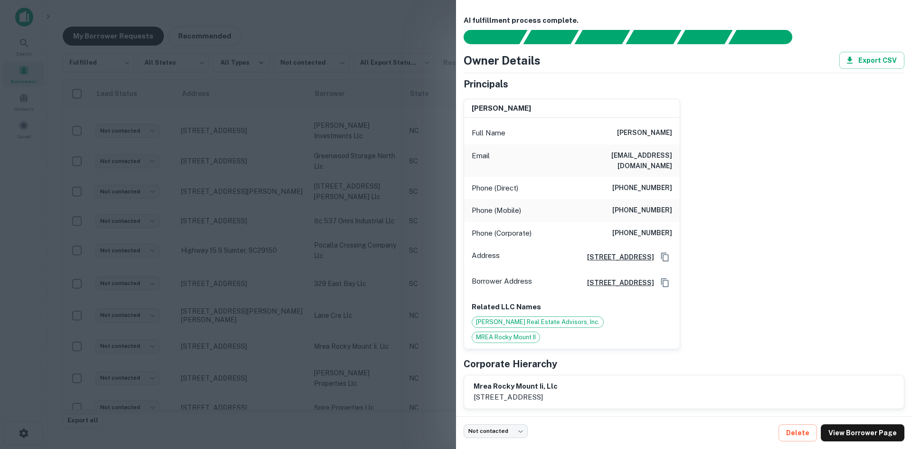
click at [237, 326] on div at bounding box center [456, 224] width 912 height 449
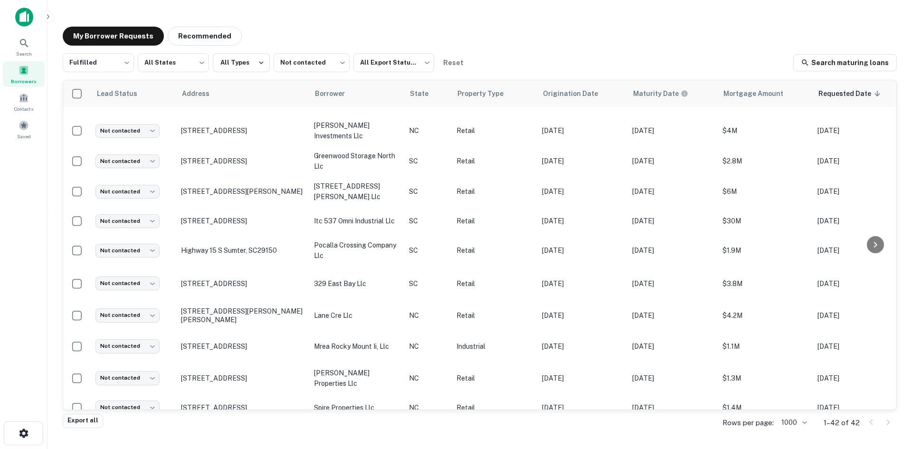
click at [237, 342] on p "[STREET_ADDRESS]" at bounding box center [243, 346] width 124 height 9
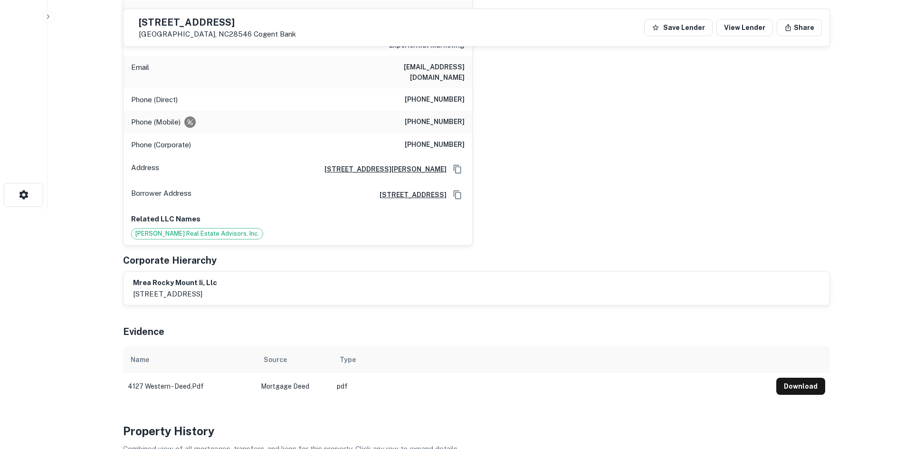
scroll to position [190, 0]
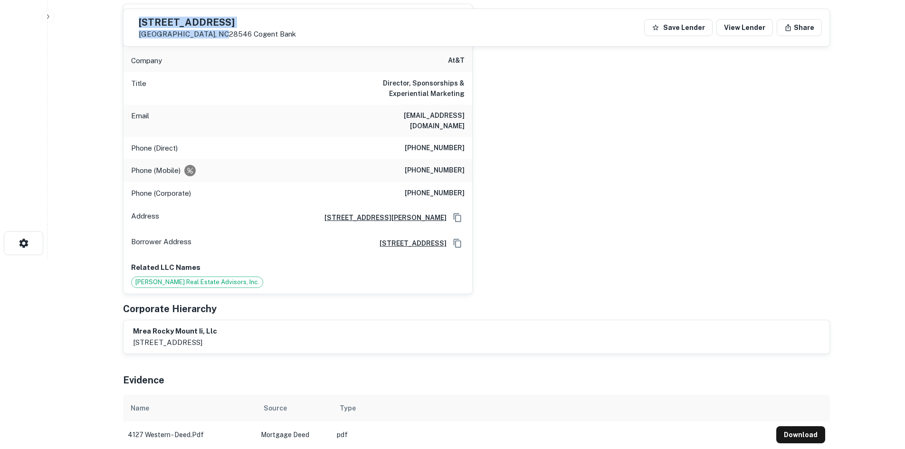
drag, startPoint x: 155, startPoint y: 18, endPoint x: 212, endPoint y: 30, distance: 57.9
click at [212, 30] on div "[STREET_ADDRESS][GEOGRAPHIC_DATA]" at bounding box center [213, 28] width 165 height 22
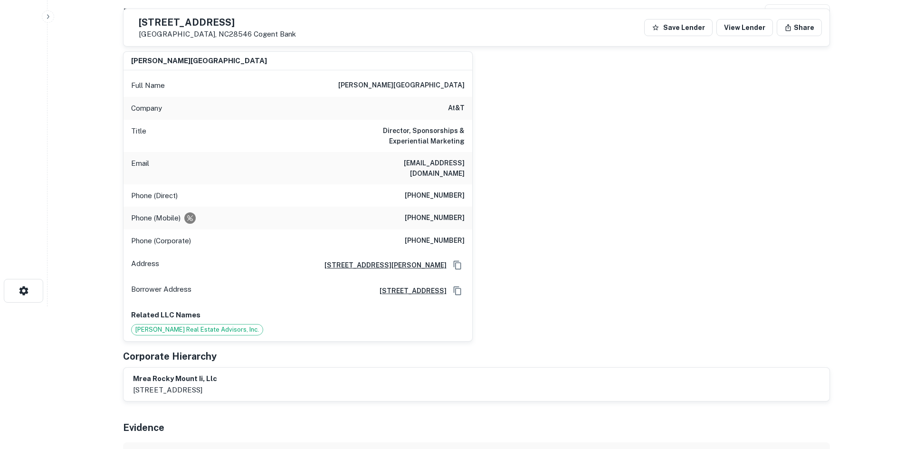
click at [420, 190] on h6 "[PHONE_NUMBER]" at bounding box center [435, 195] width 60 height 11
click at [428, 212] on h6 "[PHONE_NUMBER]" at bounding box center [435, 217] width 60 height 11
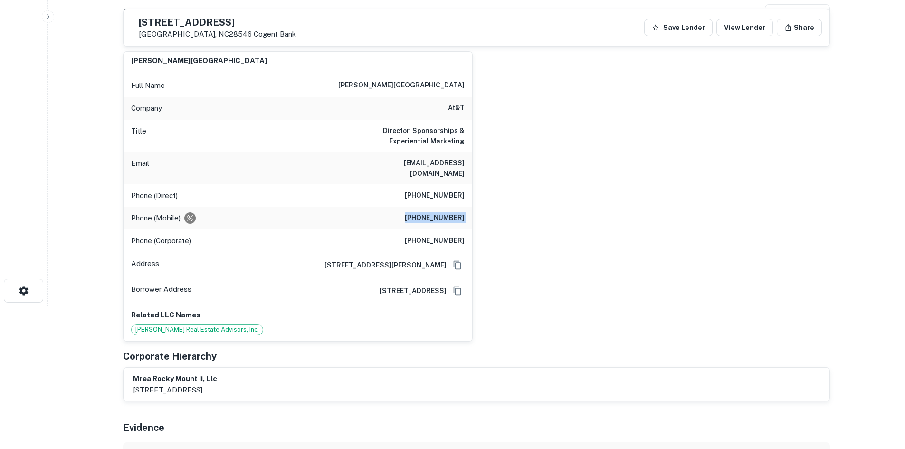
click at [428, 212] on h6 "[PHONE_NUMBER]" at bounding box center [435, 217] width 60 height 11
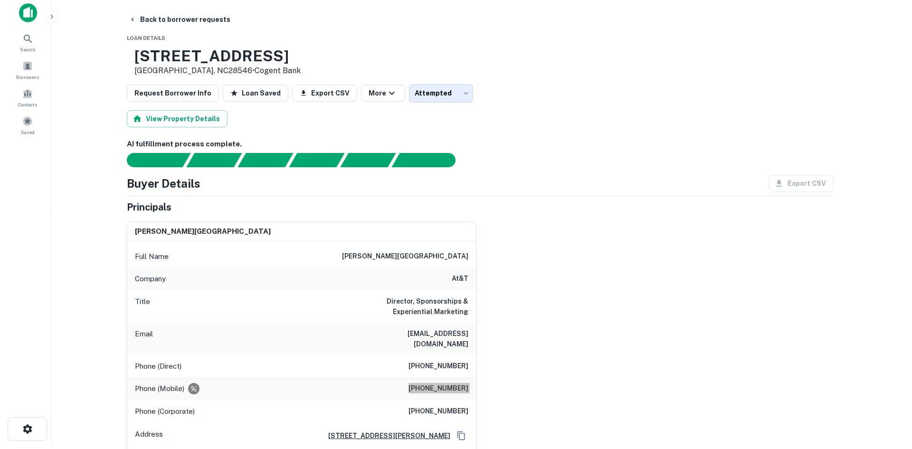
scroll to position [0, 0]
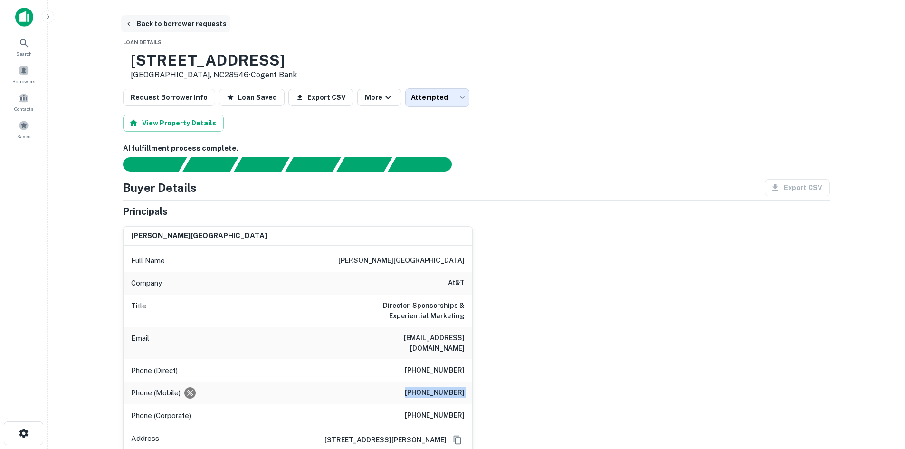
click at [163, 25] on button "Back to borrower requests" at bounding box center [175, 23] width 109 height 17
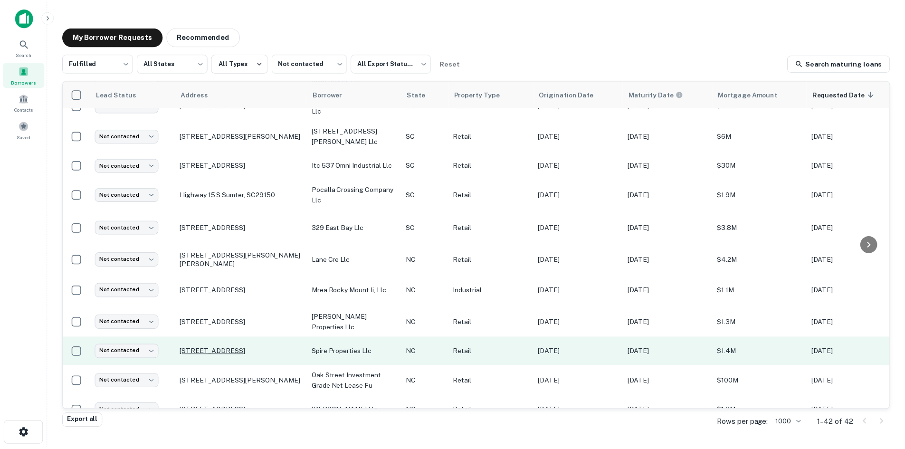
scroll to position [940, 0]
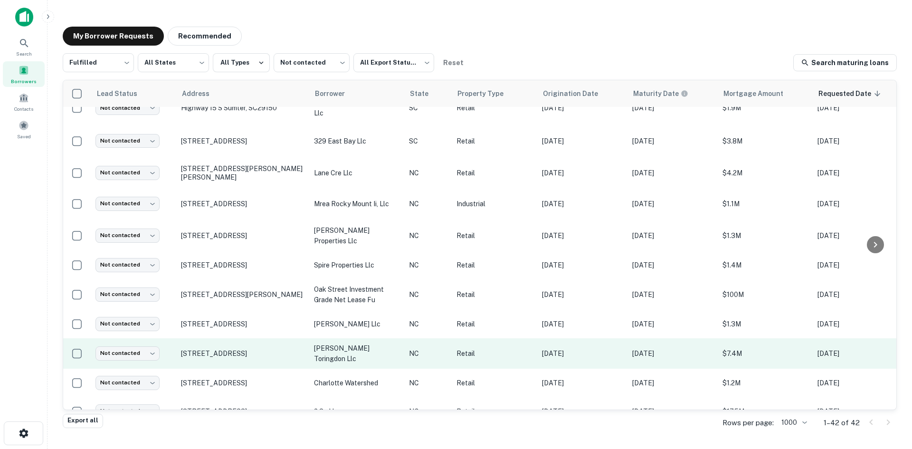
click at [233, 350] on td "[STREET_ADDRESS]" at bounding box center [242, 353] width 133 height 30
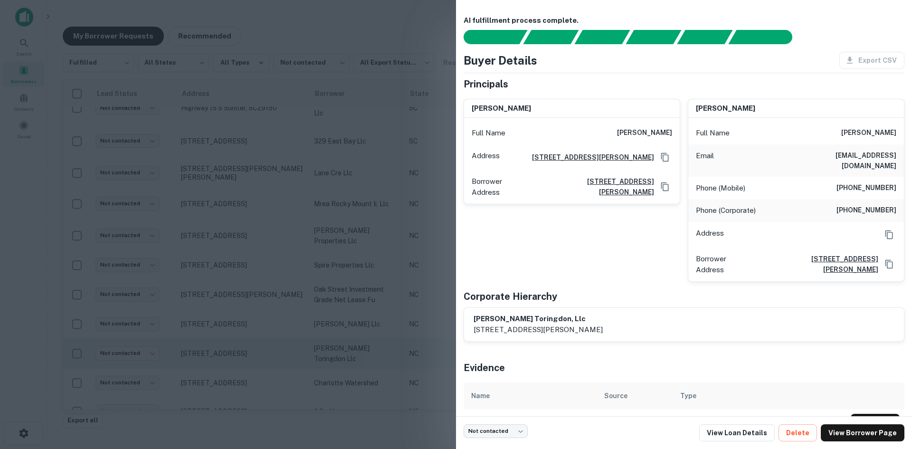
click at [233, 350] on div at bounding box center [456, 224] width 912 height 449
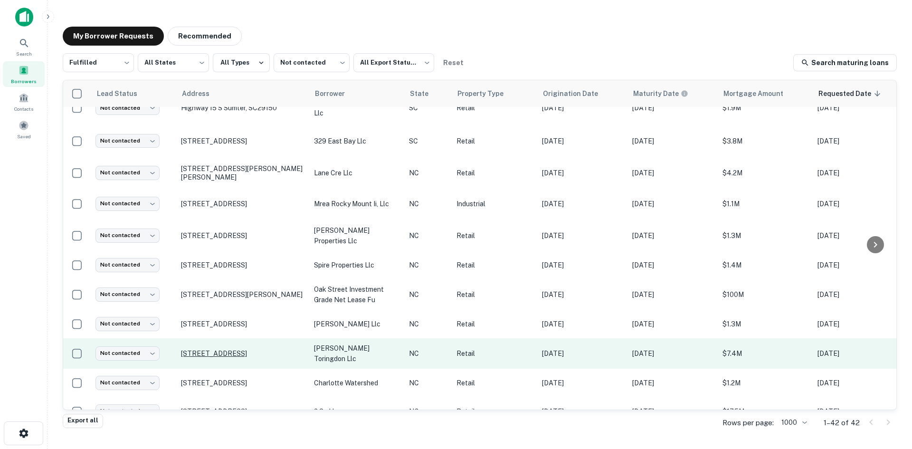
click at [233, 349] on p "[STREET_ADDRESS]" at bounding box center [243, 353] width 124 height 9
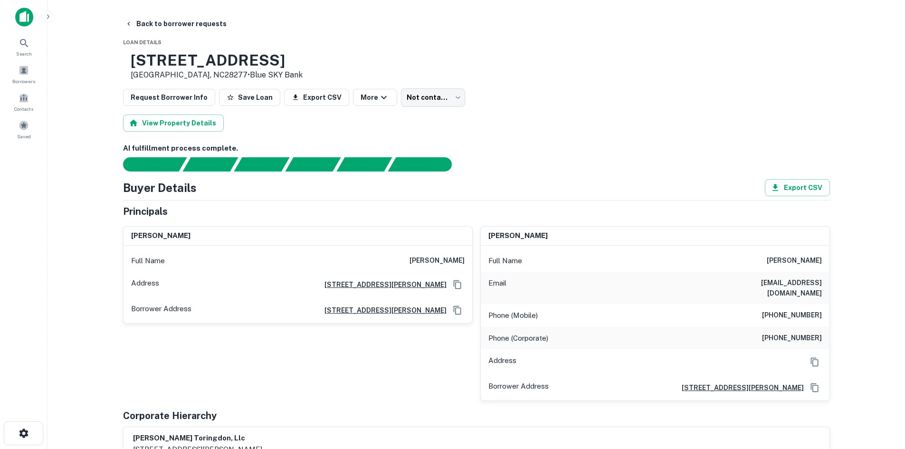
scroll to position [333, 0]
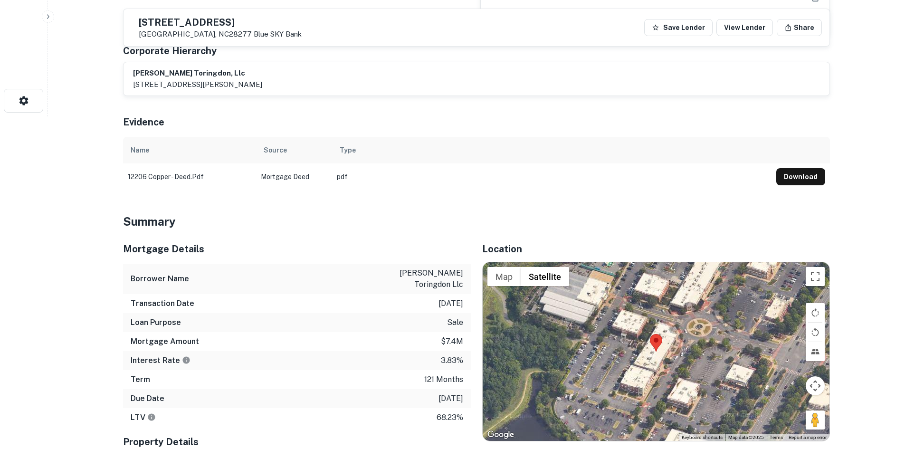
drag, startPoint x: 810, startPoint y: 412, endPoint x: 688, endPoint y: 367, distance: 129.6
click at [688, 367] on div "Map Terrain Satellite Labels Keyboard shortcuts Map Data Map data ©2025 Map dat…" at bounding box center [656, 351] width 347 height 179
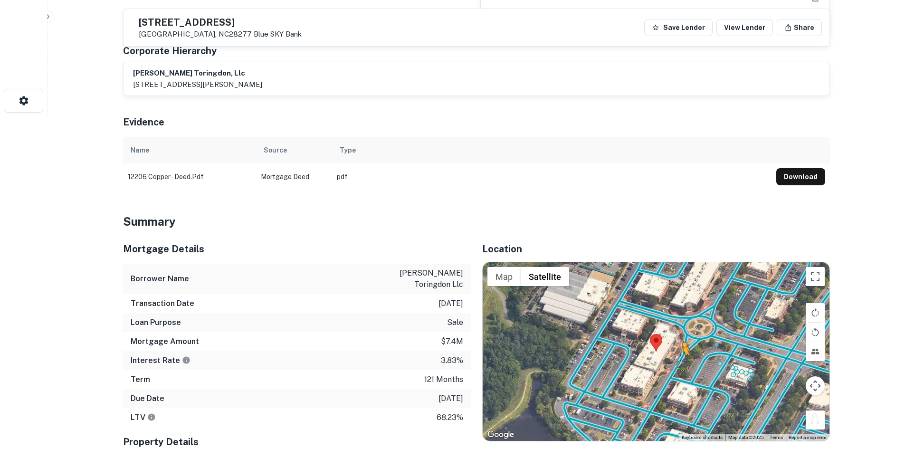
drag, startPoint x: 812, startPoint y: 407, endPoint x: 683, endPoint y: 357, distance: 139.1
click at [683, 357] on div "To activate drag with keyboard, press Alt + Enter. Once in keyboard drag state,…" at bounding box center [656, 351] width 347 height 179
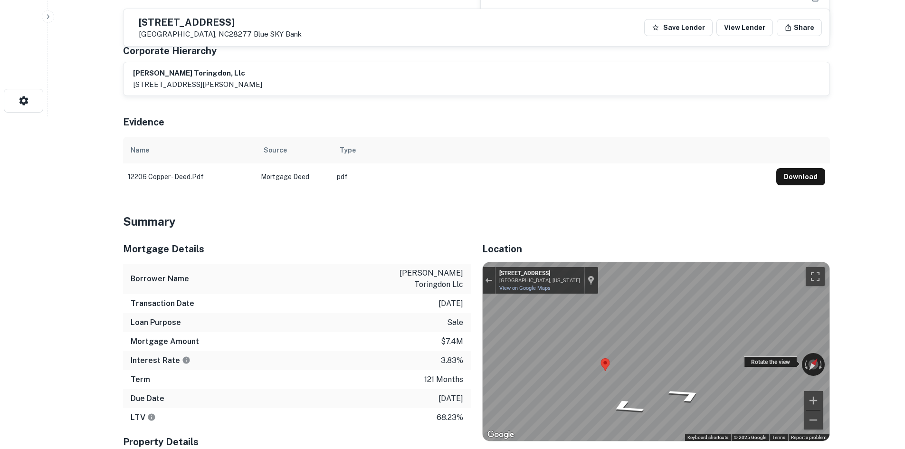
click at [744, 353] on div "← Move left → Move right ↑ Move up ↓ Move down + Zoom in - Zoom out [STREET_ADD…" at bounding box center [656, 351] width 347 height 179
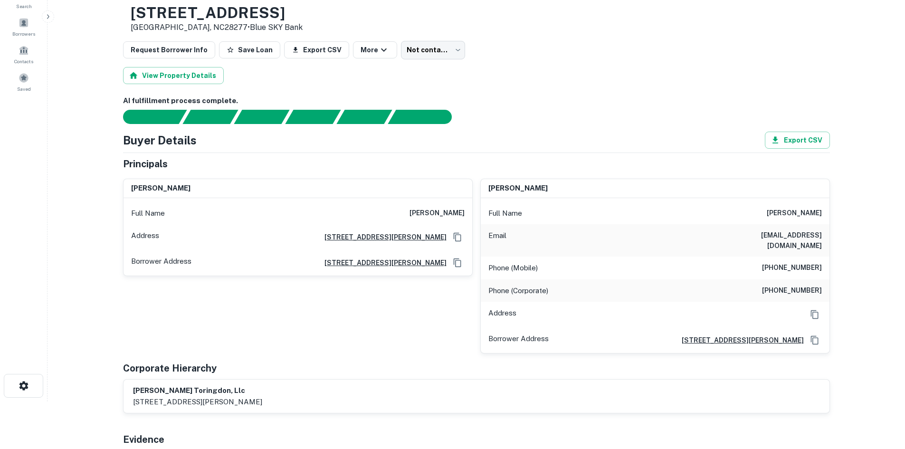
scroll to position [46, 0]
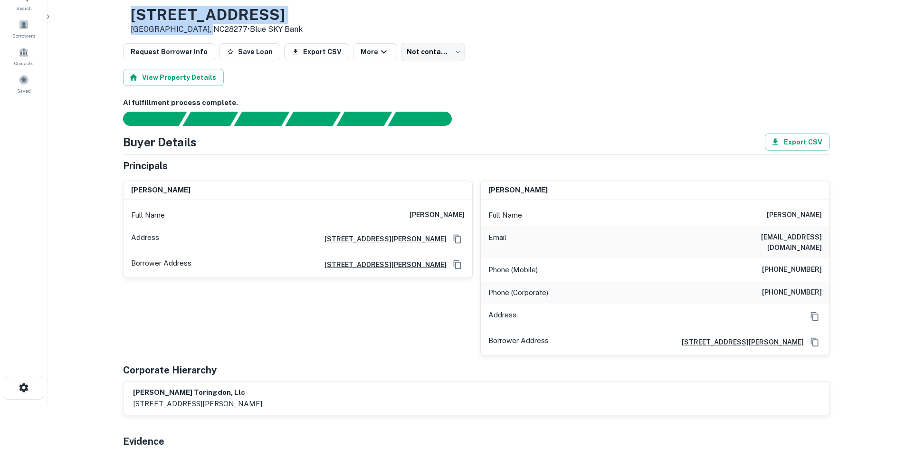
drag, startPoint x: 162, startPoint y: 8, endPoint x: 233, endPoint y: 30, distance: 74.4
click at [233, 30] on div "[STREET_ADDRESS] • Blue SKY Bank" at bounding box center [217, 20] width 172 height 29
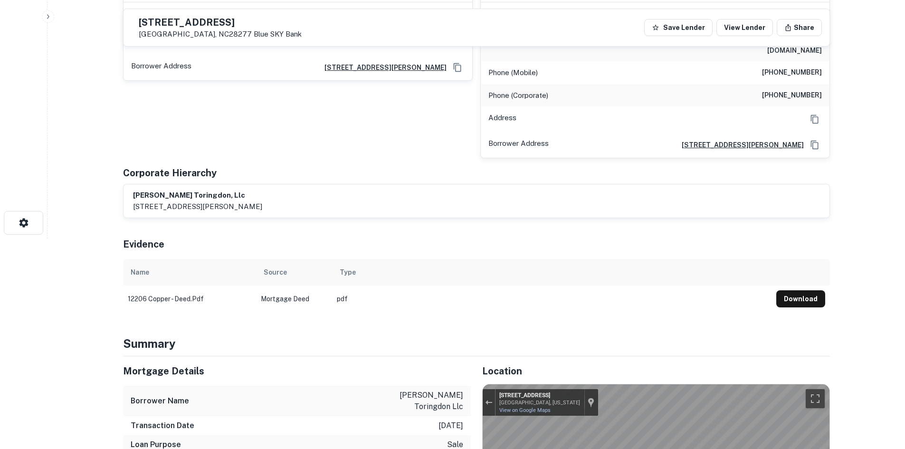
scroll to position [93, 0]
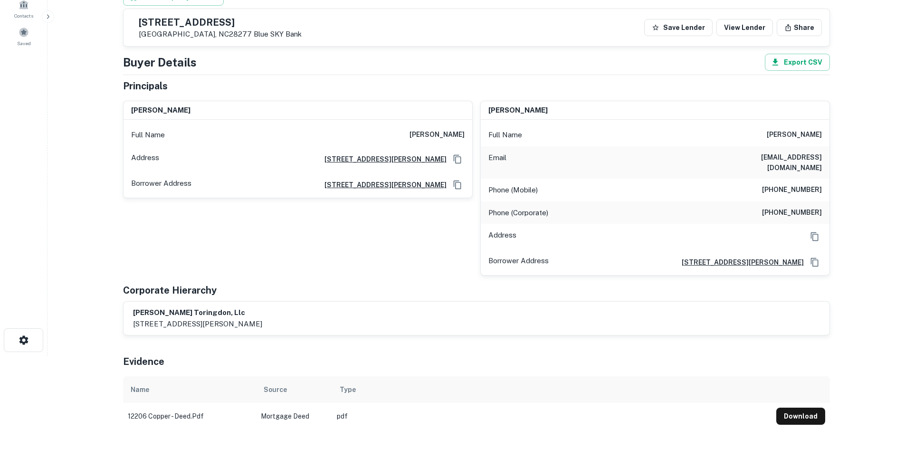
click at [784, 158] on h6 "[EMAIL_ADDRESS][DOMAIN_NAME]" at bounding box center [765, 162] width 114 height 21
click at [791, 185] on h6 "[PHONE_NUMBER]" at bounding box center [792, 189] width 60 height 11
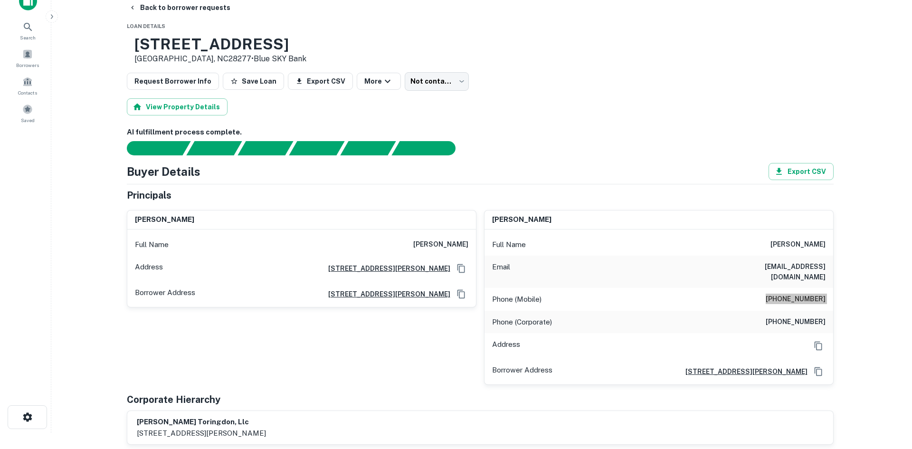
scroll to position [0, 0]
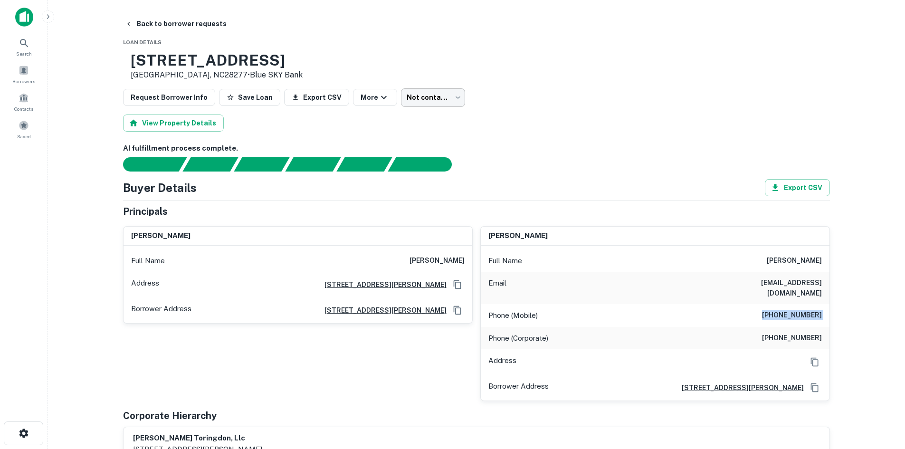
click at [417, 99] on body "Search Borrowers Contacts Saved Back to borrower requests Loan Details [STREET_…" at bounding box center [452, 224] width 905 height 449
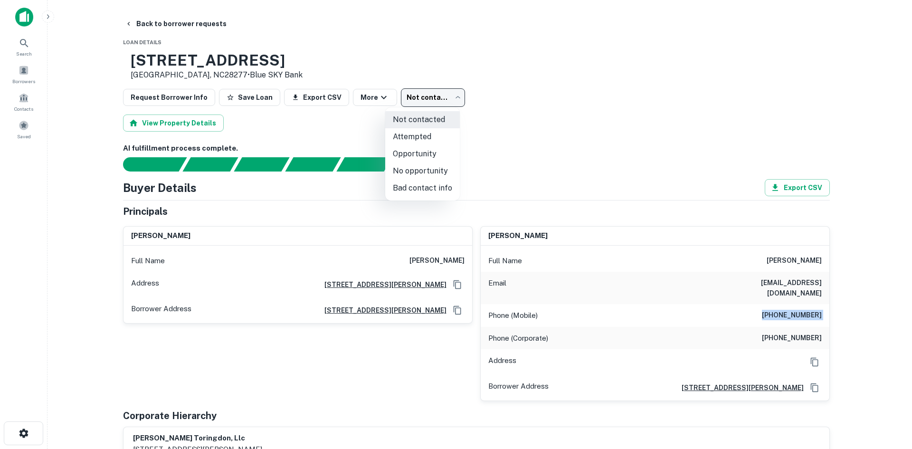
click at [426, 132] on li "Attempted" at bounding box center [422, 136] width 75 height 17
type input "*********"
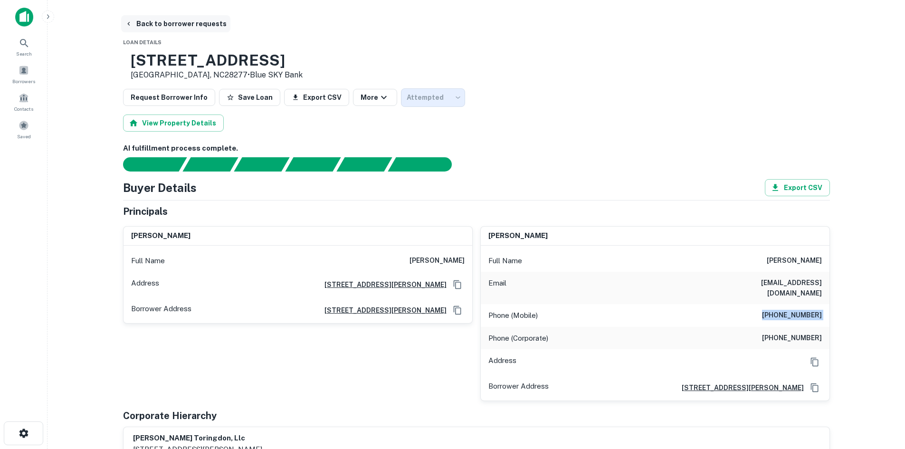
click at [169, 26] on button "Back to borrower requests" at bounding box center [175, 23] width 109 height 17
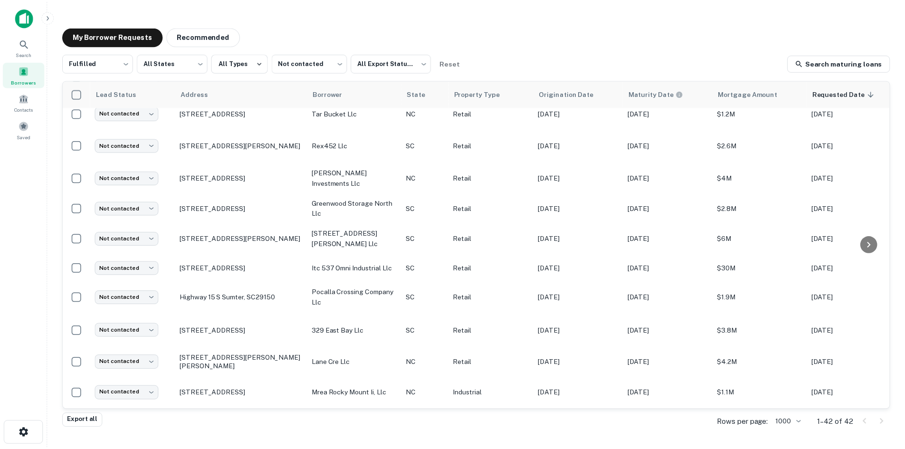
scroll to position [845, 0]
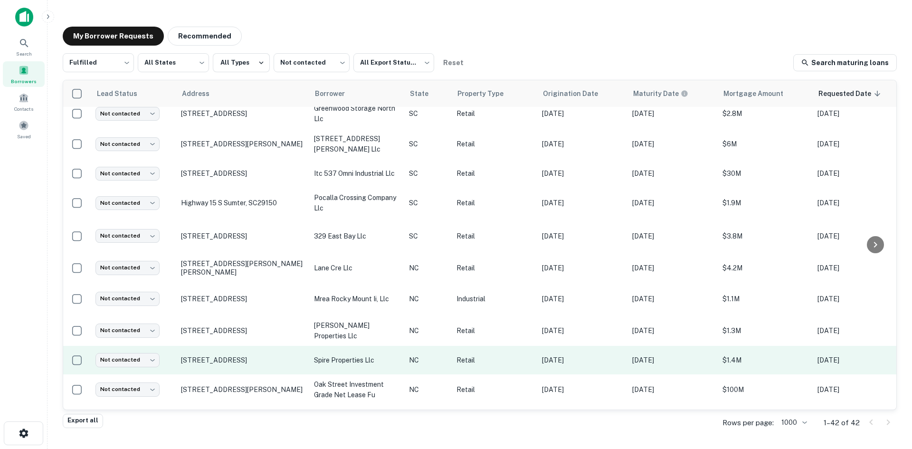
click at [205, 356] on td "[STREET_ADDRESS]" at bounding box center [242, 360] width 133 height 29
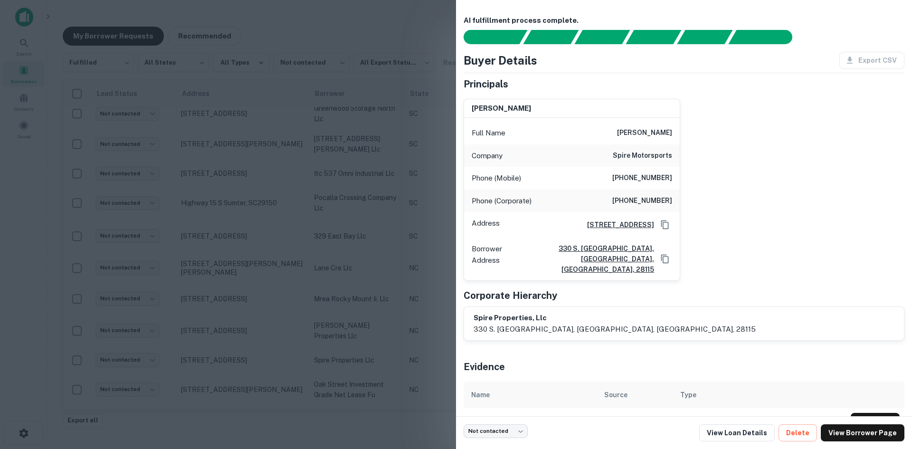
click at [201, 356] on div at bounding box center [456, 224] width 912 height 449
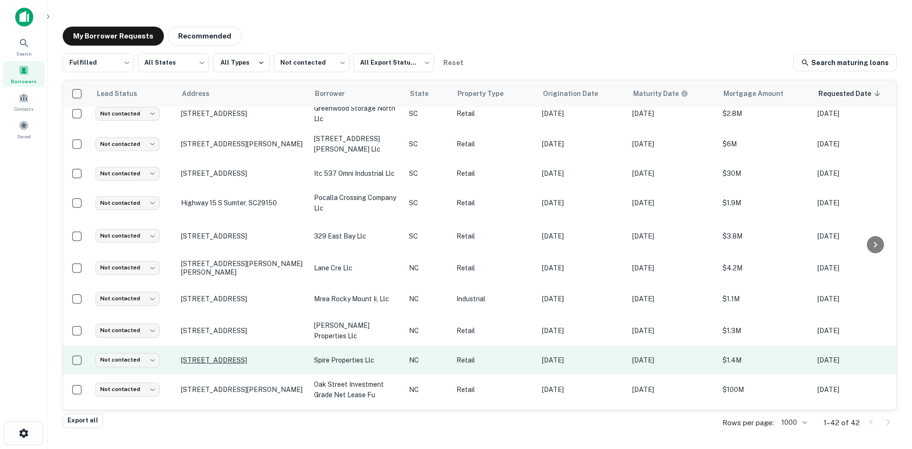
click at [201, 356] on p "[STREET_ADDRESS]" at bounding box center [243, 360] width 124 height 9
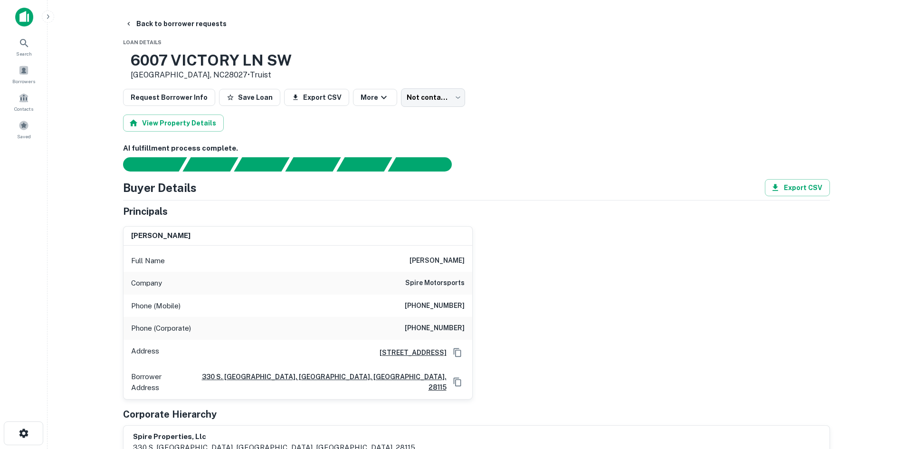
click at [416, 306] on h6 "[PHONE_NUMBER]" at bounding box center [435, 305] width 60 height 11
click at [417, 306] on h6 "[PHONE_NUMBER]" at bounding box center [435, 305] width 60 height 11
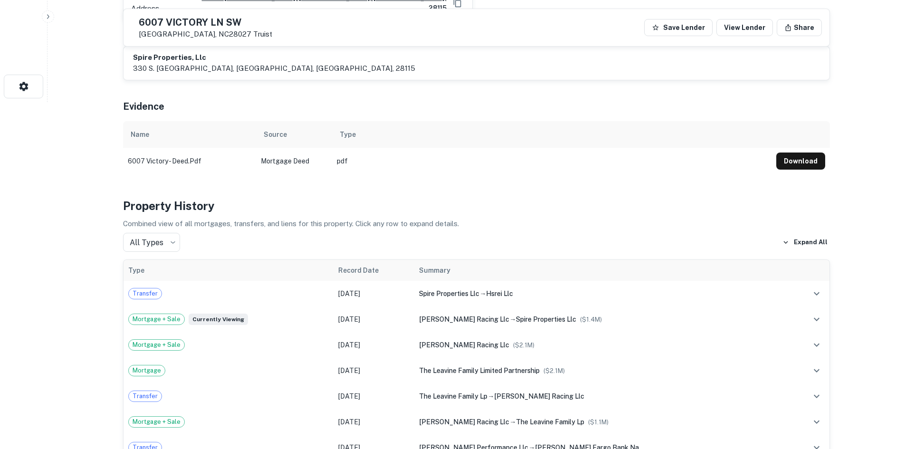
scroll to position [333, 0]
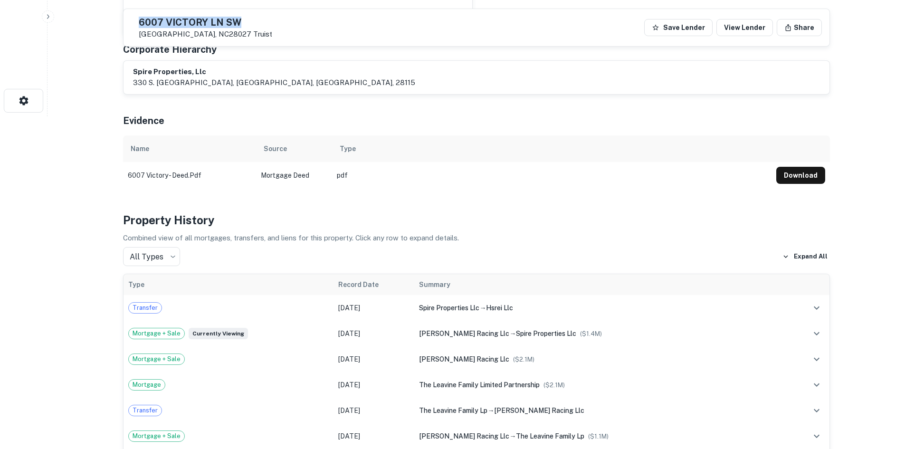
drag, startPoint x: 159, startPoint y: 16, endPoint x: 266, endPoint y: 15, distance: 107.4
click at [266, 15] on div "[STREET_ADDRESS] Truist Save Lender View Lender Share" at bounding box center [477, 27] width 706 height 37
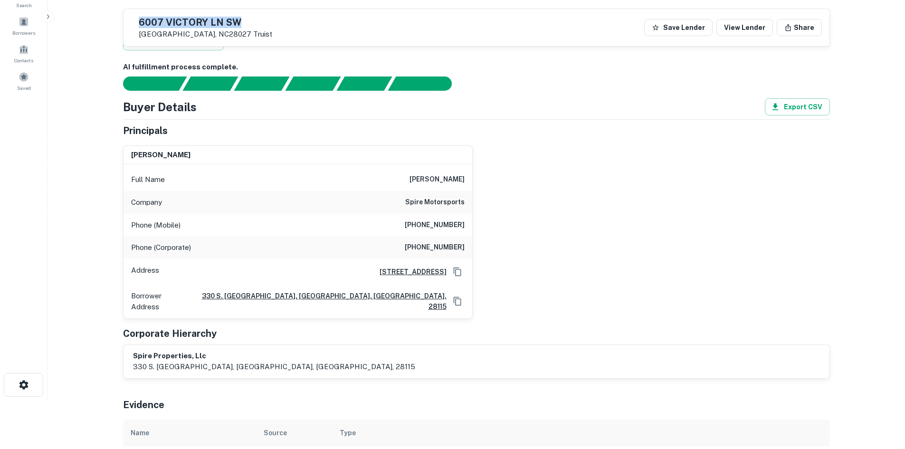
scroll to position [48, 0]
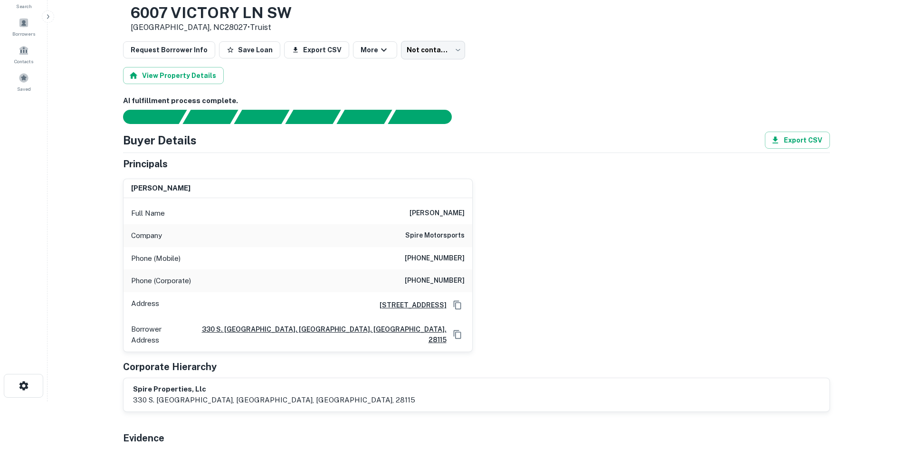
click at [445, 283] on h6 "[PHONE_NUMBER]" at bounding box center [435, 280] width 60 height 11
click at [422, 286] on h6 "[PHONE_NUMBER]" at bounding box center [435, 280] width 60 height 11
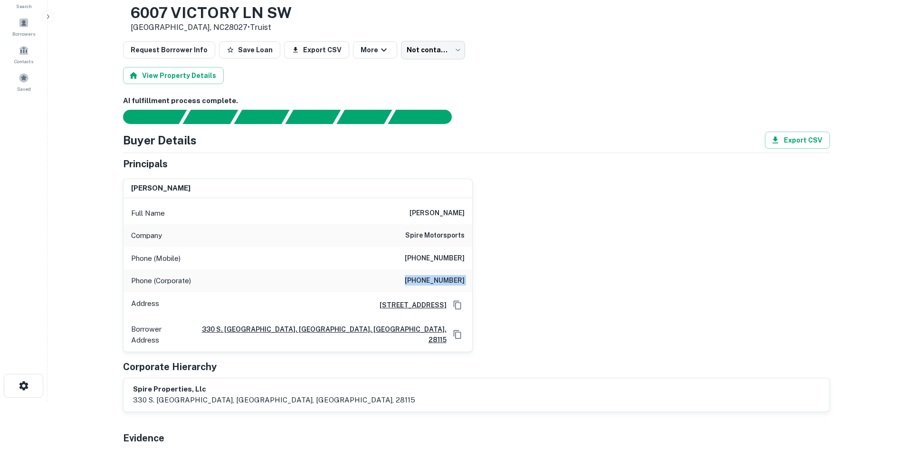
click at [422, 286] on h6 "[PHONE_NUMBER]" at bounding box center [435, 280] width 60 height 11
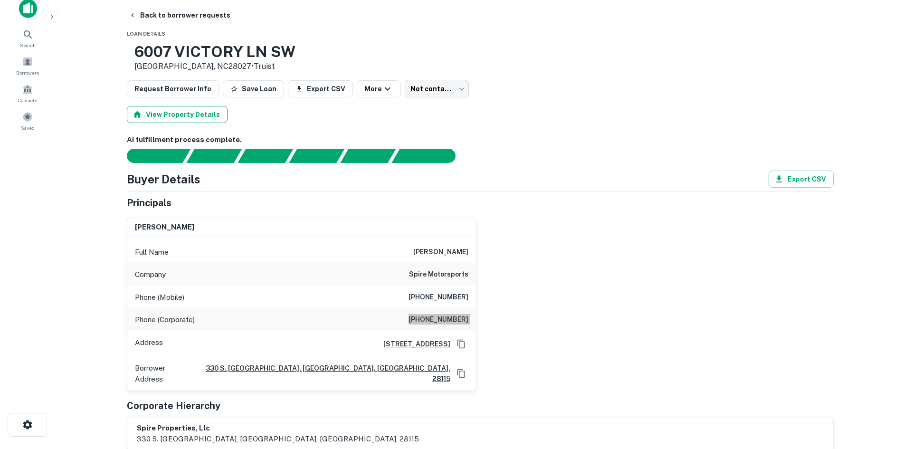
scroll to position [0, 0]
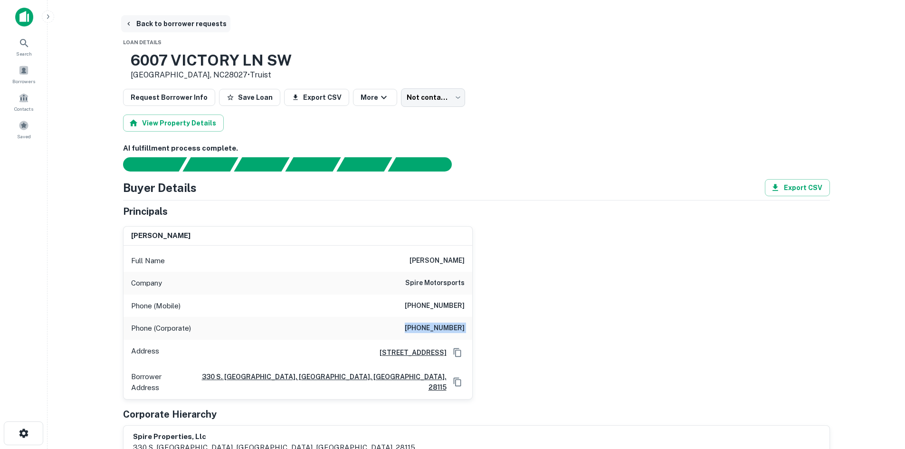
click at [167, 19] on button "Back to borrower requests" at bounding box center [175, 23] width 109 height 17
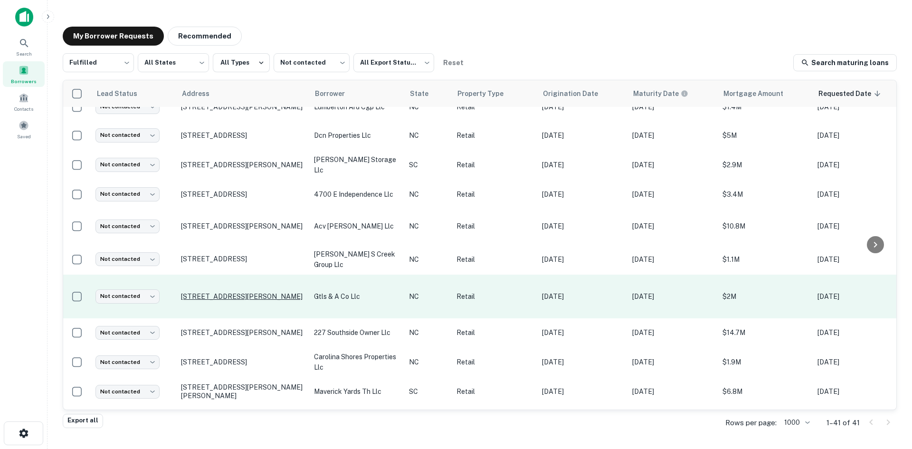
scroll to position [560, 0]
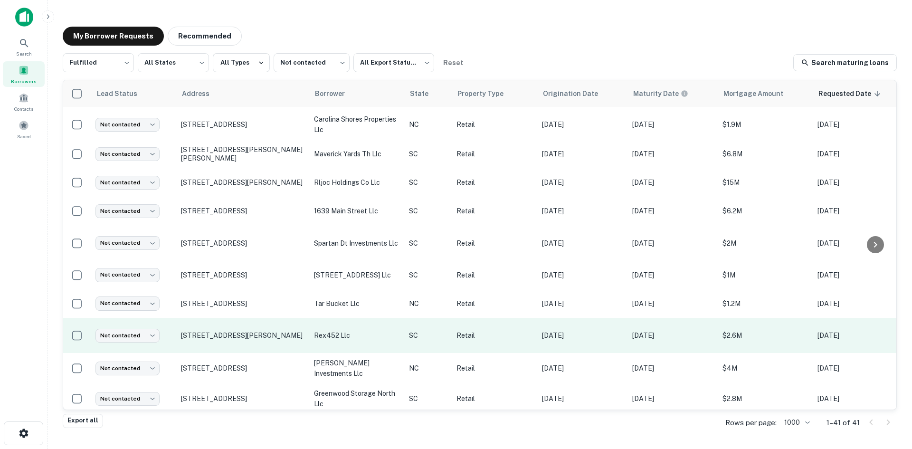
click at [241, 332] on td "[STREET_ADDRESS][PERSON_NAME]" at bounding box center [242, 336] width 133 height 36
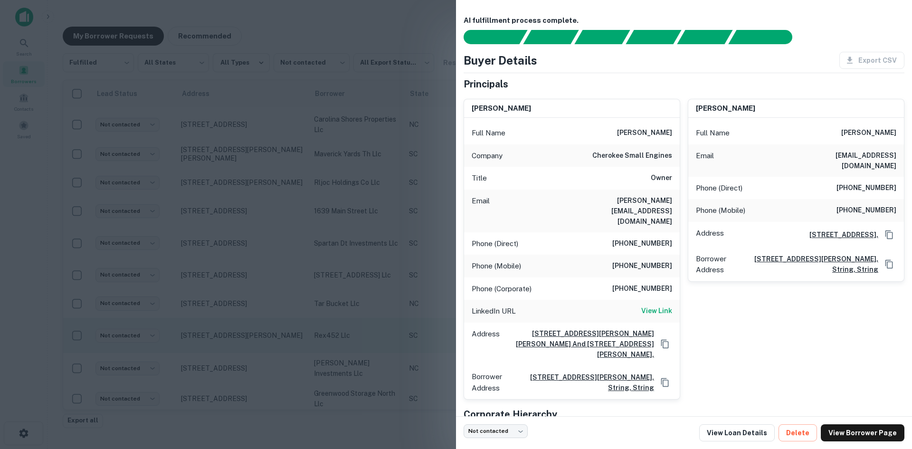
click at [241, 332] on div at bounding box center [456, 224] width 912 height 449
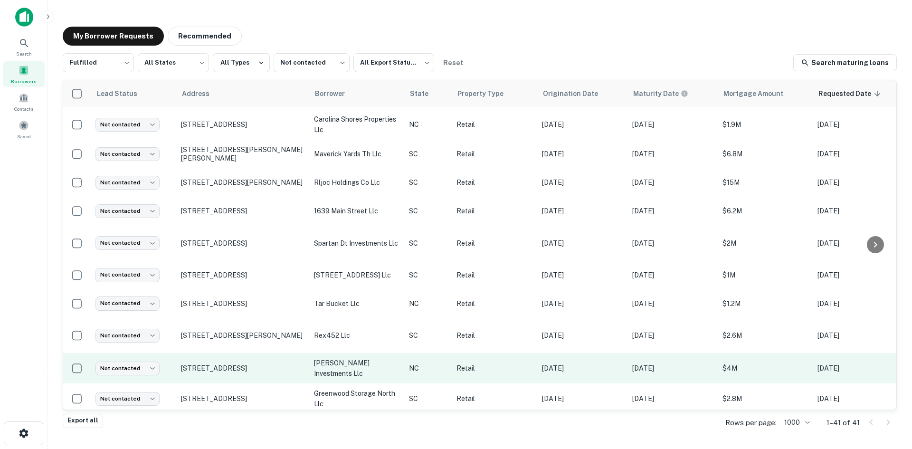
click at [241, 364] on td "[STREET_ADDRESS]" at bounding box center [242, 368] width 133 height 30
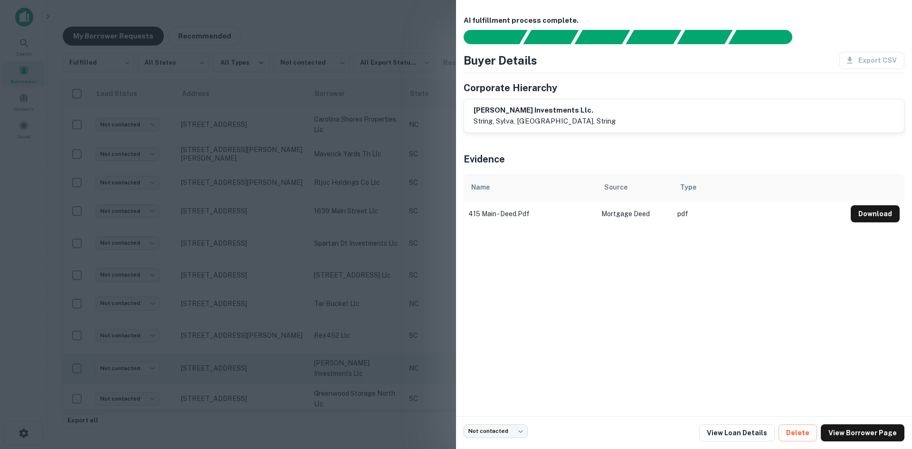
click at [241, 364] on div at bounding box center [456, 224] width 912 height 449
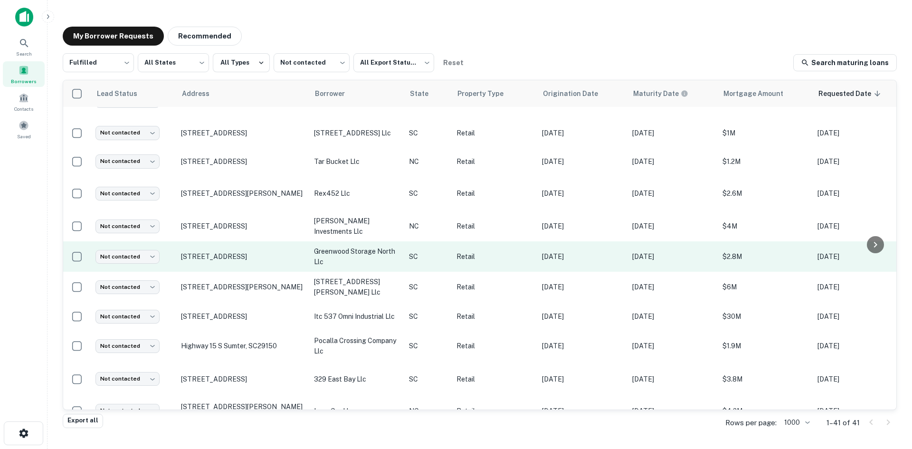
scroll to position [702, 0]
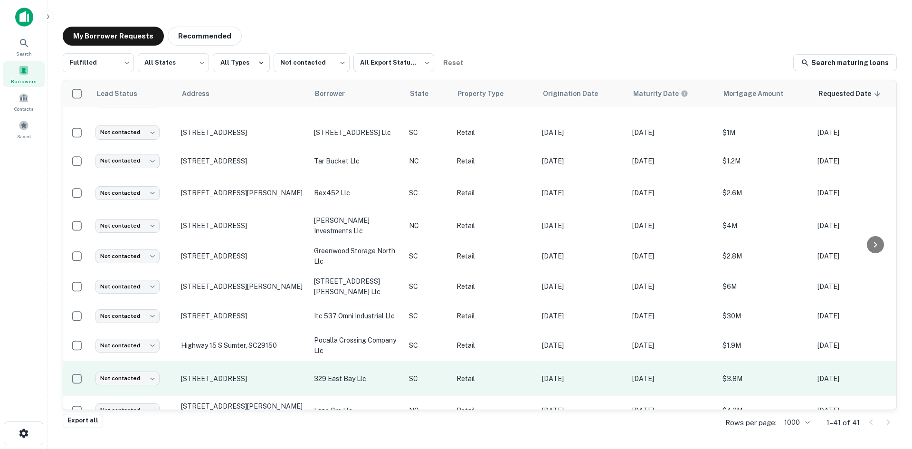
click at [241, 375] on td "[STREET_ADDRESS]" at bounding box center [242, 379] width 133 height 36
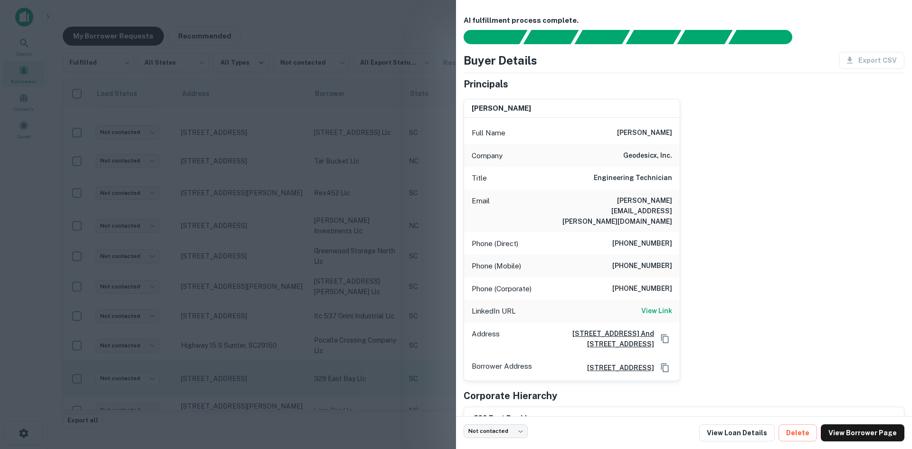
click at [241, 375] on div at bounding box center [456, 224] width 912 height 449
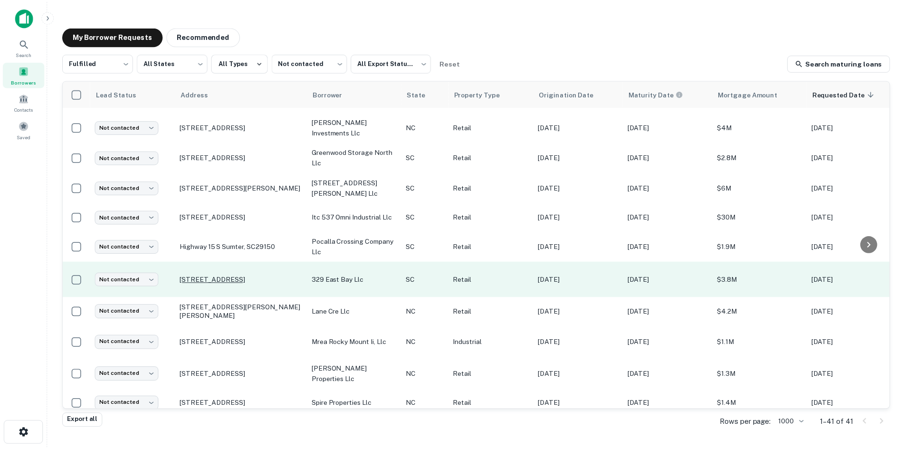
scroll to position [892, 0]
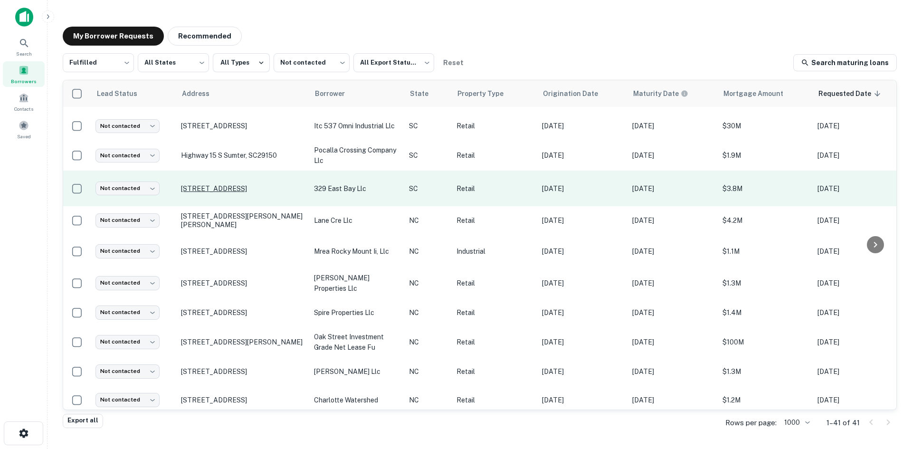
click at [229, 184] on p "[STREET_ADDRESS]" at bounding box center [243, 188] width 124 height 9
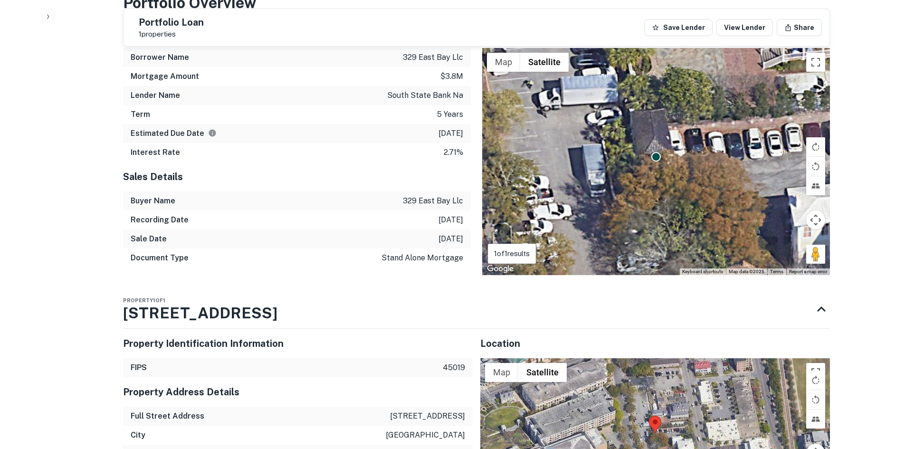
scroll to position [950, 0]
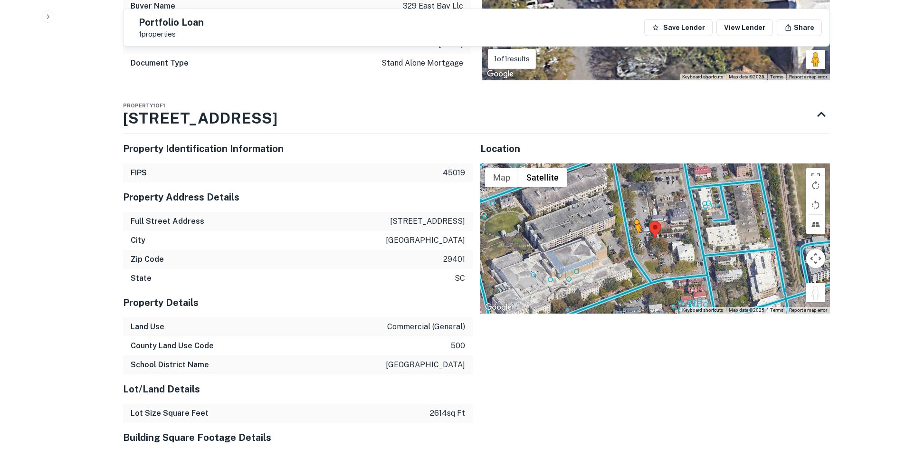
drag, startPoint x: 811, startPoint y: 270, endPoint x: 633, endPoint y: 223, distance: 184.8
click at [633, 223] on div "To activate drag with keyboard, press Alt + Enter. Once in keyboard drag state,…" at bounding box center [655, 238] width 350 height 150
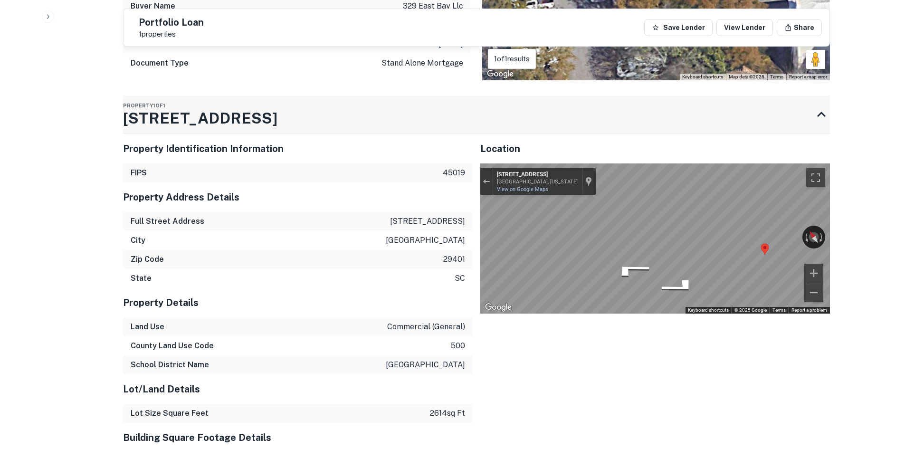
click at [183, 107] on h3 "[STREET_ADDRESS]" at bounding box center [200, 118] width 154 height 23
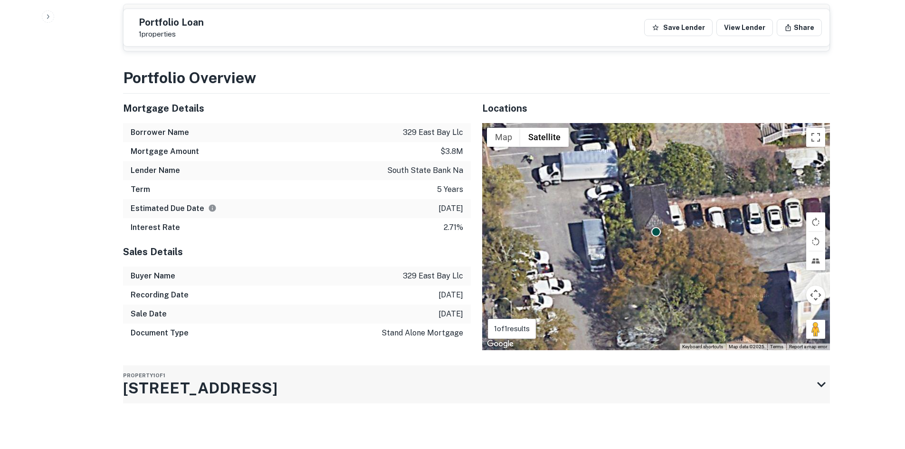
click at [183, 377] on h3 "[STREET_ADDRESS]" at bounding box center [200, 388] width 154 height 23
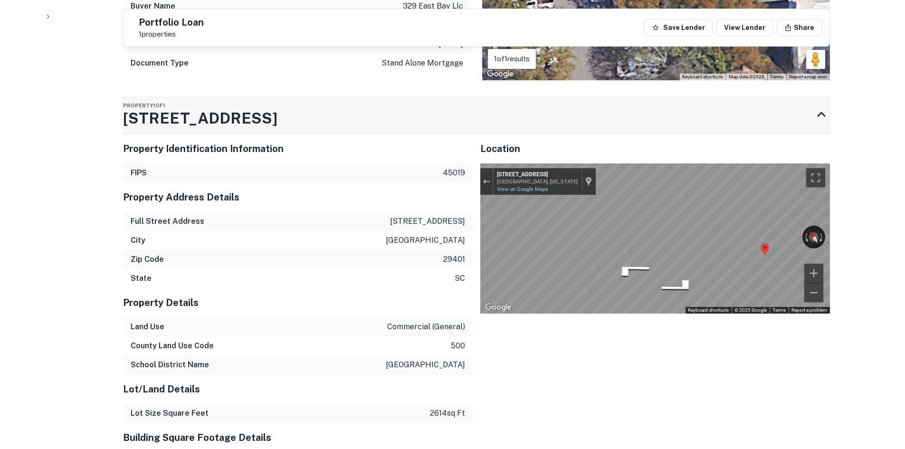
click at [183, 107] on h3 "[STREET_ADDRESS]" at bounding box center [200, 118] width 154 height 23
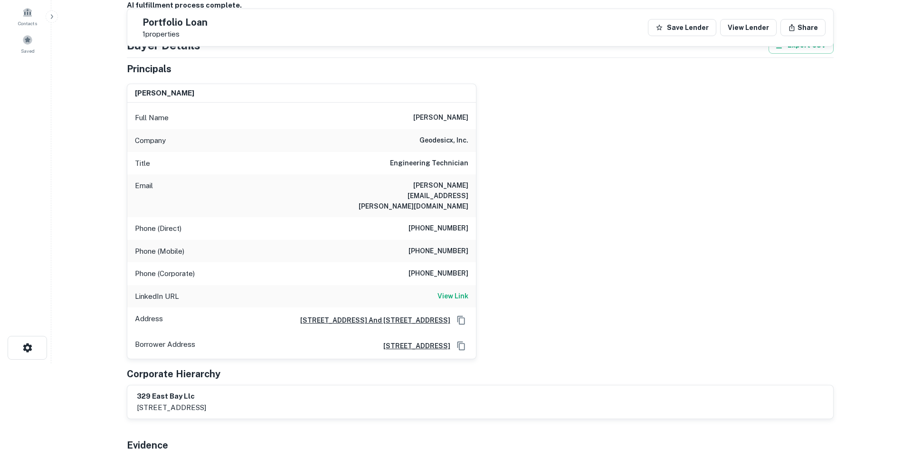
scroll to position [0, 0]
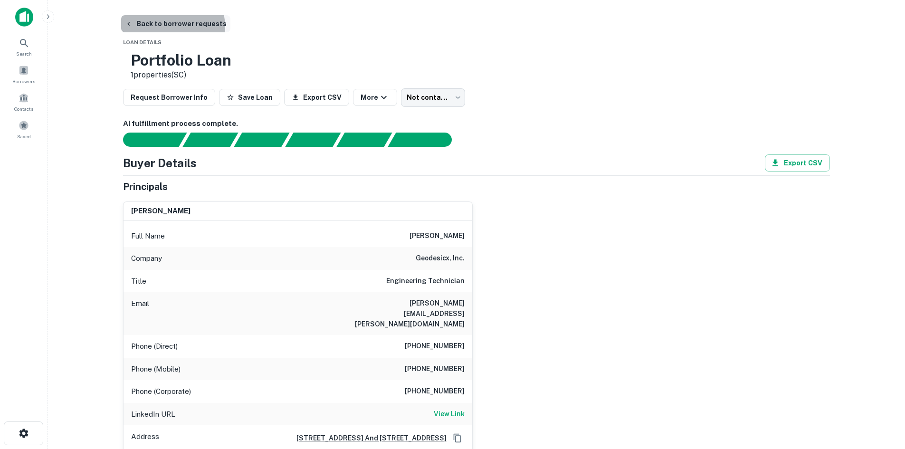
click at [168, 27] on button "Back to borrower requests" at bounding box center [175, 23] width 109 height 17
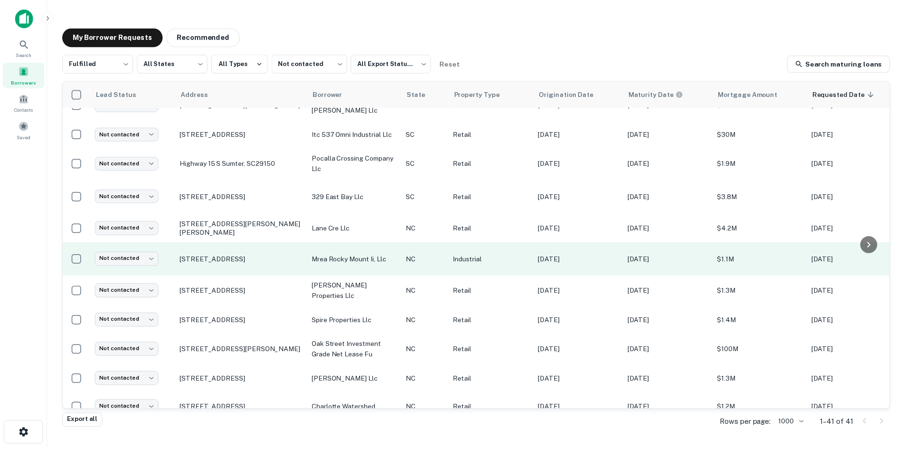
scroll to position [946, 0]
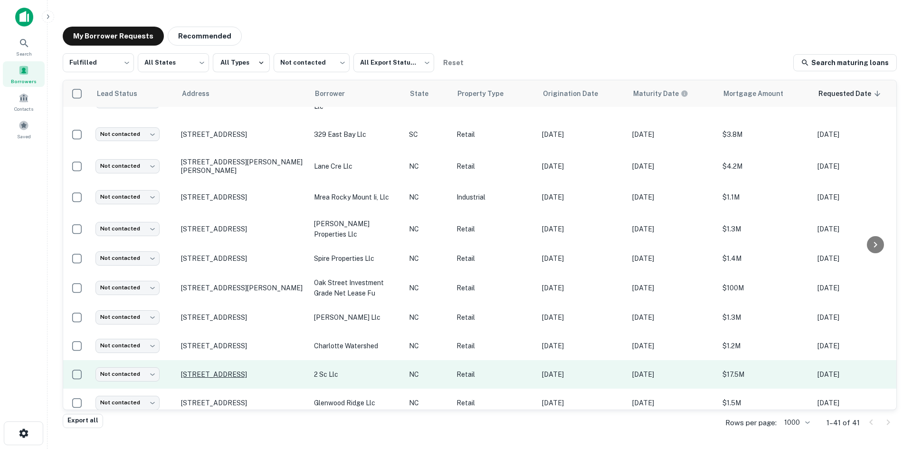
click at [235, 370] on p "[STREET_ADDRESS]" at bounding box center [243, 374] width 124 height 9
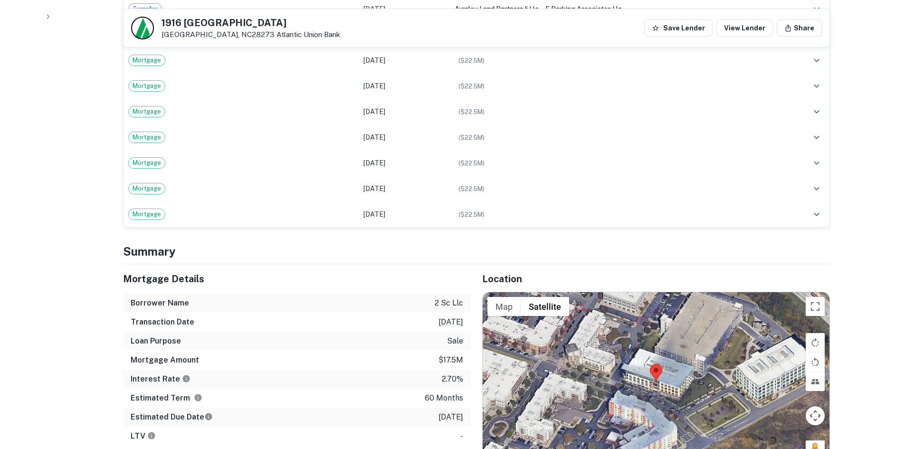
scroll to position [1045, 0]
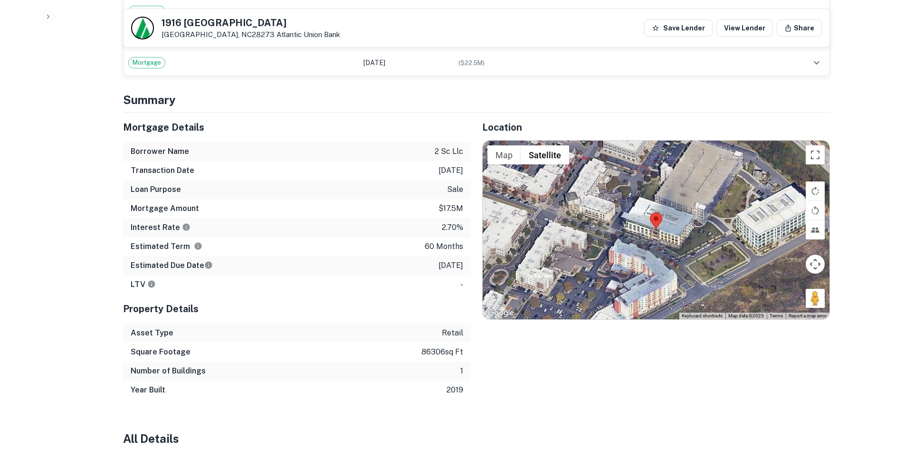
drag, startPoint x: 810, startPoint y: 293, endPoint x: 681, endPoint y: 258, distance: 133.2
click at [681, 258] on div "Map Terrain Satellite Labels Keyboard shortcuts Map Data Map data ©2025 Map dat…" at bounding box center [656, 230] width 347 height 179
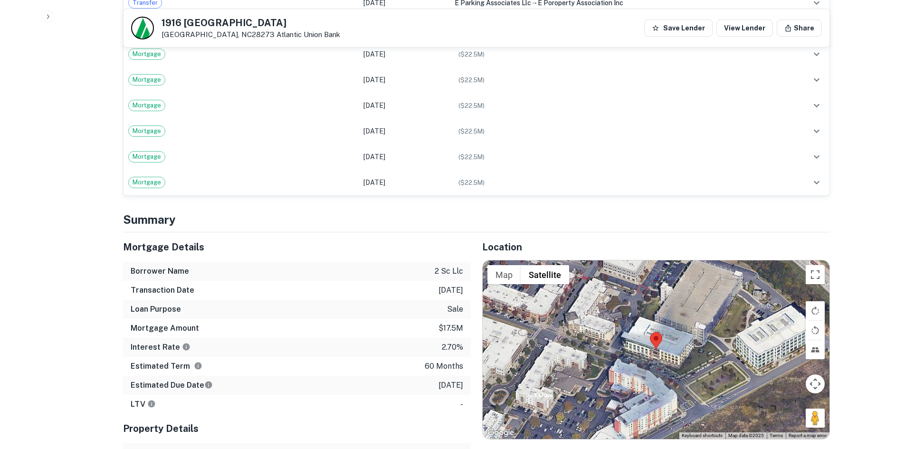
scroll to position [808, 0]
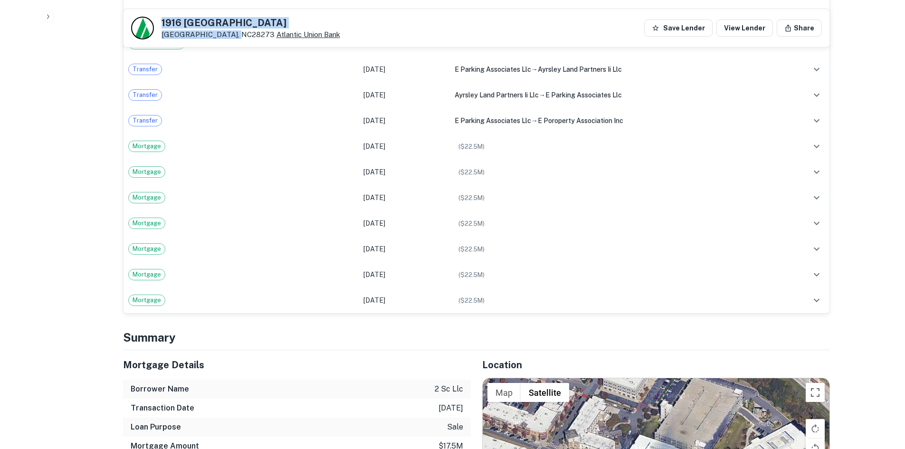
drag, startPoint x: 162, startPoint y: 21, endPoint x: 229, endPoint y: 38, distance: 69.4
click at [229, 38] on div "[STREET_ADDRESS][GEOGRAPHIC_DATA]" at bounding box center [251, 28] width 179 height 21
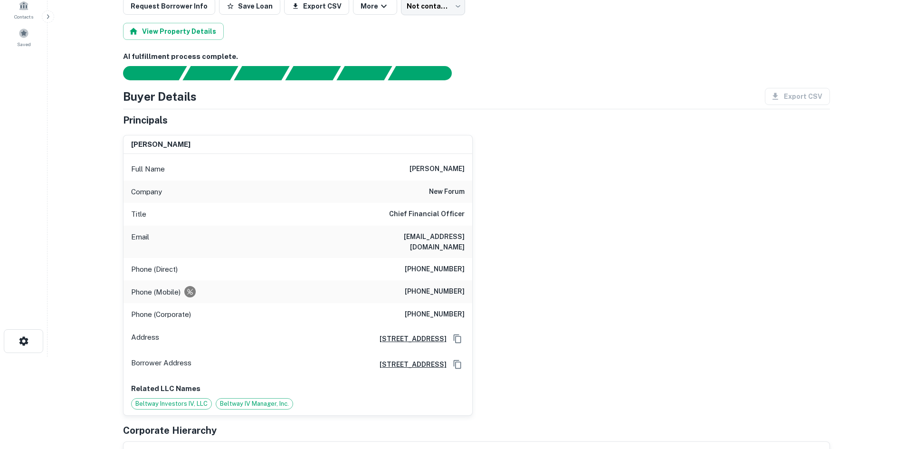
scroll to position [48, 0]
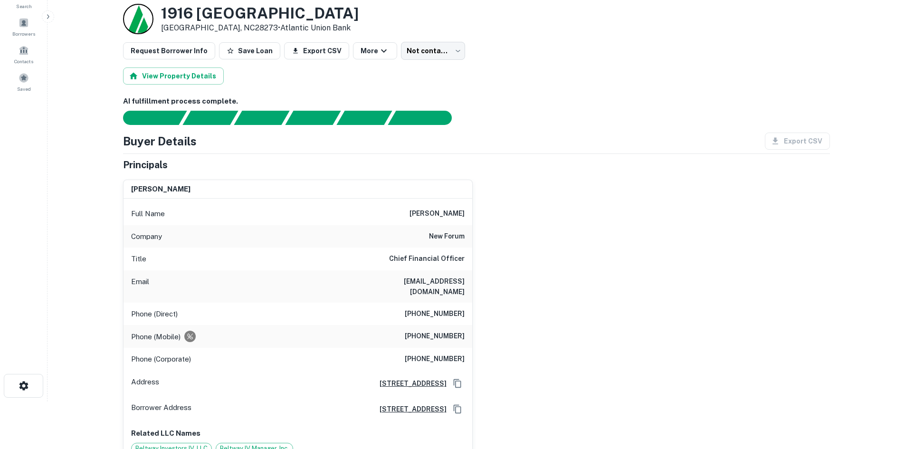
click at [427, 308] on h6 "[PHONE_NUMBER]" at bounding box center [435, 313] width 60 height 11
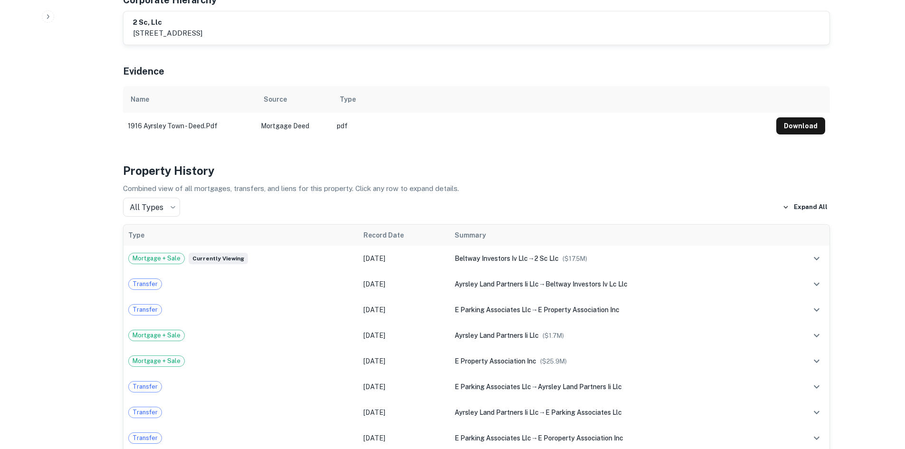
scroll to position [0, 0]
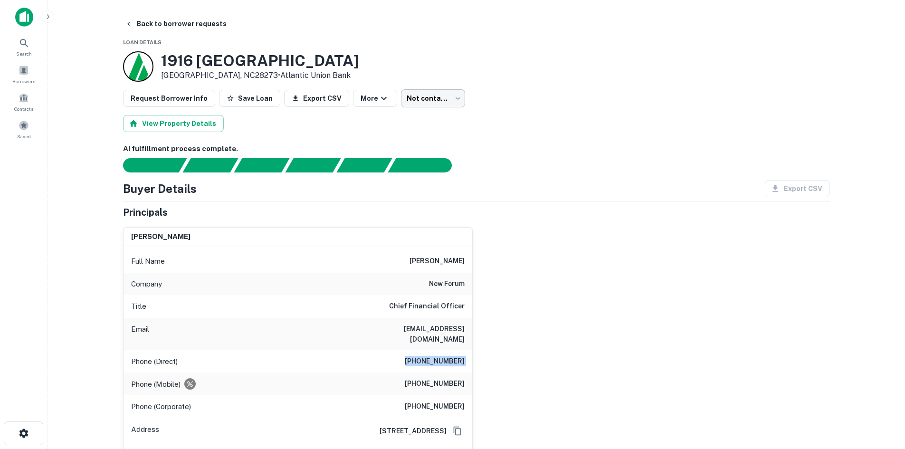
click at [418, 98] on body "Search Borrowers Contacts Saved Back to borrower requests Loan Details [STREET_…" at bounding box center [452, 224] width 905 height 449
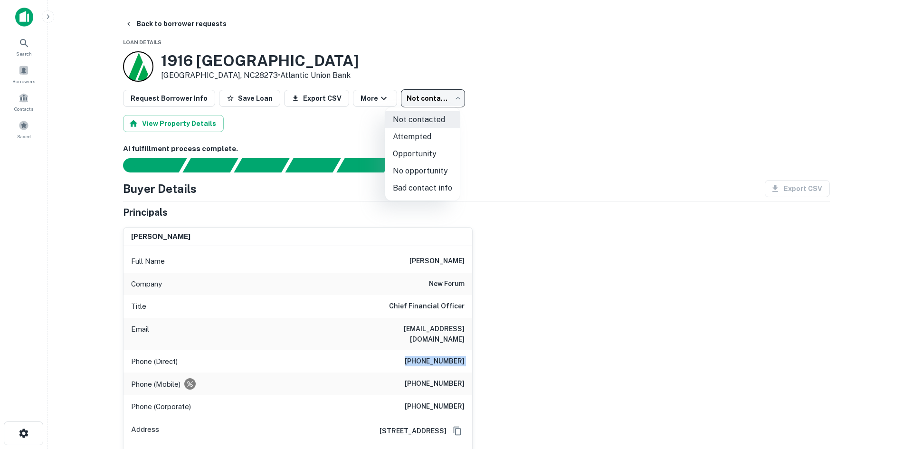
click at [417, 135] on li "Attempted" at bounding box center [422, 136] width 75 height 17
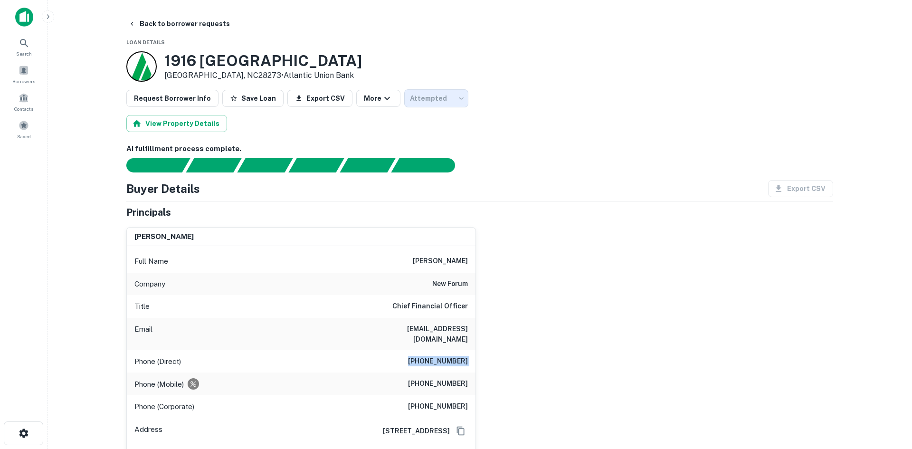
type input "*********"
